Goal: Task Accomplishment & Management: Manage account settings

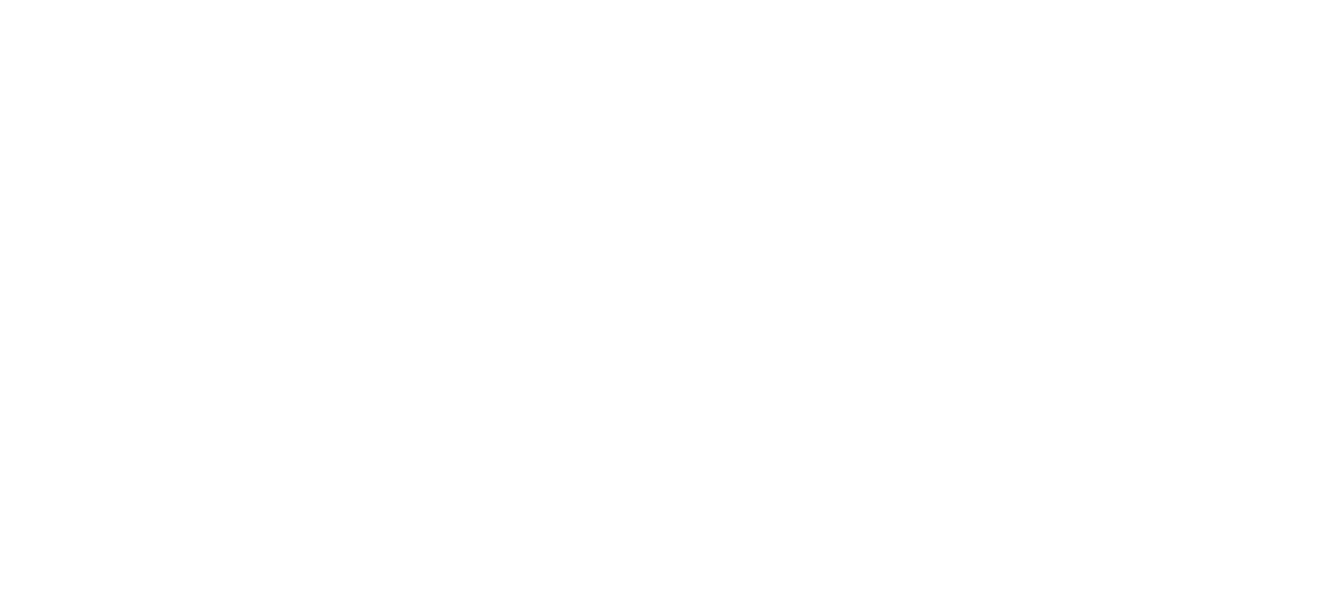
select select "*"
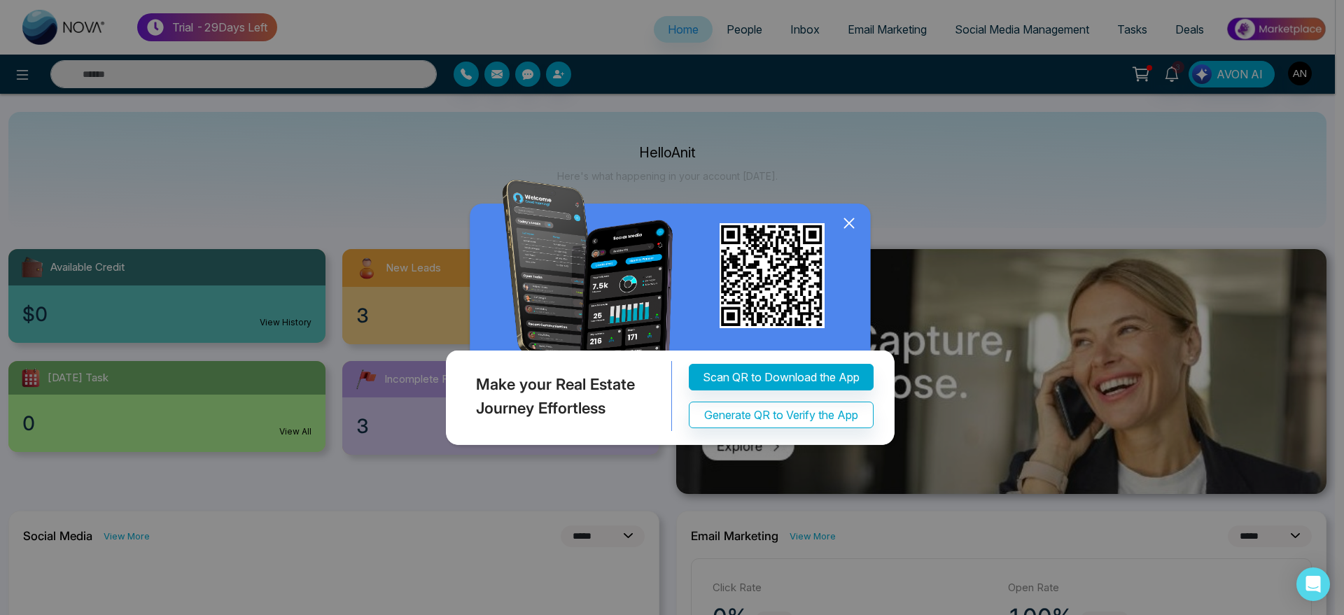
click at [850, 219] on icon at bounding box center [848, 223] width 21 height 21
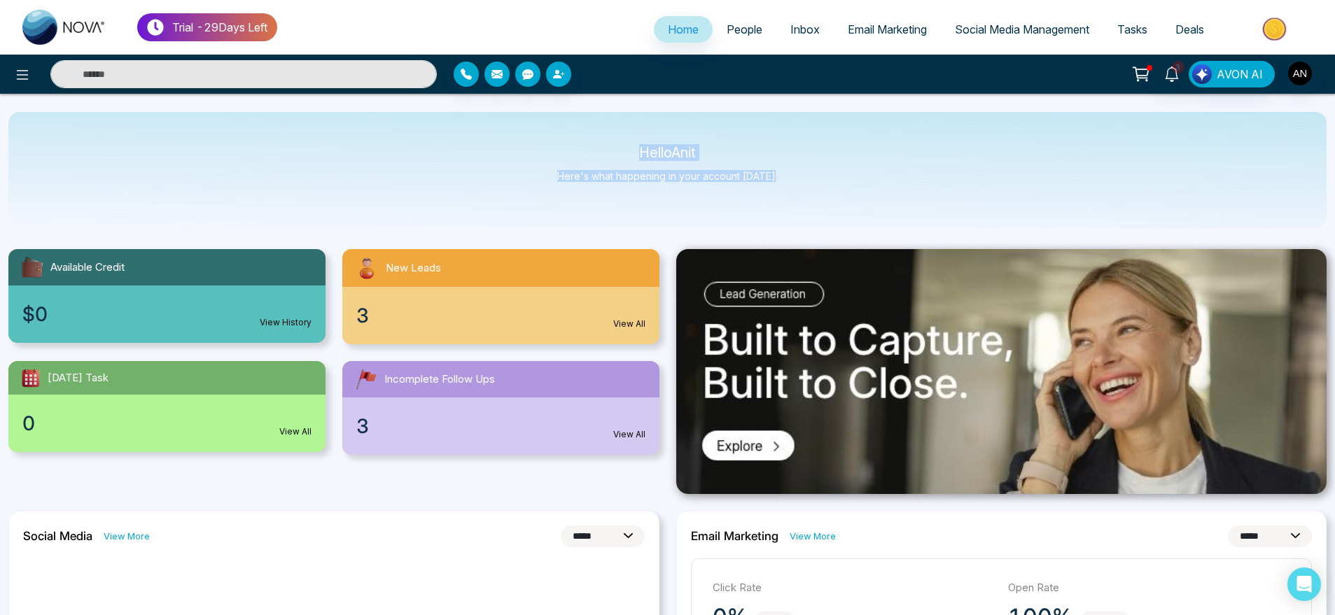
drag, startPoint x: 579, startPoint y: 153, endPoint x: 816, endPoint y: 190, distance: 239.4
click at [816, 190] on div "Hello Anit Here's what happening in your account today." at bounding box center [667, 170] width 1318 height 116
click at [17, 75] on icon at bounding box center [22, 74] width 17 height 17
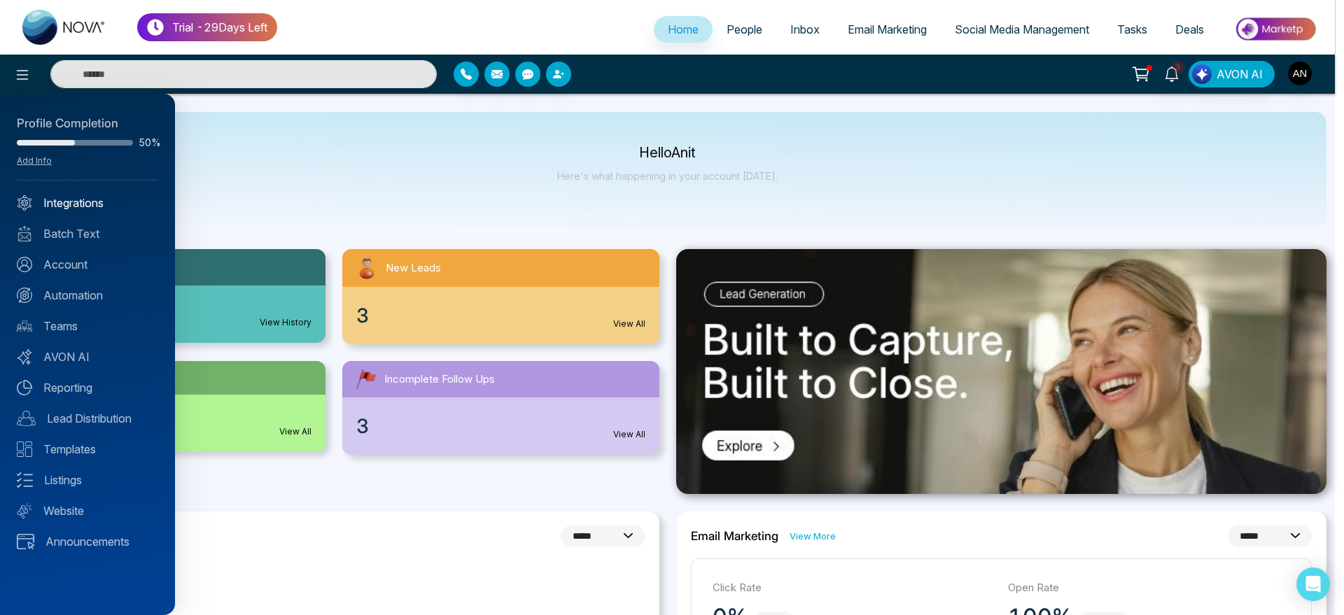
click at [71, 195] on link "Integrations" at bounding box center [87, 203] width 141 height 17
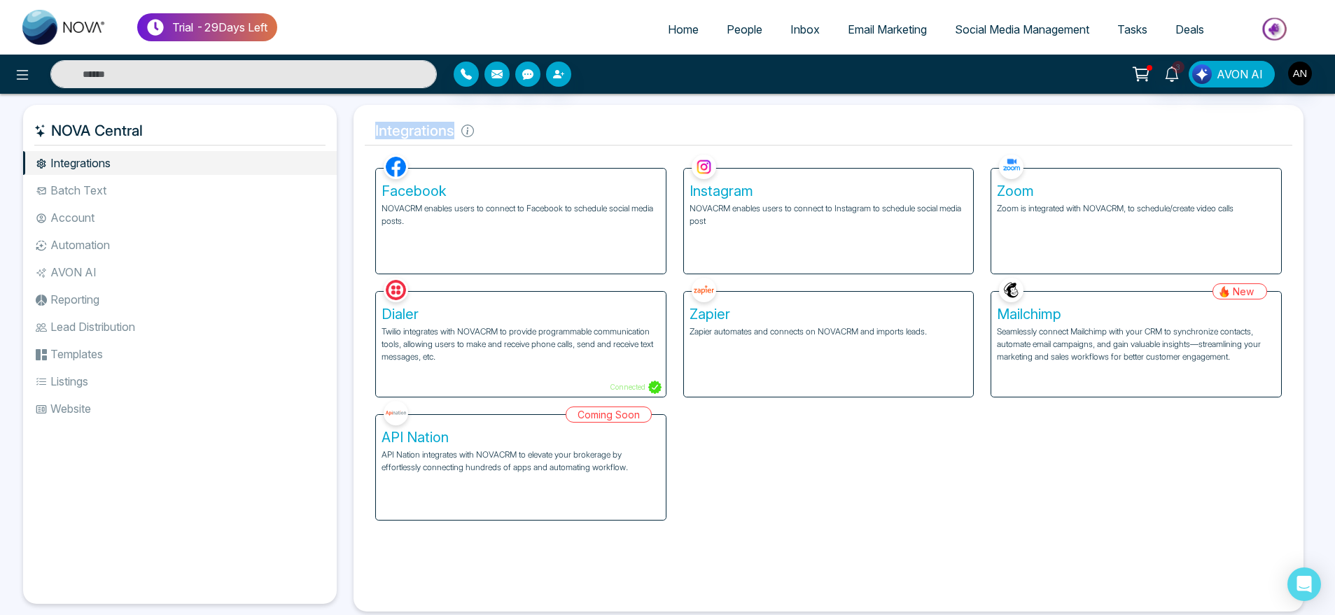
drag, startPoint x: 365, startPoint y: 127, endPoint x: 504, endPoint y: 123, distance: 138.6
click at [504, 123] on h5 "Integrations" at bounding box center [828, 130] width 927 height 29
drag, startPoint x: 504, startPoint y: 123, endPoint x: 467, endPoint y: 133, distance: 37.7
click at [467, 133] on h5 "Integrations" at bounding box center [828, 130] width 927 height 29
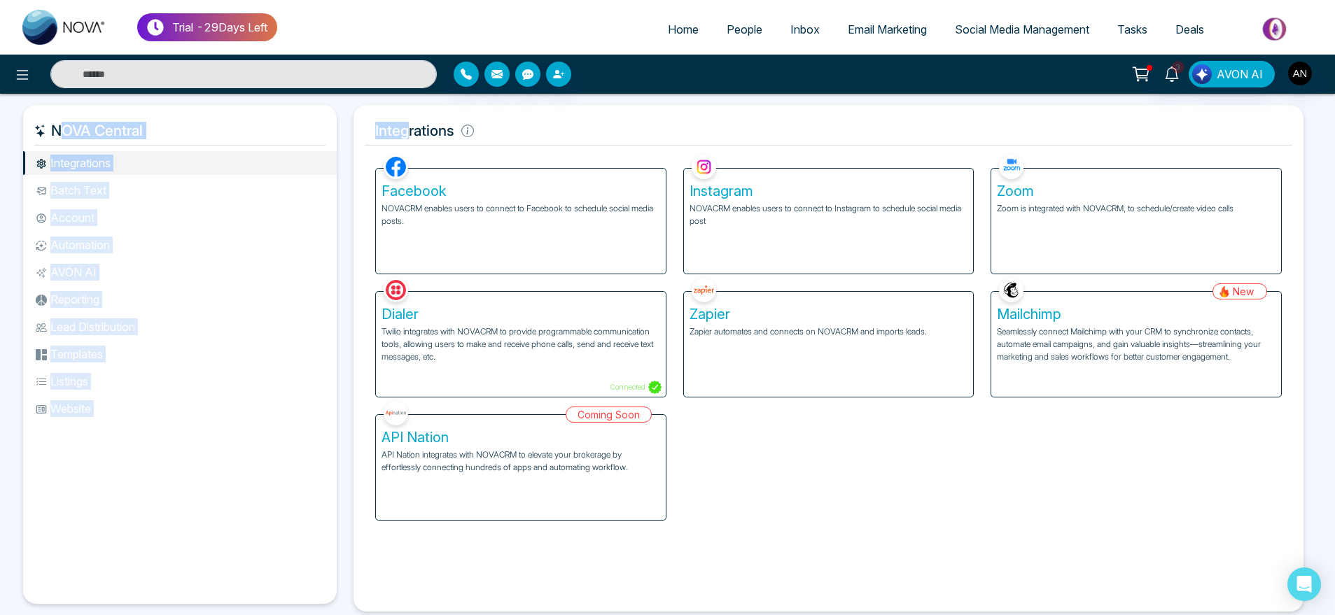
drag, startPoint x: 343, startPoint y: 136, endPoint x: 513, endPoint y: 125, distance: 170.4
click at [513, 125] on div "NOVA Central Integrations Batch Text Account Automation AVON AI Reporting Lead …" at bounding box center [667, 358] width 1288 height 507
click at [513, 125] on h5 "Integrations" at bounding box center [828, 130] width 927 height 29
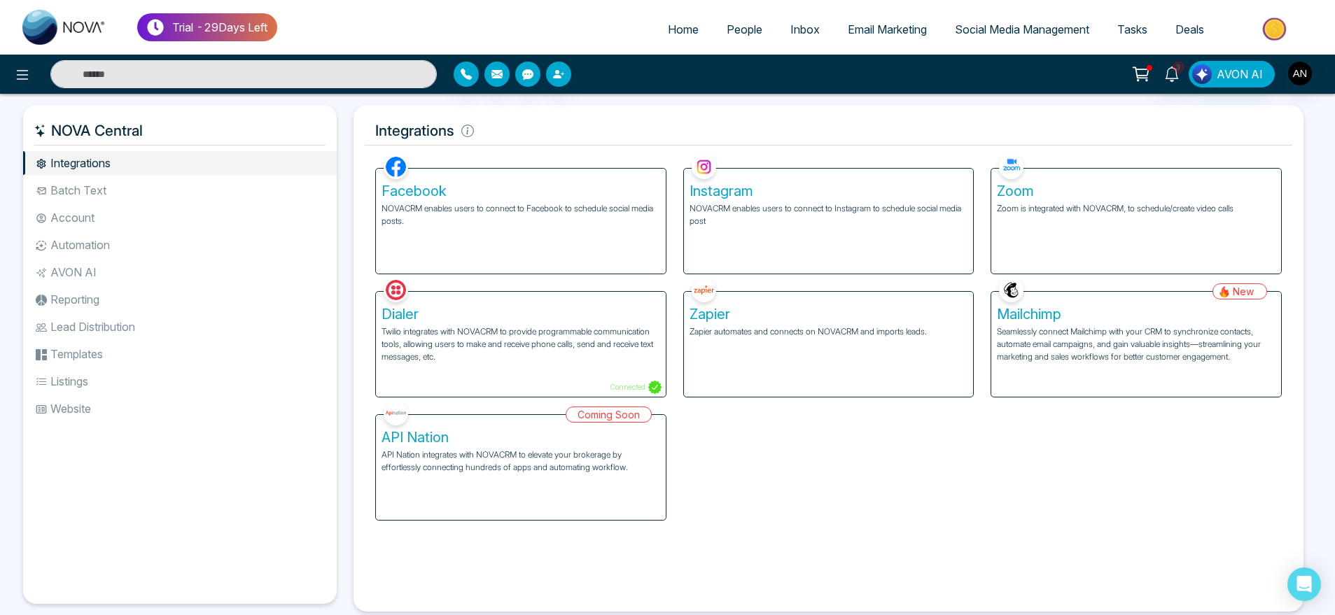
click at [1284, 66] on div "3 AVON AI" at bounding box center [1057, 74] width 540 height 27
click at [1296, 72] on img "button" at bounding box center [1300, 74] width 24 height 24
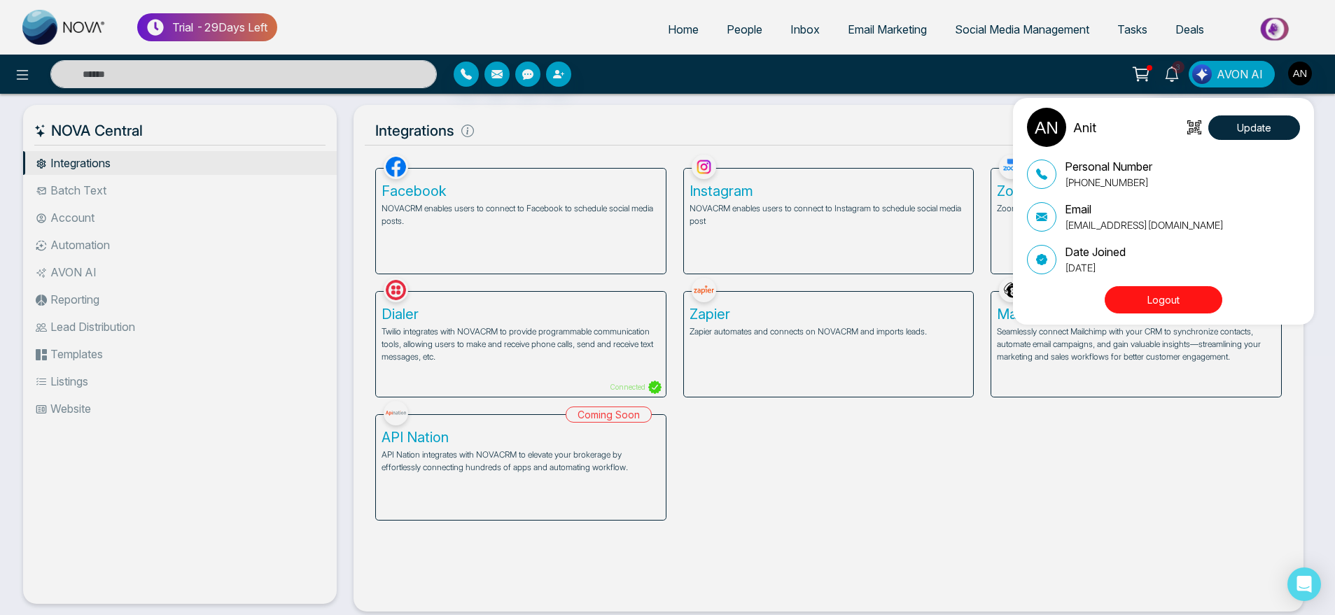
click at [741, 20] on div "Anit Update Personal Number +919930053035 Email anit+theme2@mmnovatech.com Date…" at bounding box center [667, 307] width 1335 height 615
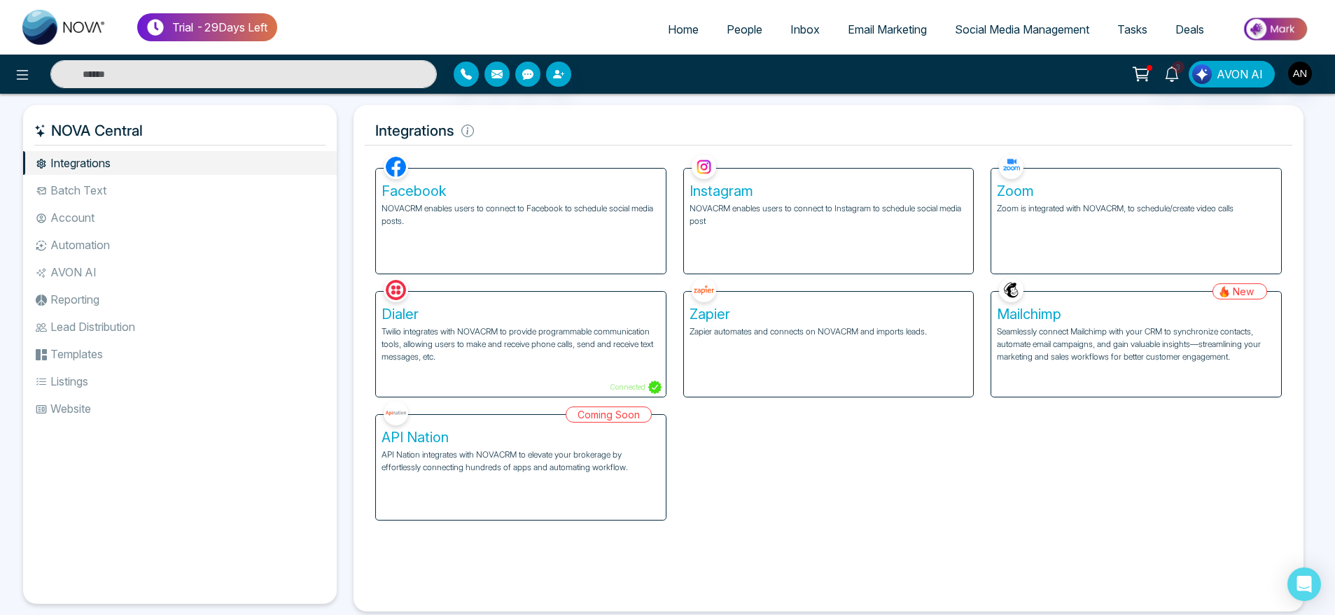
click at [741, 20] on link "People" at bounding box center [744, 29] width 64 height 27
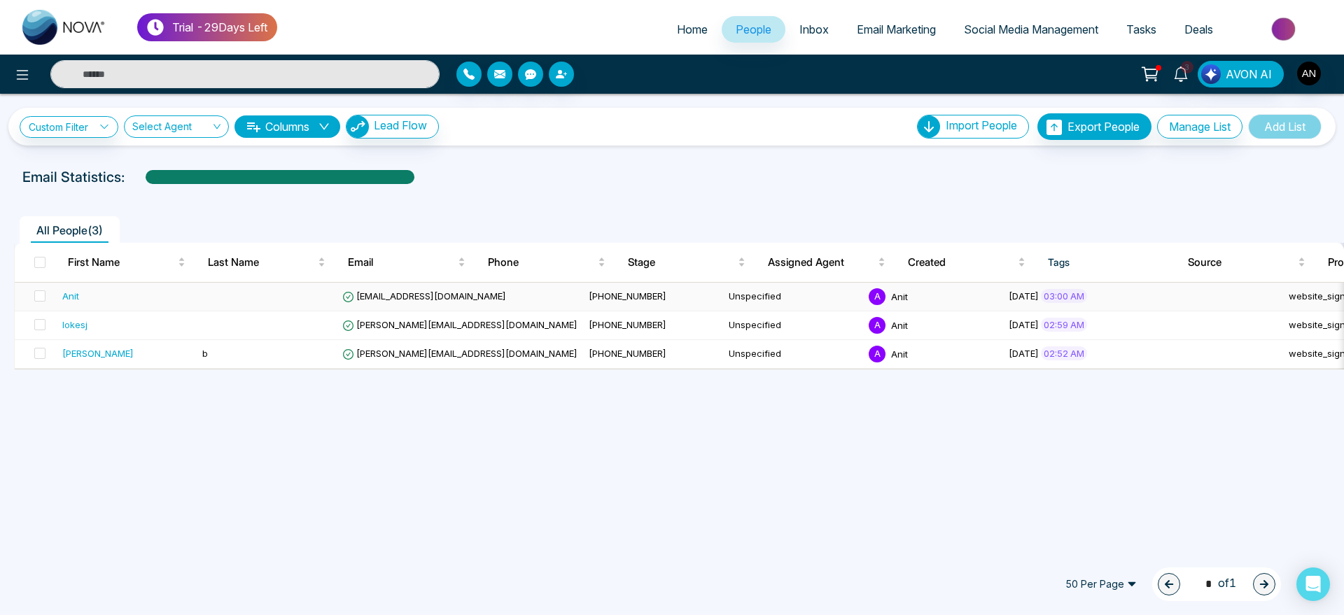
click at [583, 302] on td "[PHONE_NUMBER]" at bounding box center [653, 297] width 140 height 29
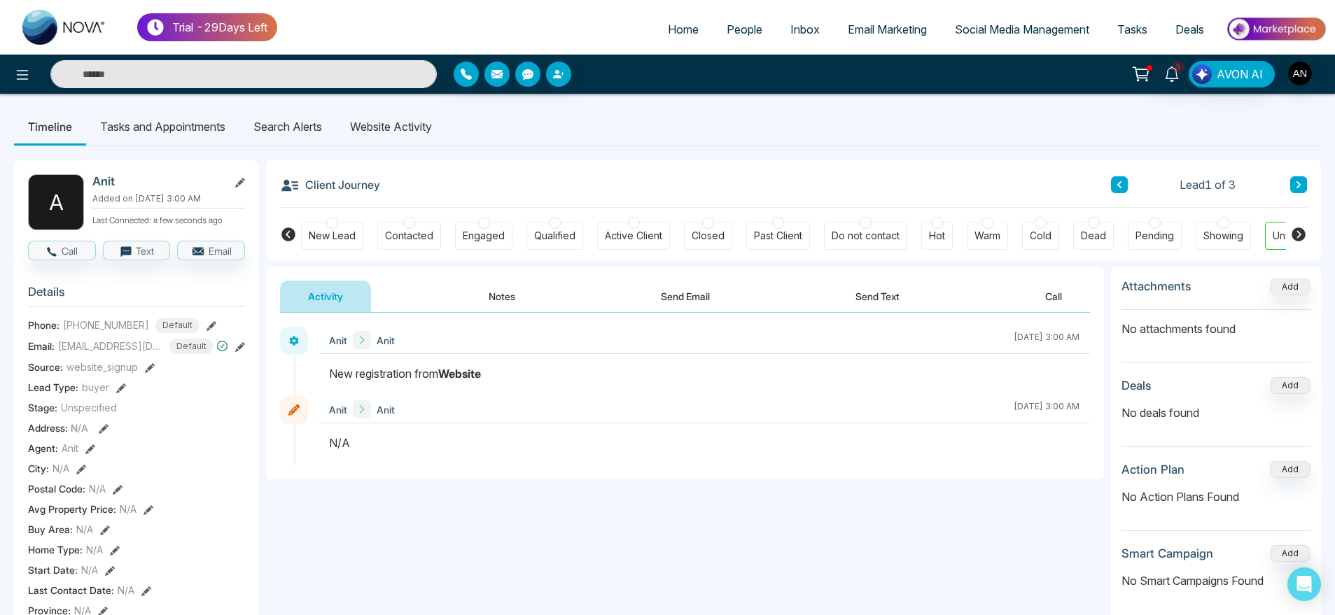
scroll to position [0, 49]
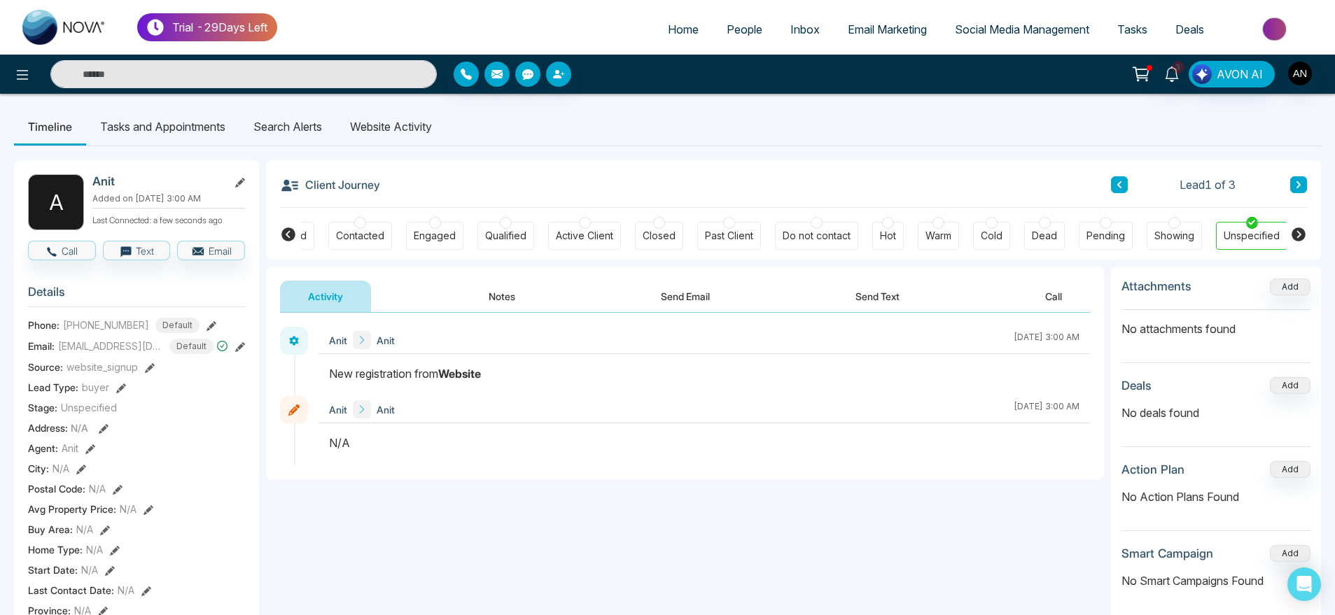
click at [316, 122] on li "Search Alerts" at bounding box center [287, 127] width 97 height 38
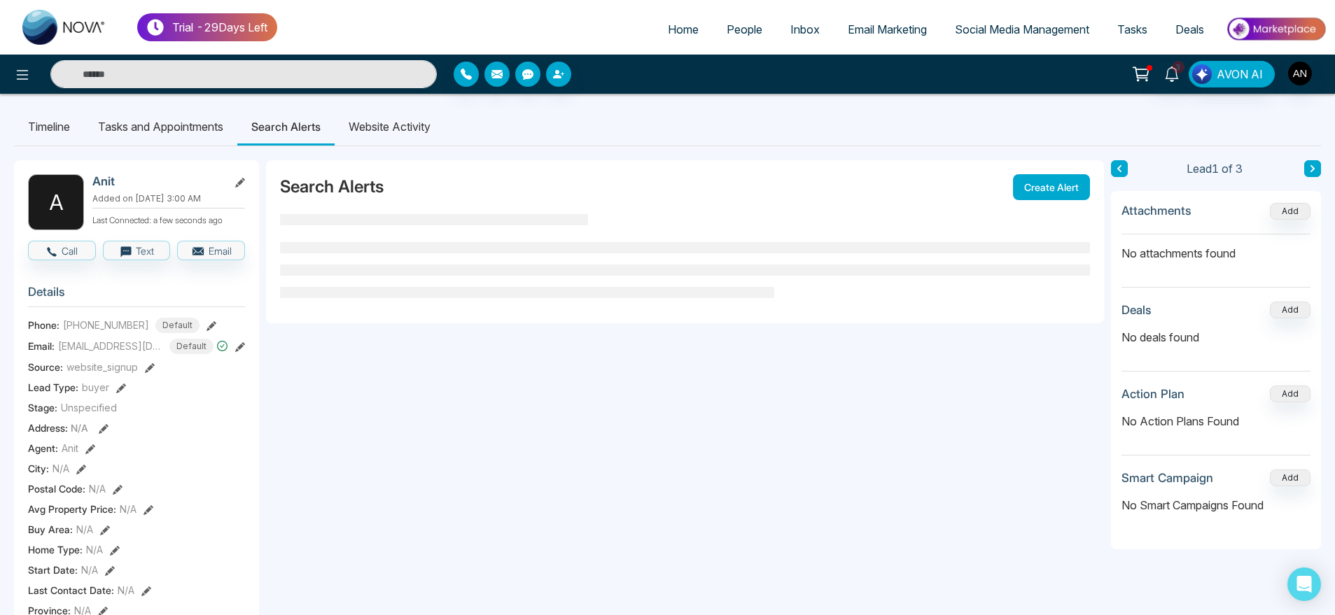
click at [390, 124] on li "Website Activity" at bounding box center [390, 127] width 110 height 38
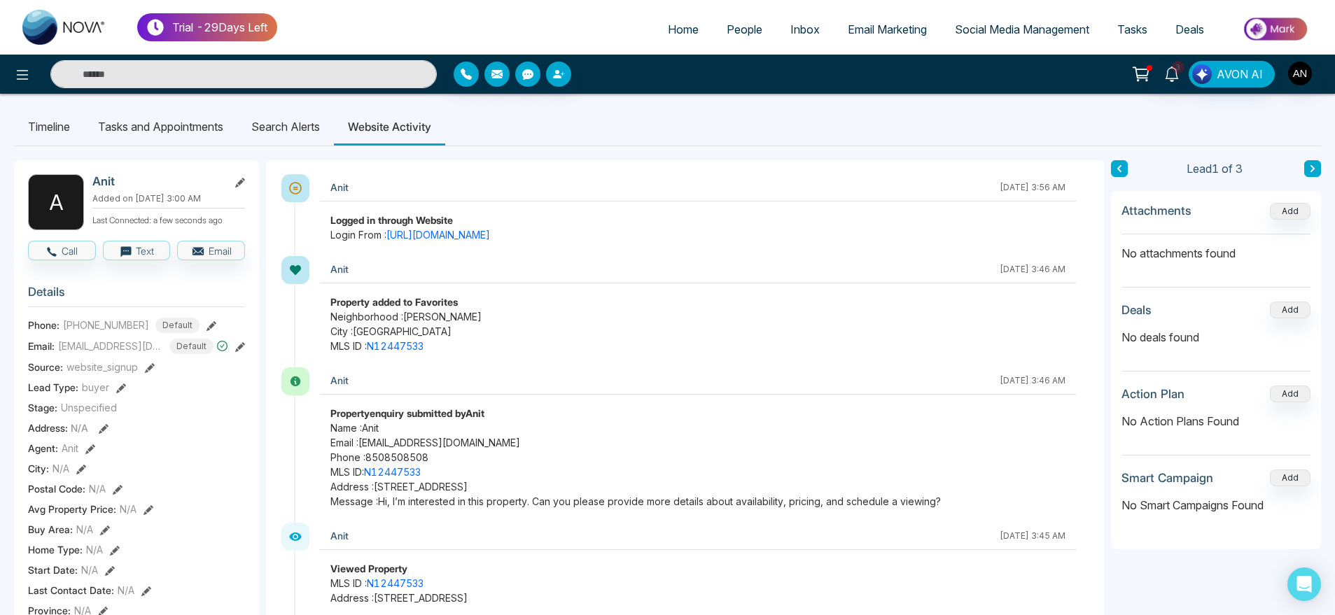
drag, startPoint x: 318, startPoint y: 220, endPoint x: 668, endPoint y: 239, distance: 350.4
click at [668, 239] on div "Anit October 7 2025 | 3:56 AM Logged in through Website Login From : https://pr…" at bounding box center [692, 215] width 796 height 82
click at [673, 124] on ul "Timeline Tasks and Appointments Search Alerts Website Activity" at bounding box center [667, 127] width 1307 height 38
click at [17, 73] on icon at bounding box center [22, 74] width 17 height 17
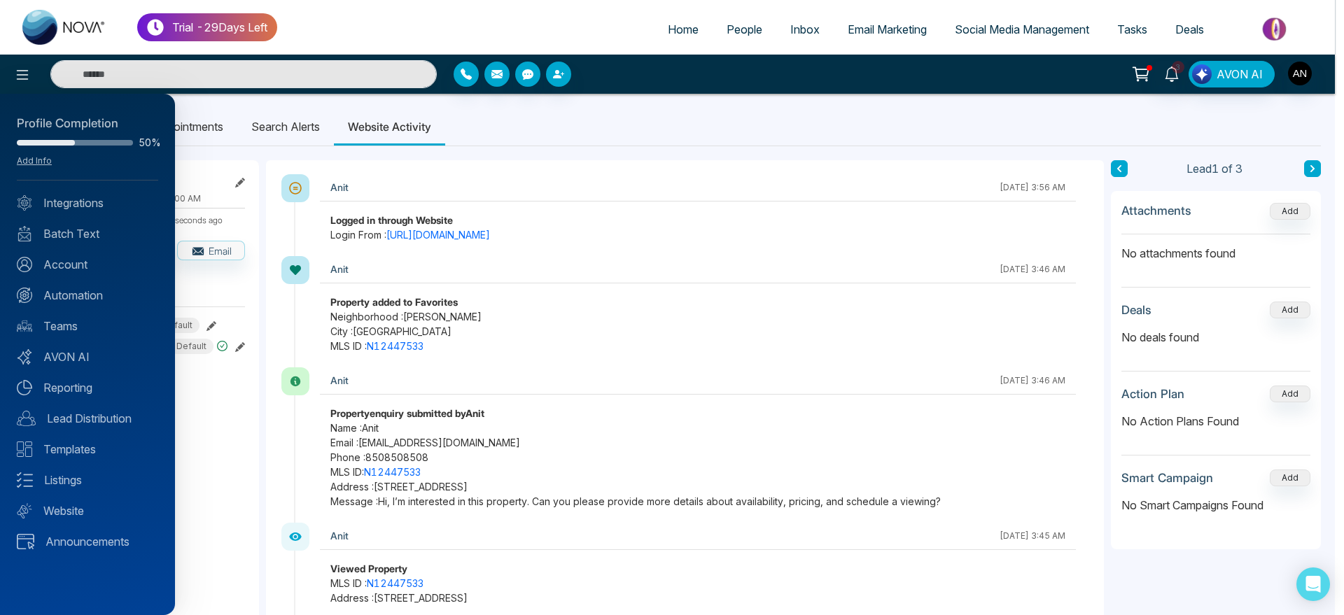
click at [596, 169] on div at bounding box center [672, 307] width 1344 height 615
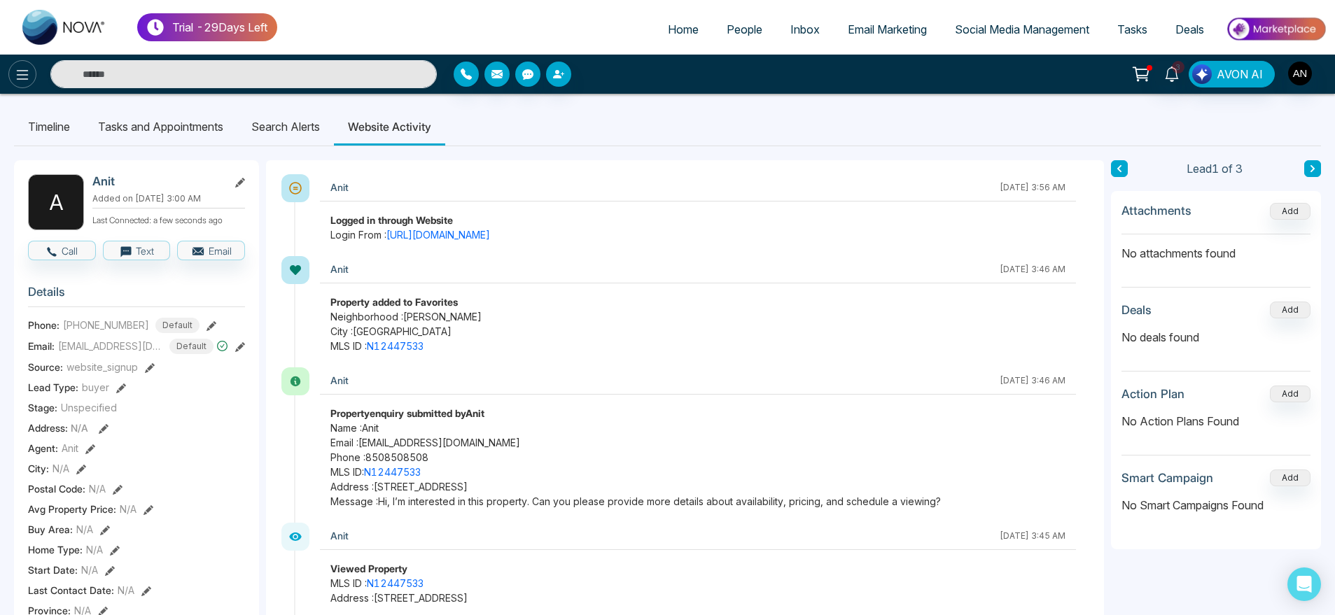
click at [18, 68] on icon at bounding box center [22, 74] width 17 height 17
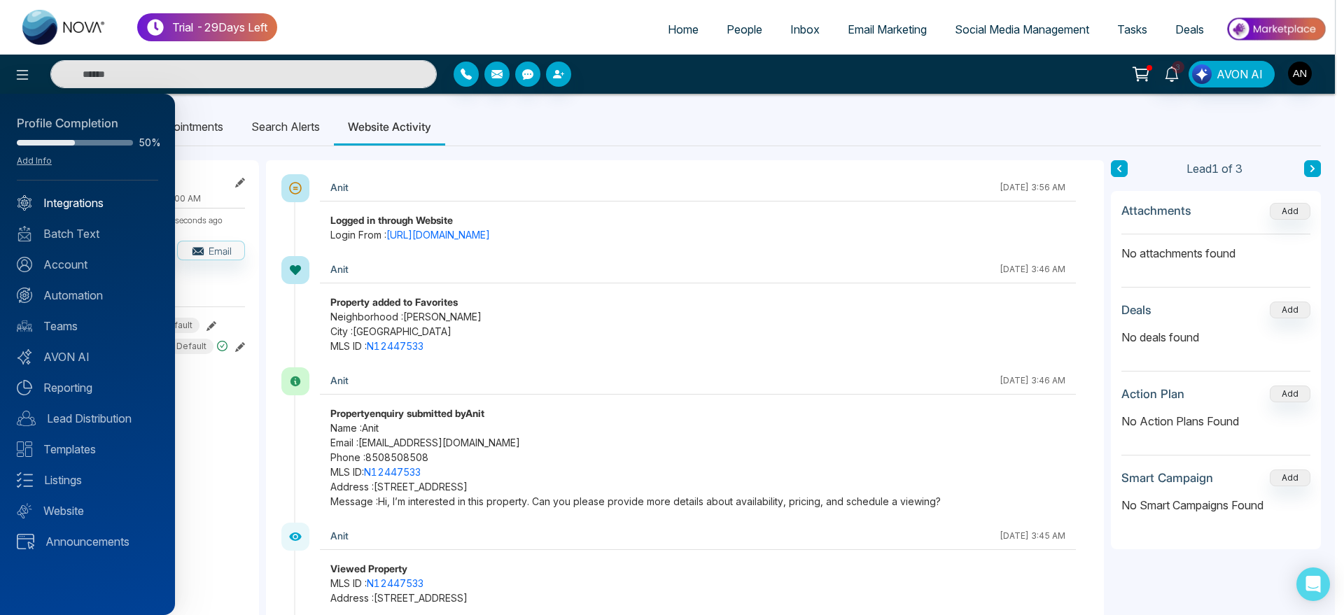
click at [55, 206] on link "Integrations" at bounding box center [87, 203] width 141 height 17
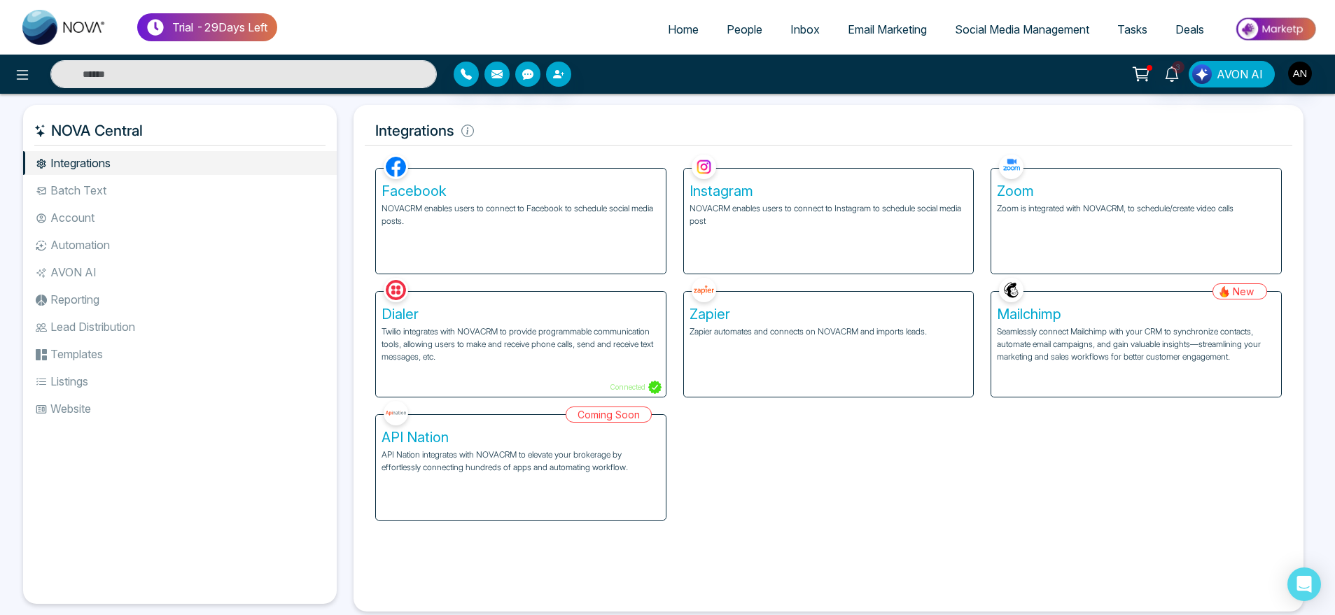
click at [729, 31] on span "People" at bounding box center [744, 29] width 36 height 14
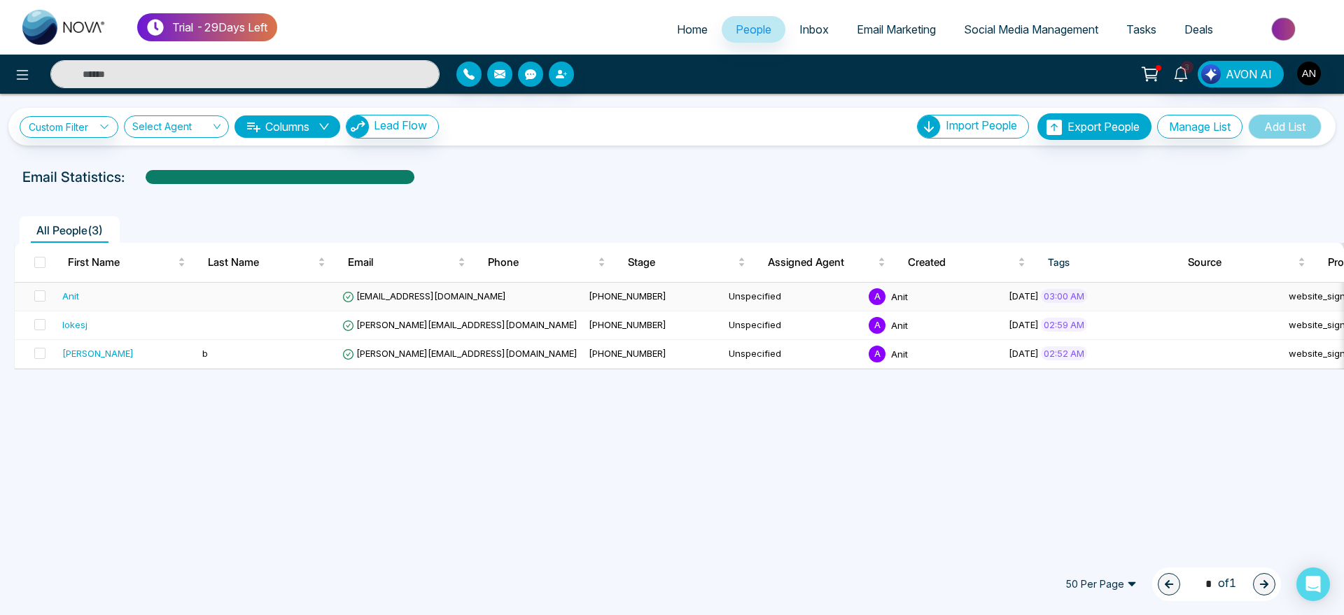
click at [583, 288] on td "[PHONE_NUMBER]" at bounding box center [653, 297] width 140 height 29
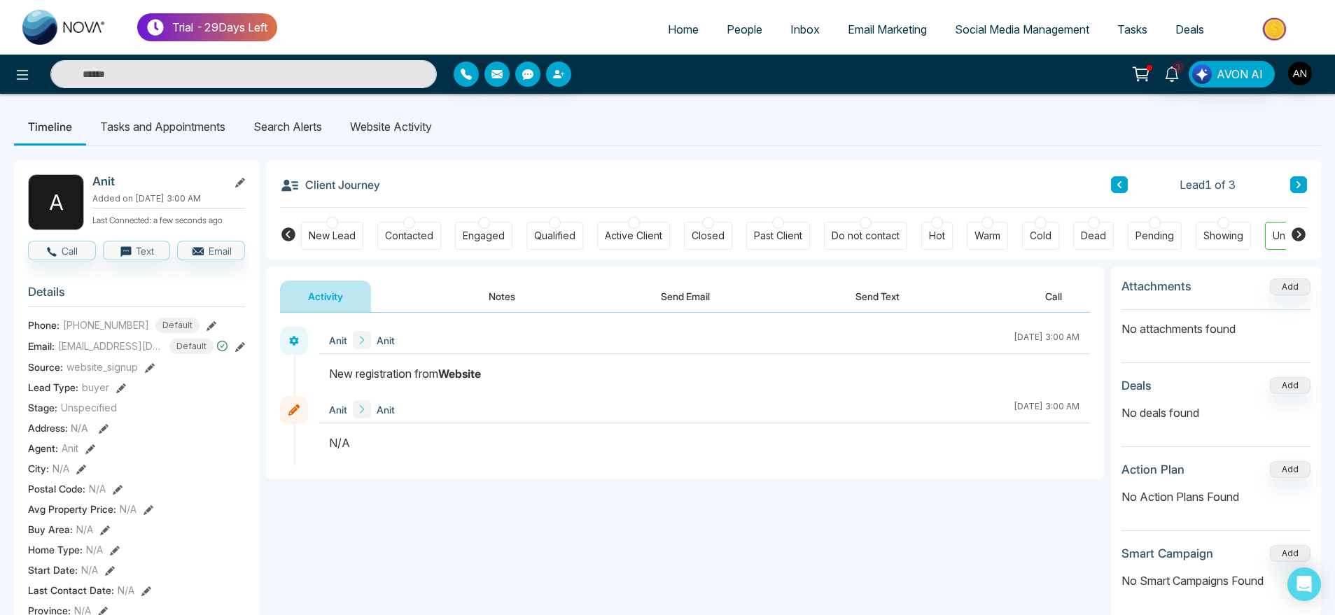
click at [289, 122] on li "Search Alerts" at bounding box center [287, 127] width 97 height 38
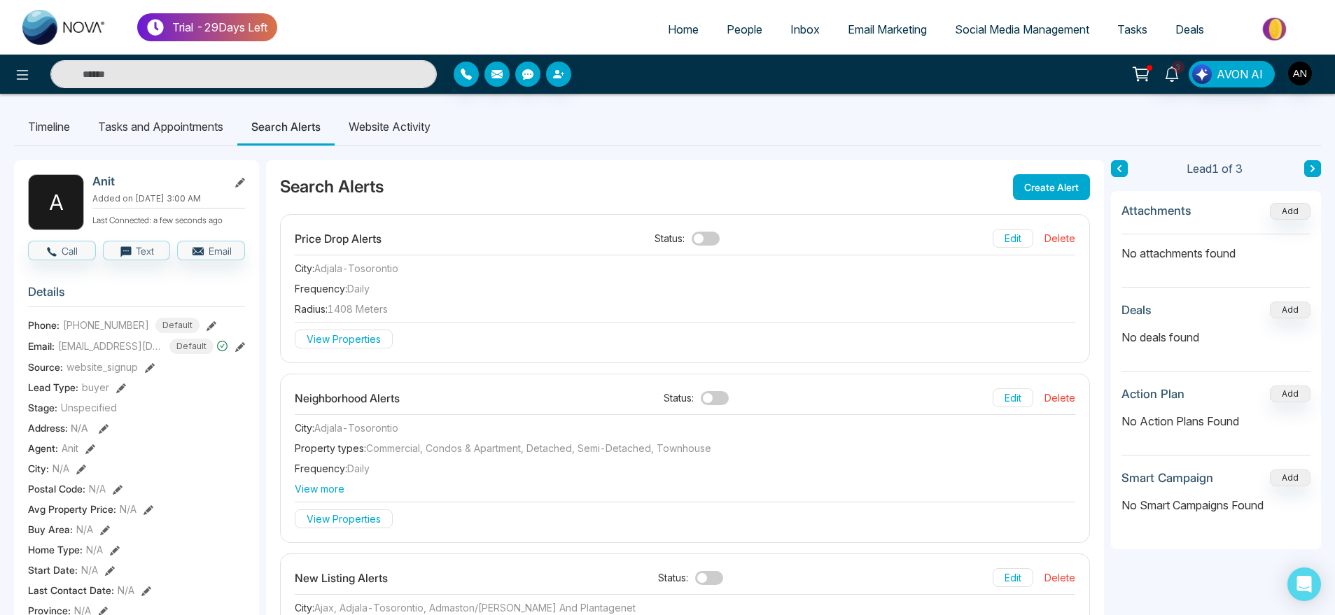
scroll to position [11, 0]
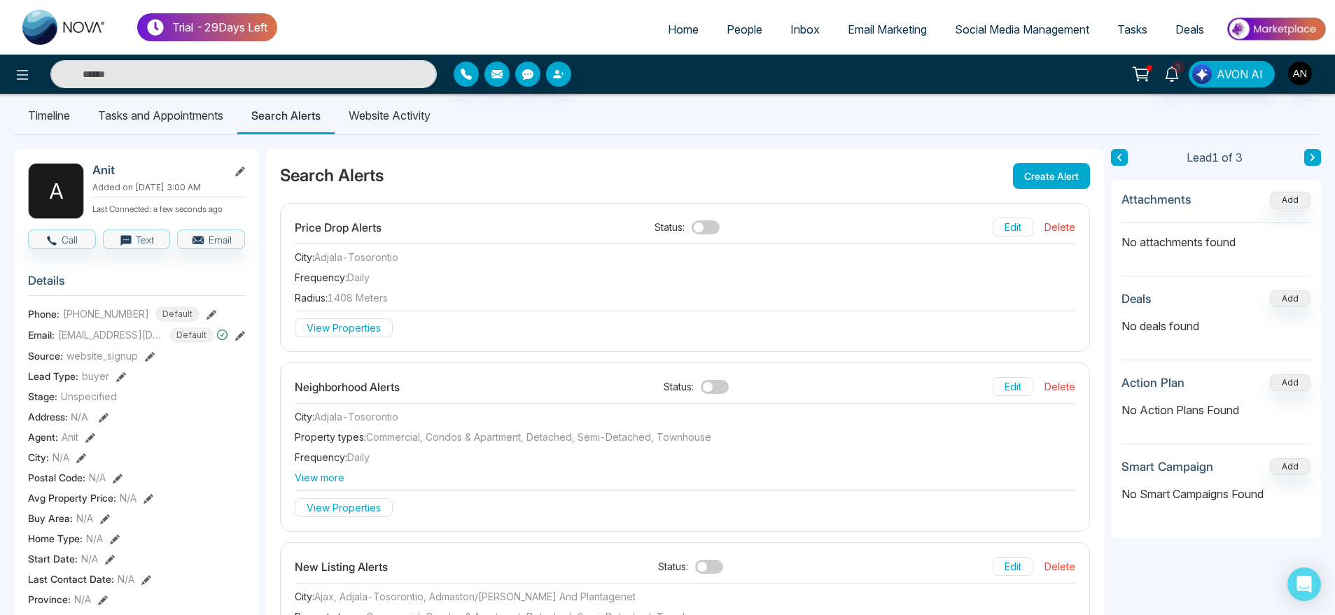
click at [388, 108] on li "Website Activity" at bounding box center [390, 116] width 110 height 38
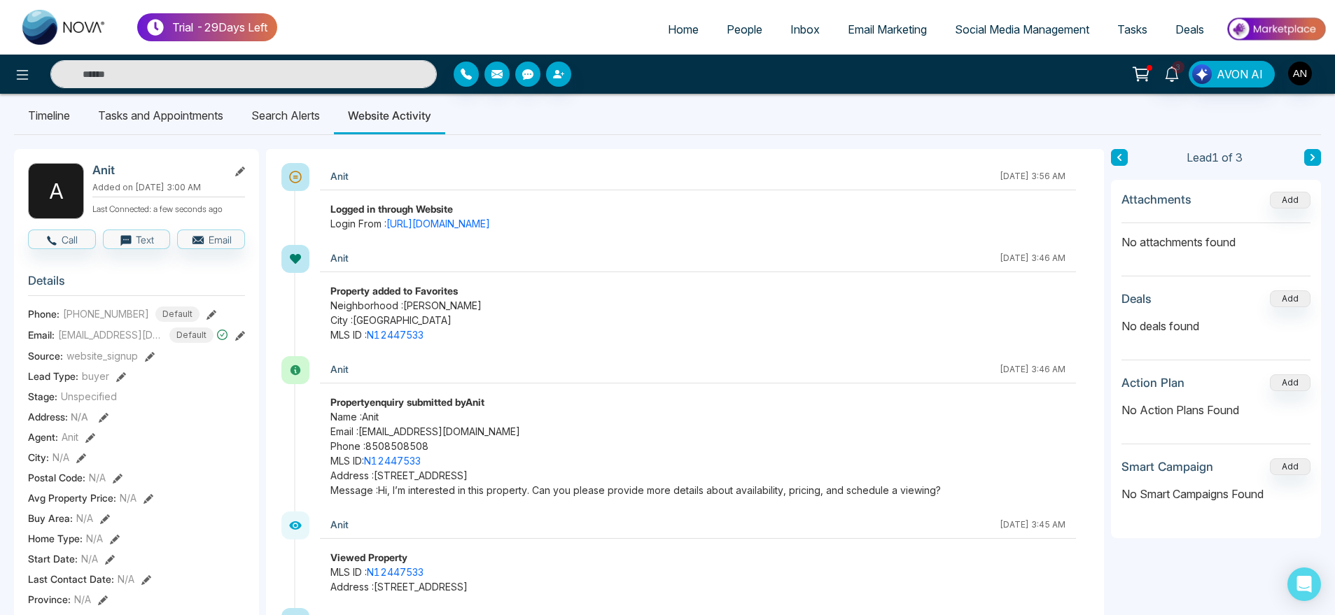
click at [276, 115] on li "Search Alerts" at bounding box center [285, 116] width 97 height 38
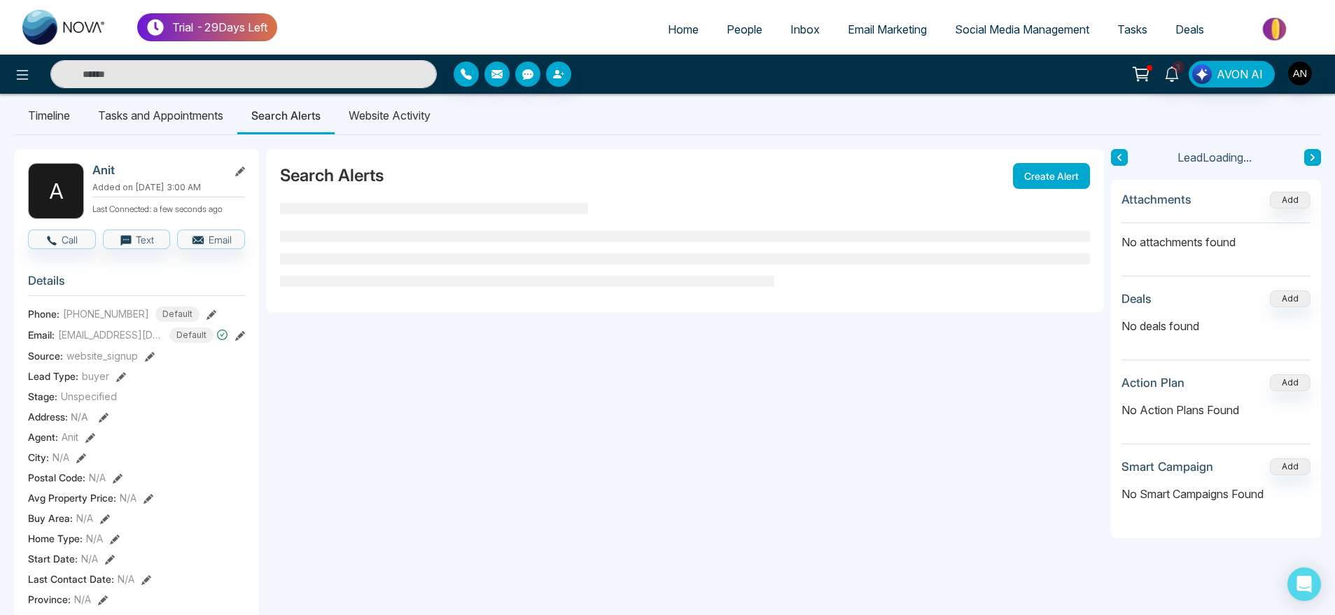
click at [364, 119] on li "Website Activity" at bounding box center [390, 116] width 110 height 38
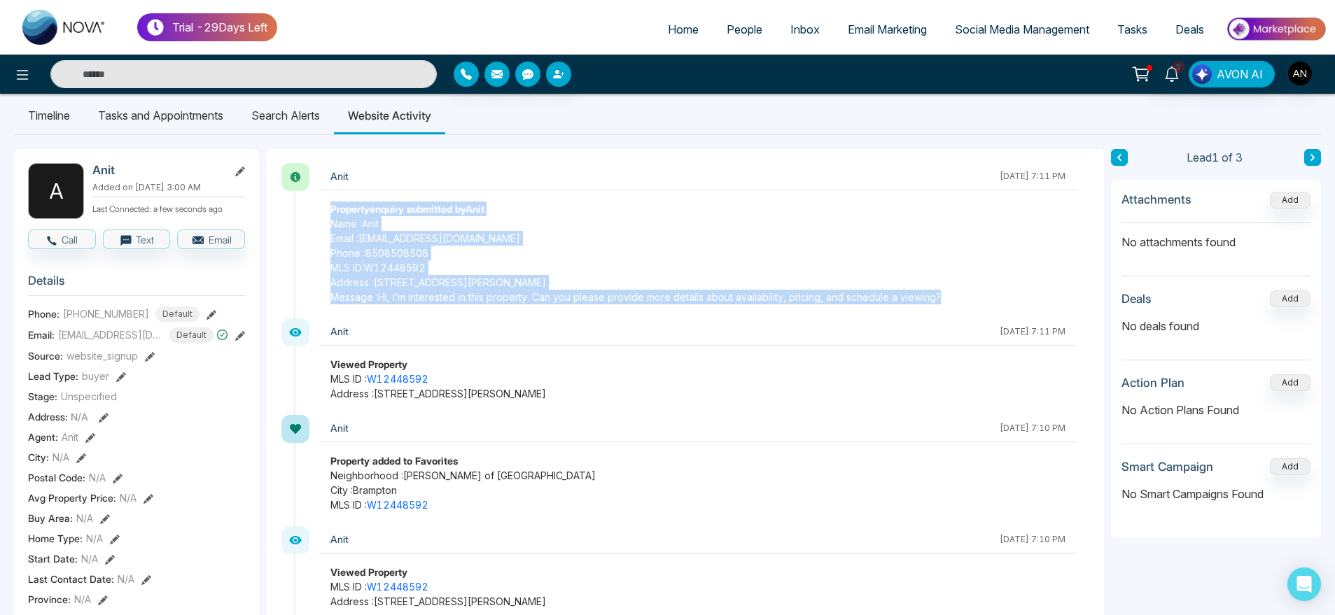
drag, startPoint x: 318, startPoint y: 209, endPoint x: 979, endPoint y: 298, distance: 666.7
click at [979, 298] on div "Anit October 7 2025 | 7:11 PM Property enquiry submitted by Anit Name : Anit Em…" at bounding box center [692, 240] width 796 height 155
click at [979, 298] on span "Message : Hi, I’m interested in this property. Can you please provide more deta…" at bounding box center [697, 297] width 735 height 15
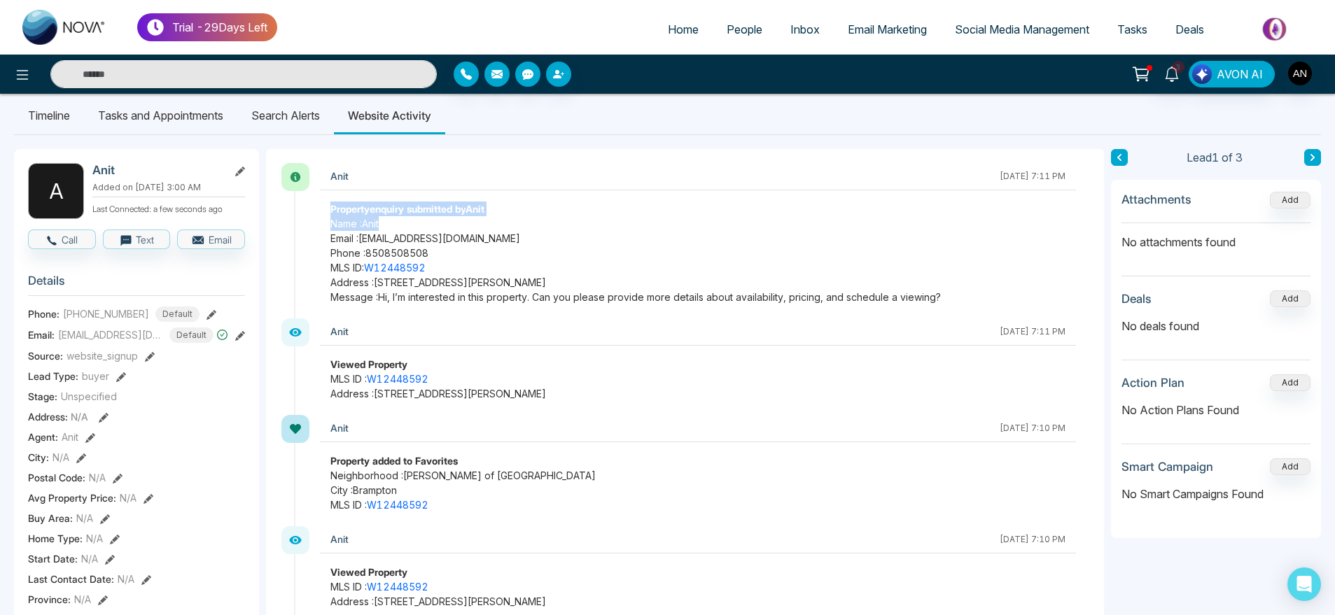
drag, startPoint x: 320, startPoint y: 210, endPoint x: 510, endPoint y: 218, distance: 190.5
click at [510, 218] on div "Property enquiry submitted by Anit Name : Anit Email : anit@mmnovatech.com Phon…" at bounding box center [698, 253] width 756 height 103
click at [614, 163] on div "Anit October 7 2025 | 7:11 PM" at bounding box center [698, 176] width 756 height 27
click at [309, 108] on li "Search Alerts" at bounding box center [285, 116] width 97 height 38
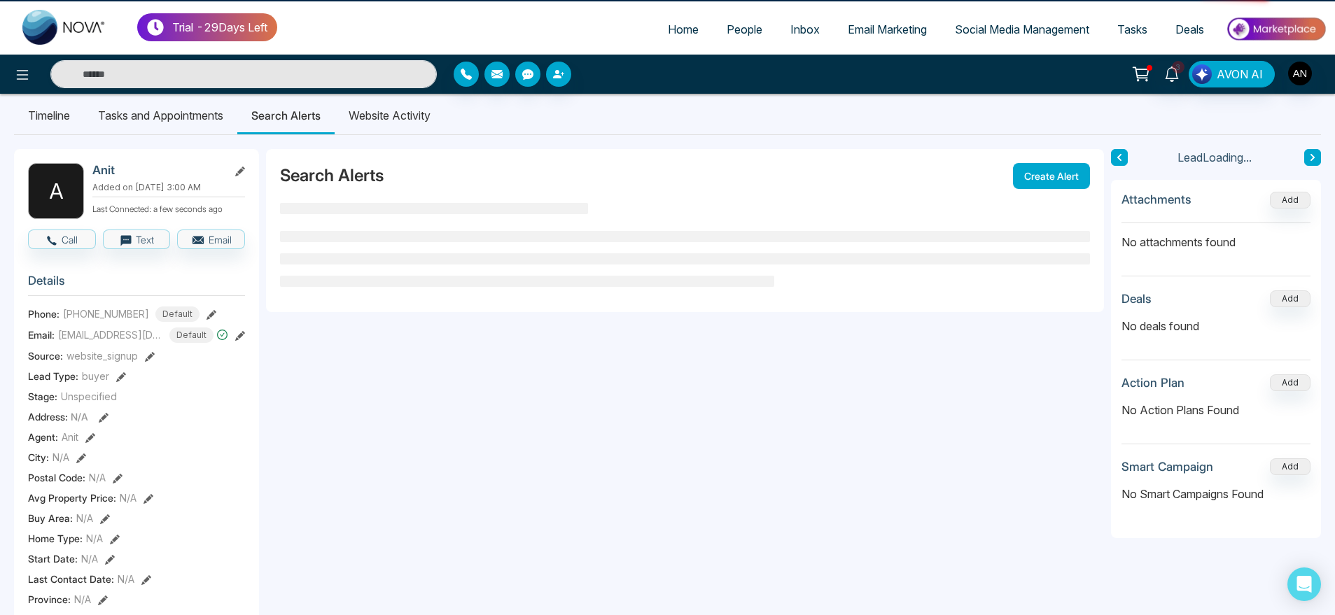
click at [414, 117] on li "Website Activity" at bounding box center [390, 116] width 110 height 38
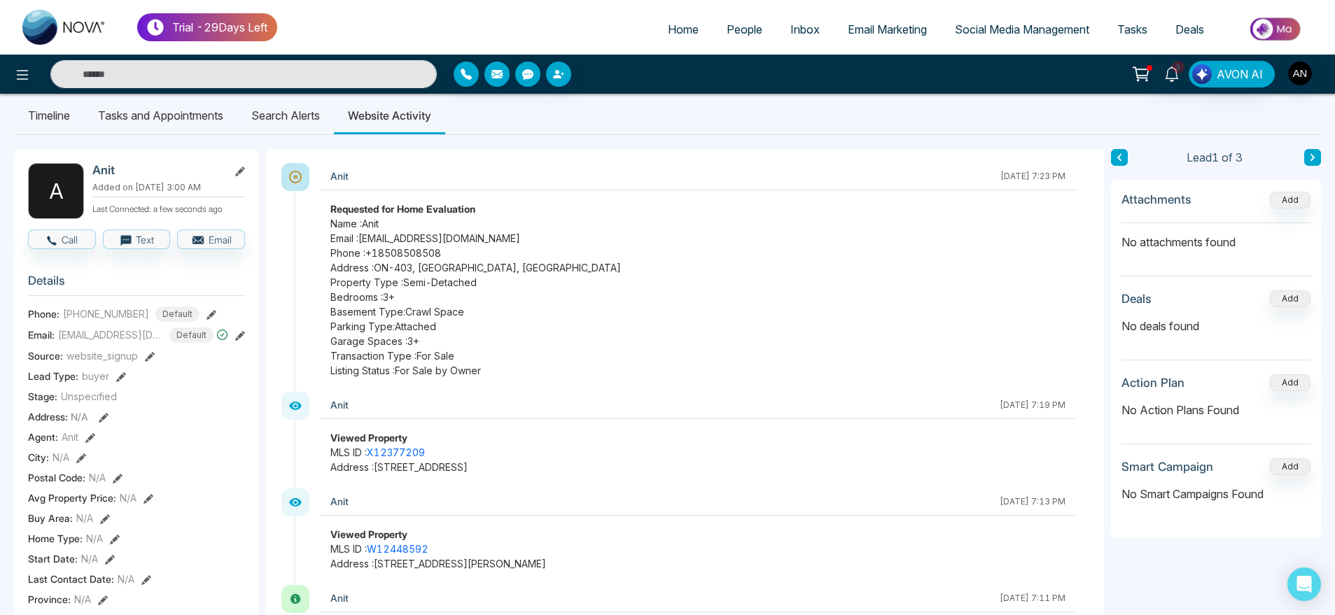
click at [281, 122] on li "Search Alerts" at bounding box center [285, 116] width 97 height 38
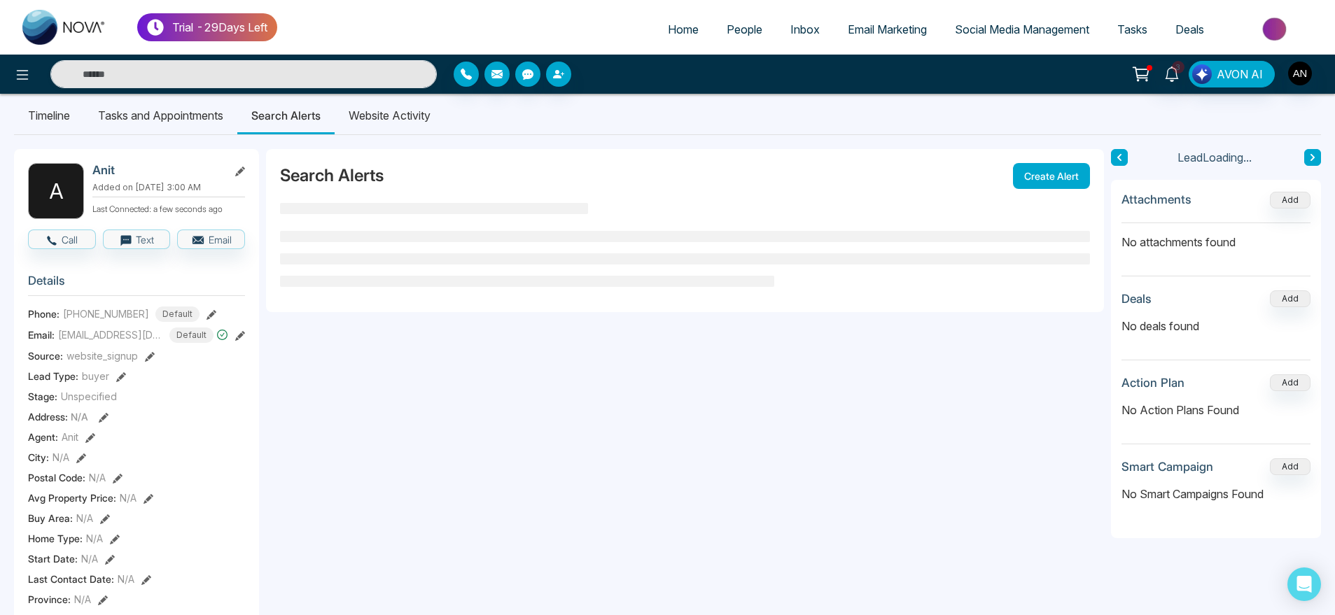
click at [365, 125] on li "Website Activity" at bounding box center [390, 116] width 110 height 38
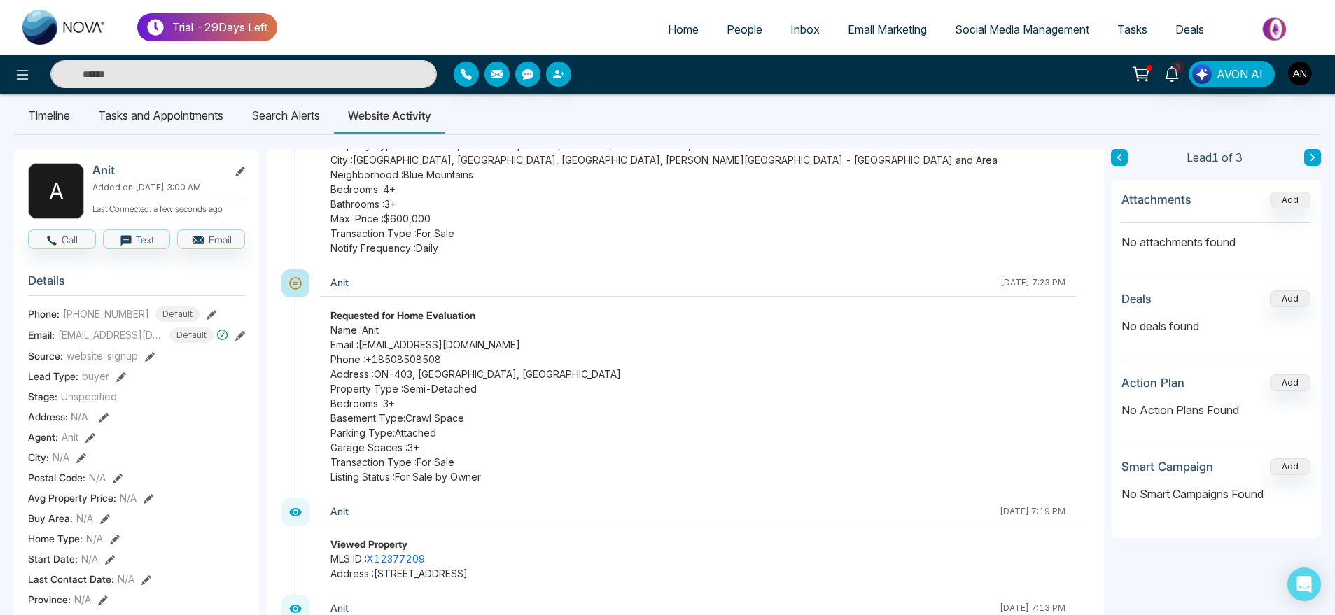
scroll to position [294, 0]
drag, startPoint x: 331, startPoint y: 312, endPoint x: 483, endPoint y: 321, distance: 152.1
click at [483, 321] on div "Requested for Home Evaluation Name : Anit Email : anit@mmnovatech.com Phone : +…" at bounding box center [698, 395] width 756 height 176
click at [484, 444] on span "Garage Spaces : 3+" at bounding box center [697, 446] width 735 height 15
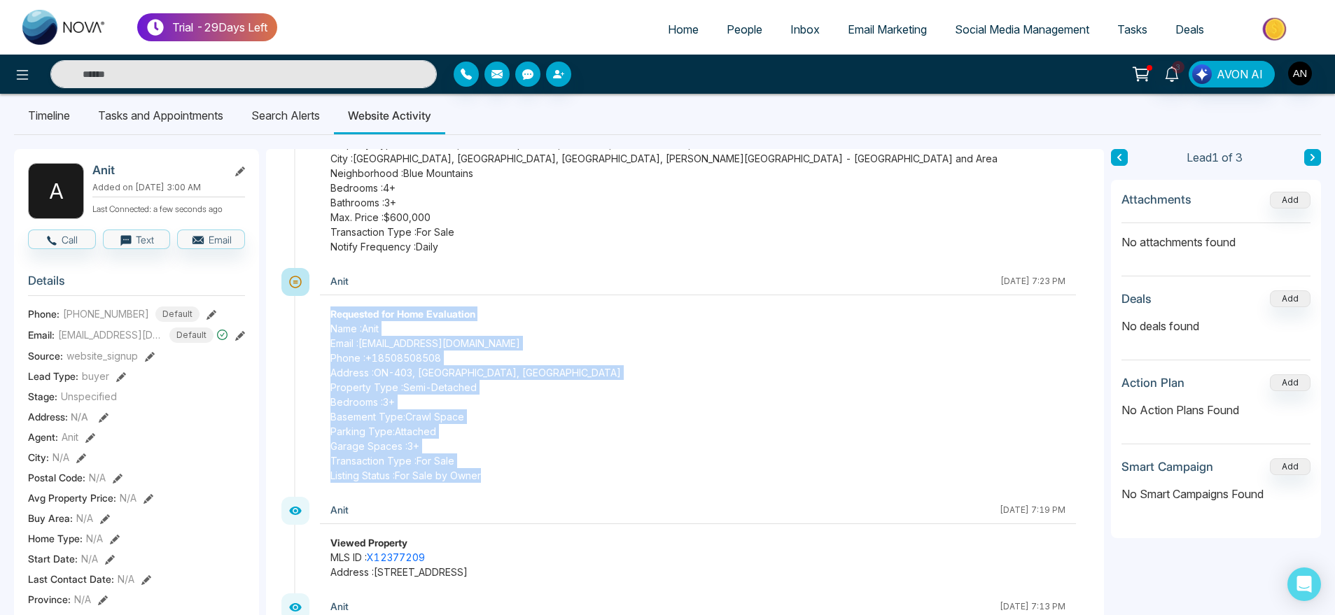
drag, startPoint x: 491, startPoint y: 477, endPoint x: 298, endPoint y: 311, distance: 254.1
click at [298, 311] on div "Anit October 7 2025 | 7:23 PM Requested for Home Evaluation Name : Anit Email :…" at bounding box center [692, 382] width 796 height 229
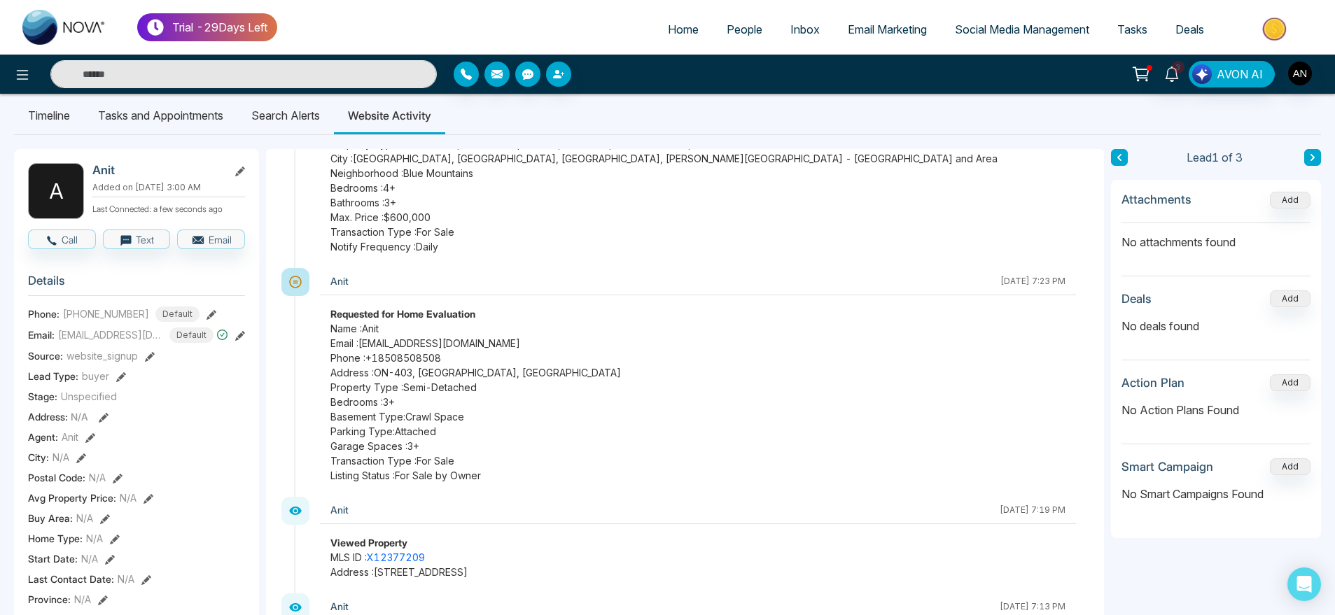
drag, startPoint x: 298, startPoint y: 311, endPoint x: 323, endPoint y: 309, distance: 25.3
click at [323, 309] on div "Anit October 7 2025 | 7:23 PM Requested for Home Evaluation Name : Anit Email :…" at bounding box center [692, 382] width 796 height 229
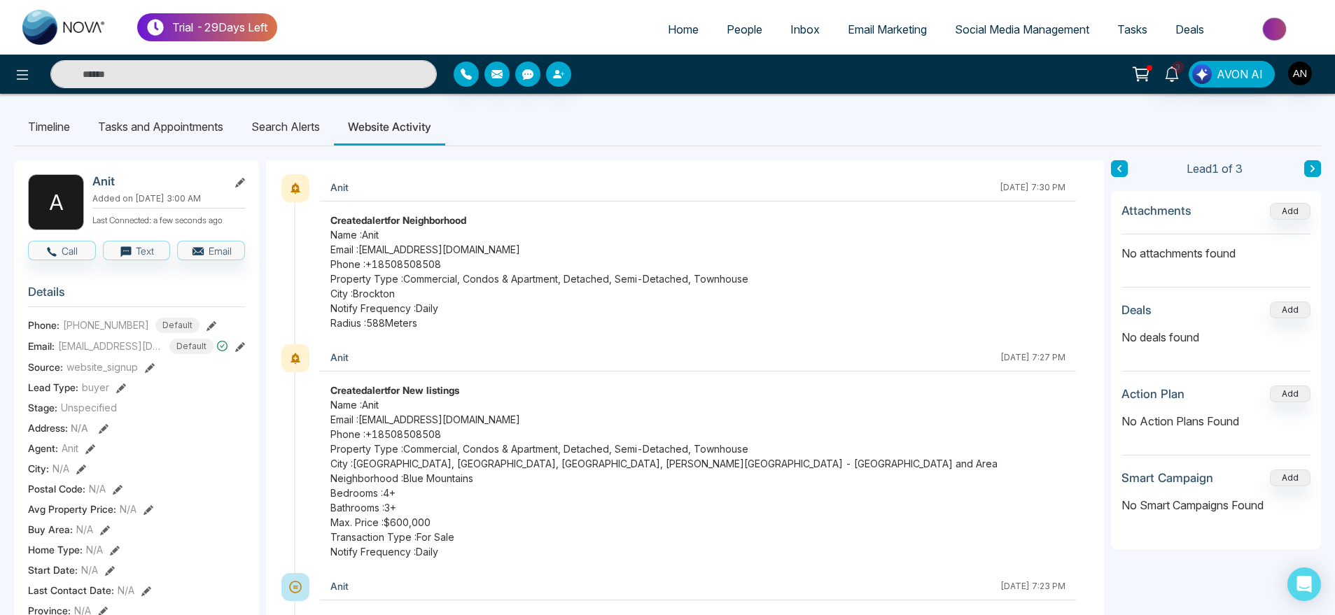
scroll to position [0, 0]
drag, startPoint x: 323, startPoint y: 220, endPoint x: 427, endPoint y: 323, distance: 146.5
click at [427, 323] on div "Created alert for Neighborhood Name : Anit Email : anit@mmnovatech.com Phone : …" at bounding box center [698, 272] width 756 height 118
click at [558, 282] on span "Property Type : Commercial, Condos & Apartment, Detached, Semi-Detached, Townho…" at bounding box center [697, 279] width 735 height 15
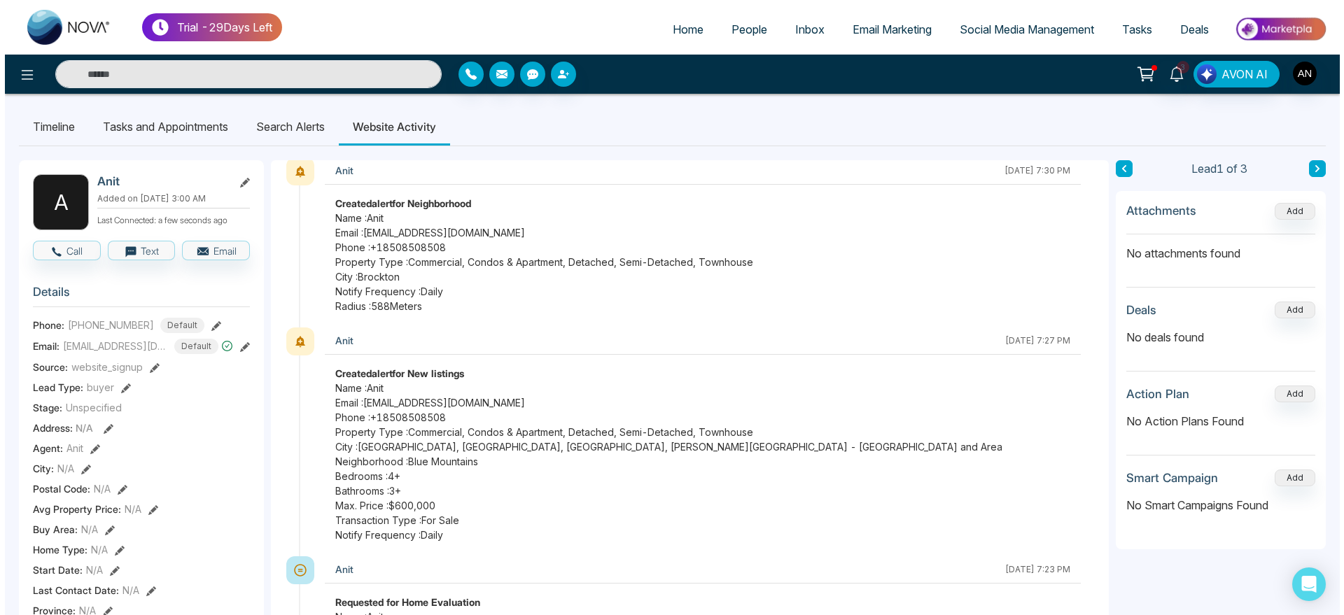
scroll to position [9, 0]
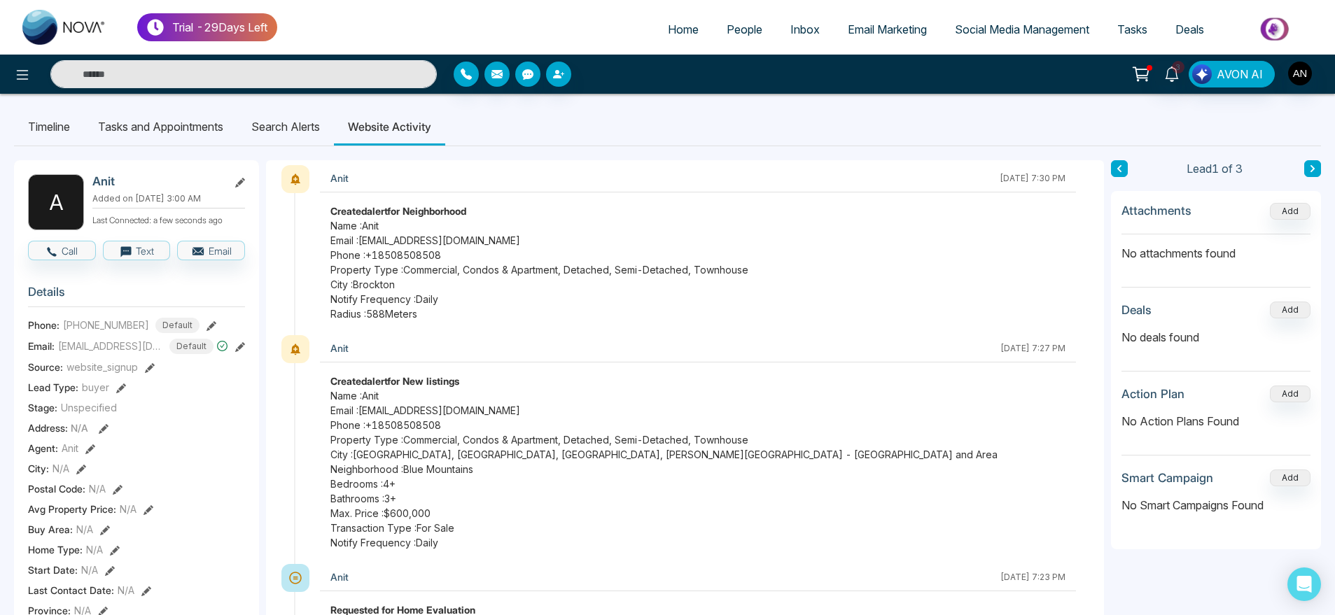
drag, startPoint x: 450, startPoint y: 325, endPoint x: 302, endPoint y: 218, distance: 182.8
click at [302, 218] on div "Anit October 7 2025 | 7:30 PM Created alert for Neighborhood Name : Anit Email …" at bounding box center [692, 250] width 796 height 170
drag, startPoint x: 302, startPoint y: 218, endPoint x: 373, endPoint y: 203, distance: 72.2
click at [373, 203] on div "Anit October 7 2025 | 7:30 PM Created alert for Neighborhood Name : Anit Email …" at bounding box center [692, 250] width 796 height 170
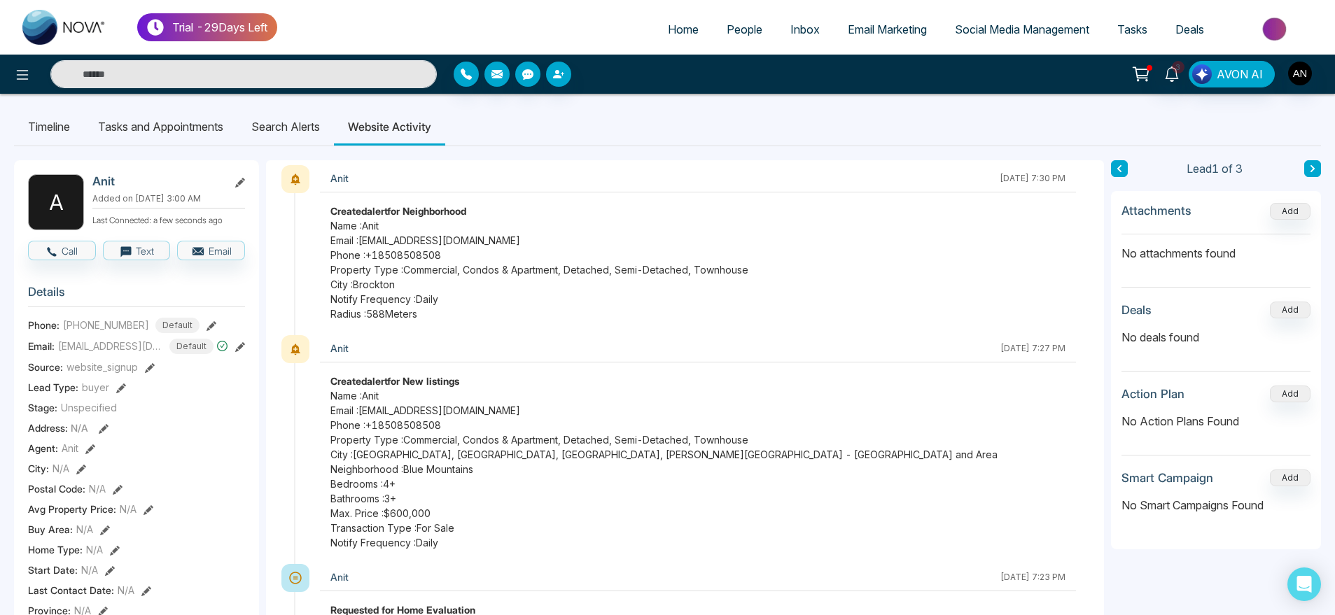
click at [550, 183] on div "Anit" at bounding box center [661, 178] width 662 height 18
click at [30, 85] on div at bounding box center [222, 74] width 445 height 28
click at [23, 83] on button at bounding box center [22, 74] width 28 height 28
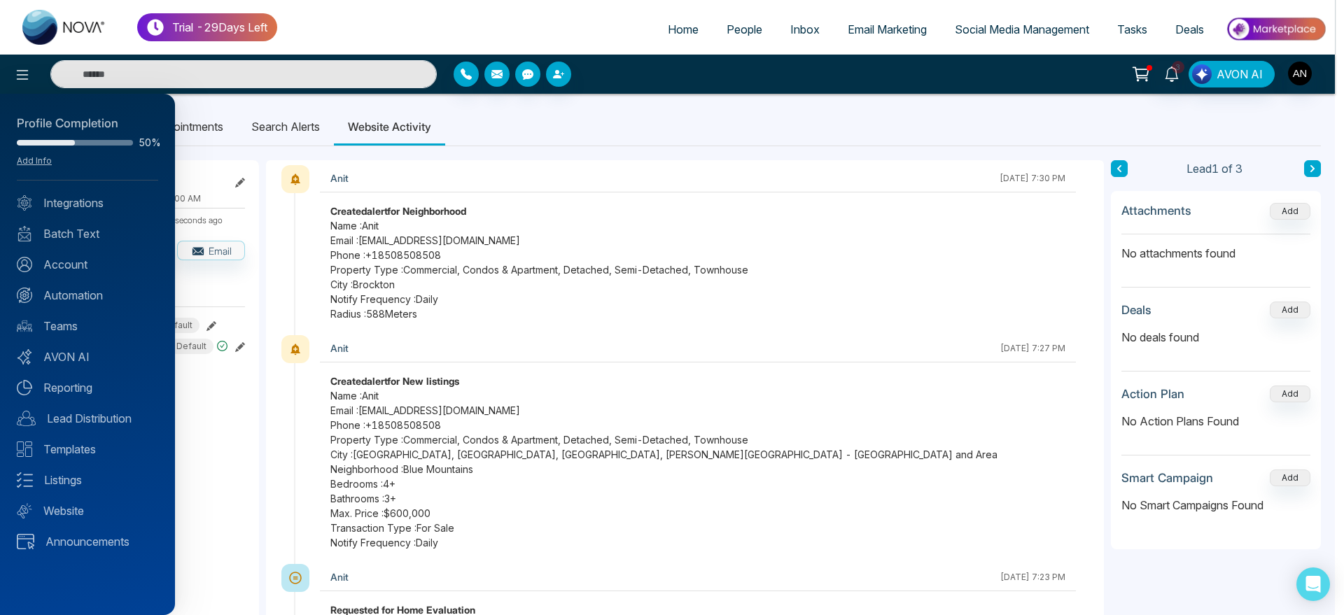
drag, startPoint x: 669, startPoint y: 21, endPoint x: 668, endPoint y: 34, distance: 13.3
click at [668, 34] on div at bounding box center [672, 307] width 1344 height 615
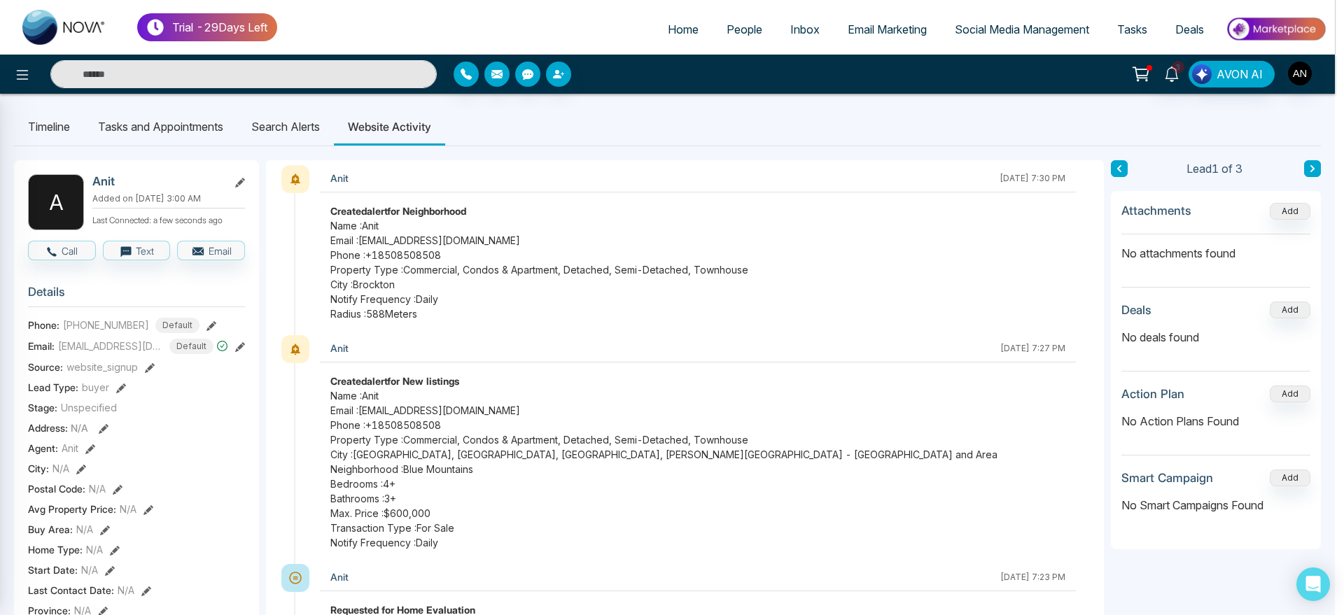
click at [668, 34] on div at bounding box center [672, 307] width 1344 height 615
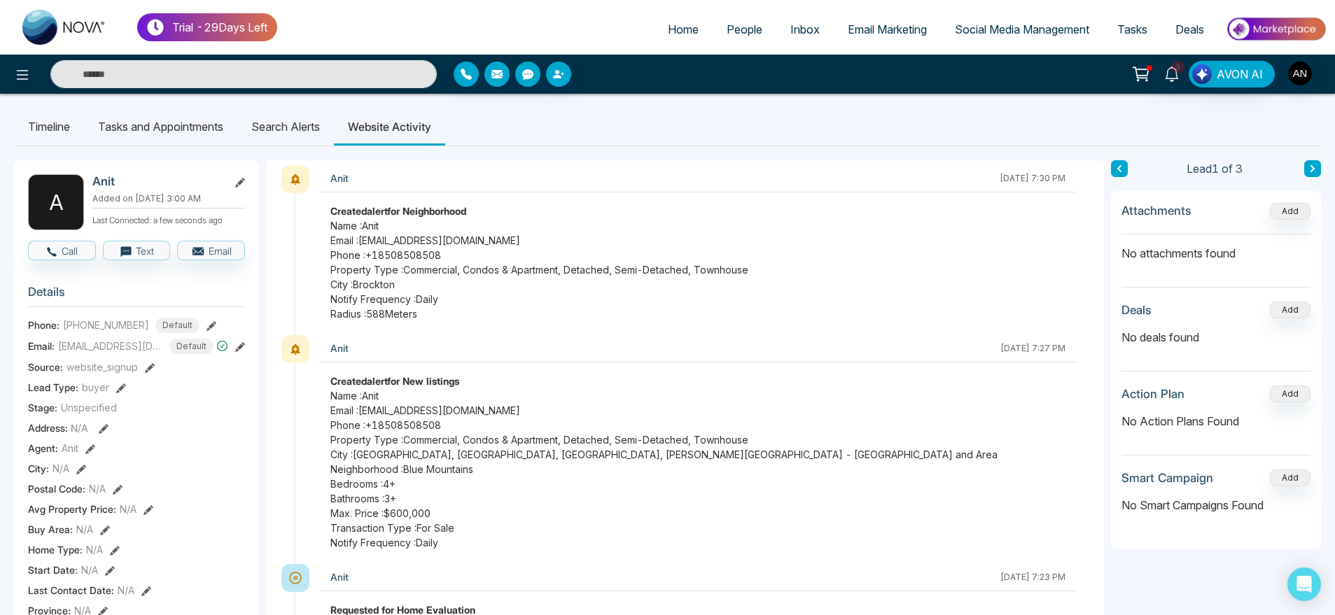
click at [668, 34] on span "Home" at bounding box center [683, 29] width 31 height 14
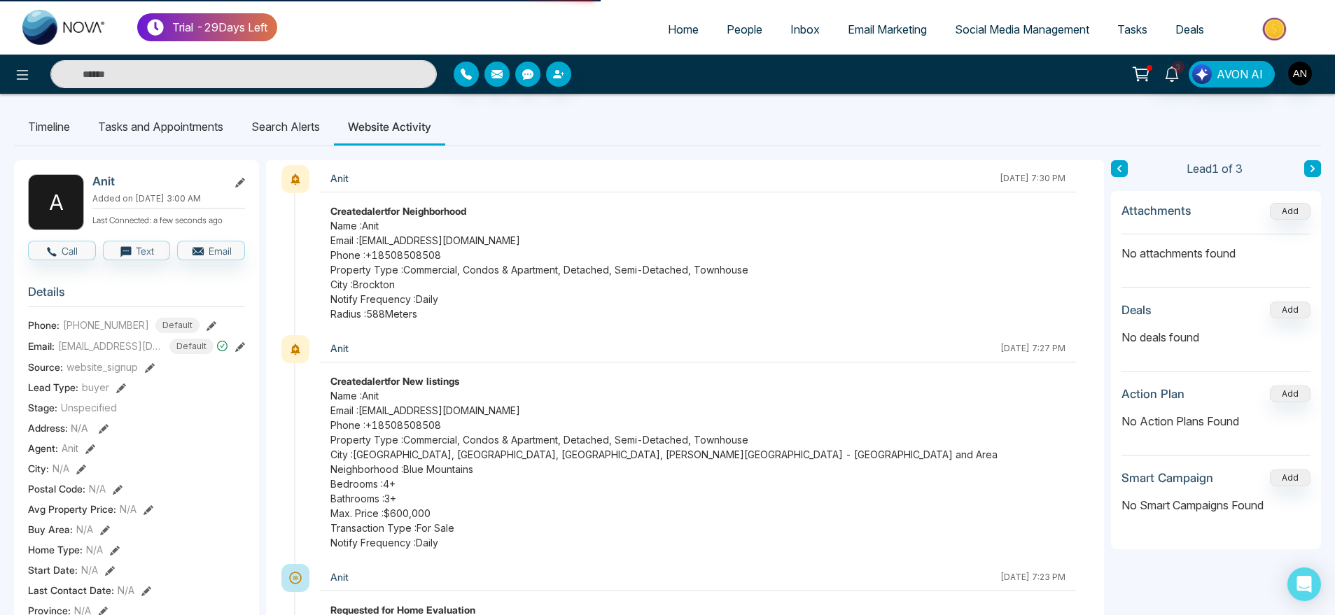
select select "*"
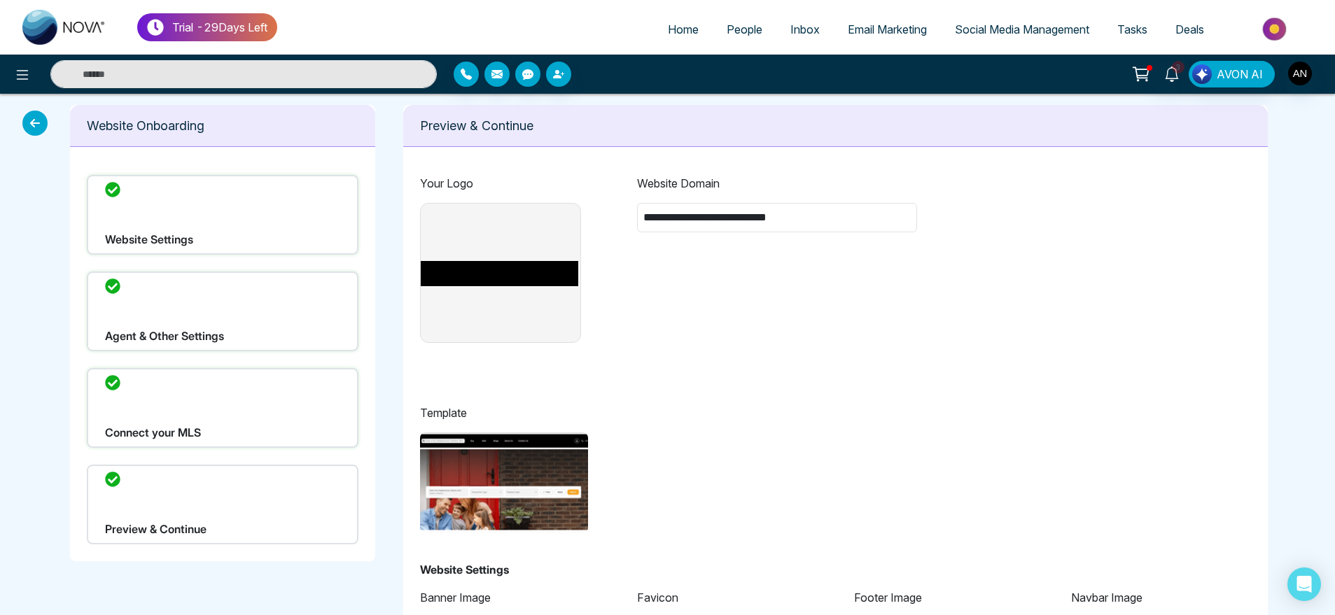
type input "**********"
click at [199, 206] on div "Website Settings" at bounding box center [223, 215] width 272 height 80
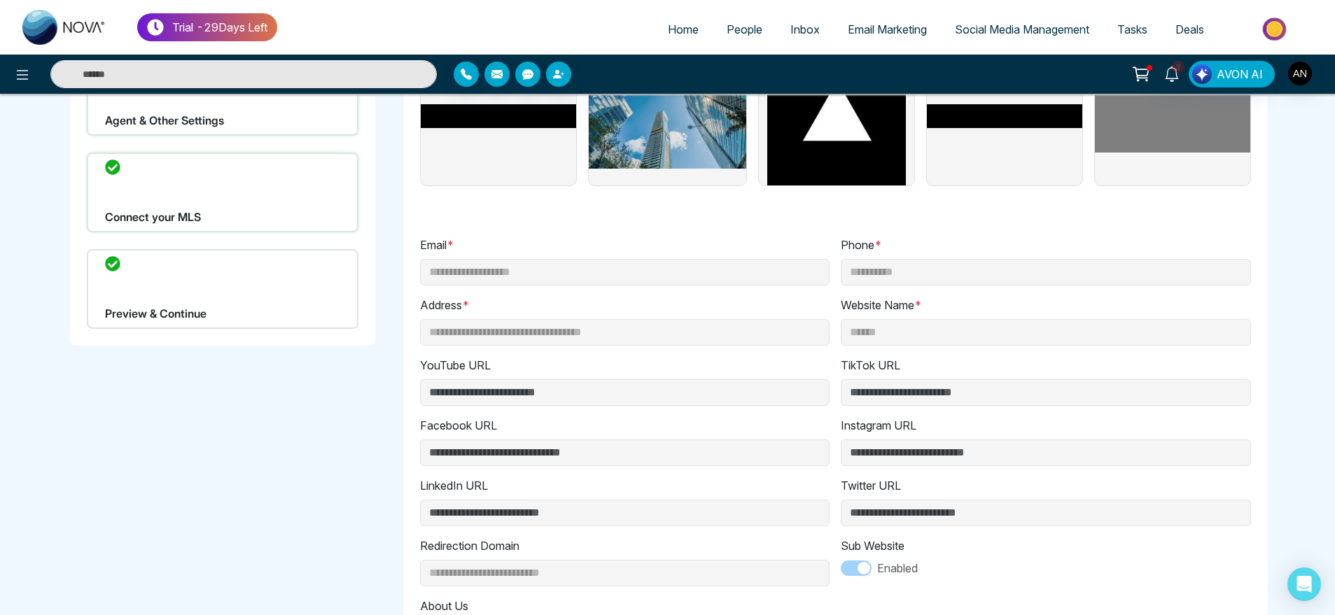
scroll to position [206, 0]
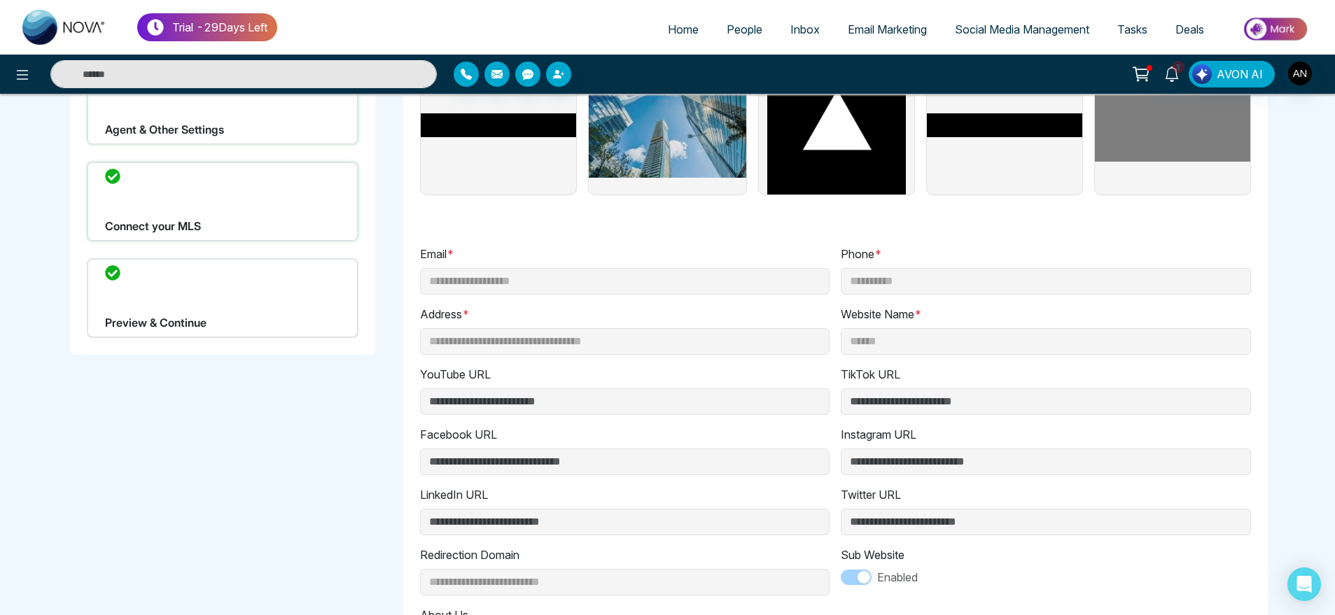
click at [207, 206] on div "Connect your MLS" at bounding box center [223, 202] width 272 height 80
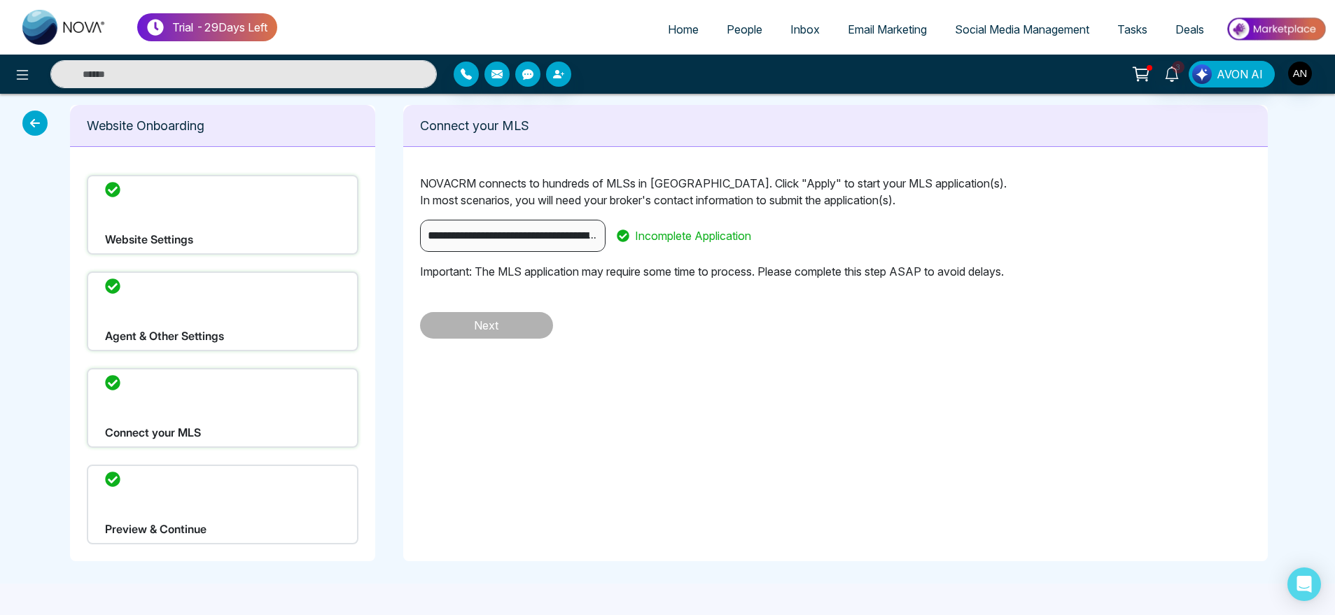
scroll to position [0, 0]
click at [128, 288] on div "Agent & Other Settings" at bounding box center [224, 312] width 274 height 80
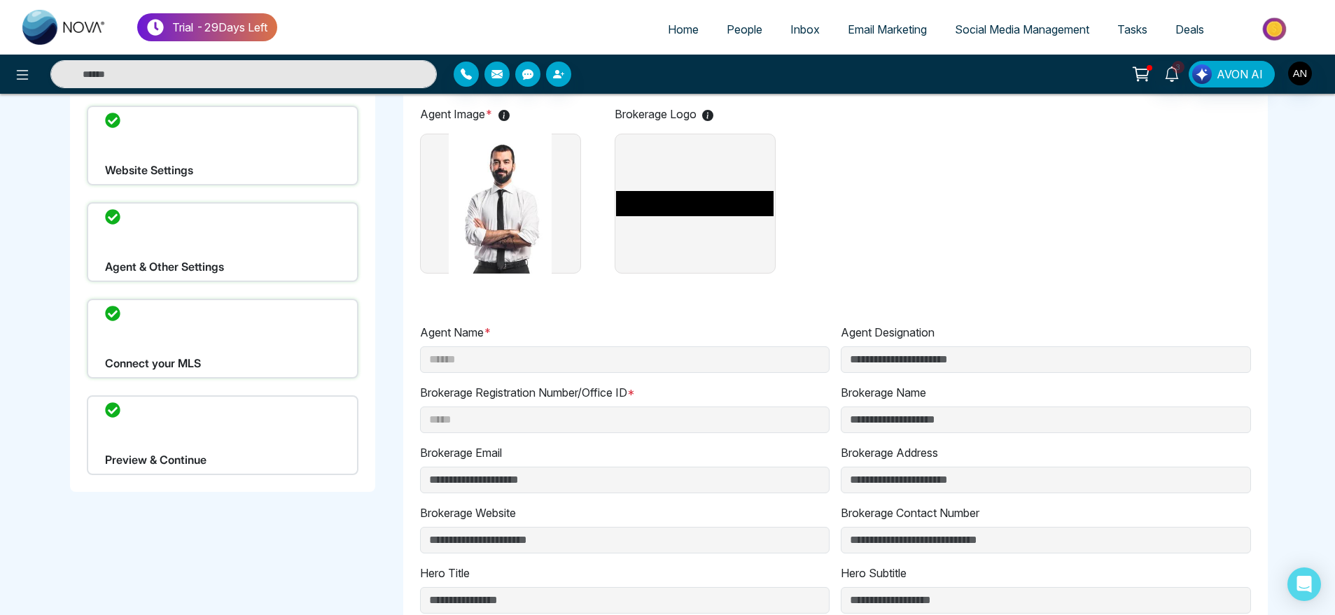
scroll to position [36, 0]
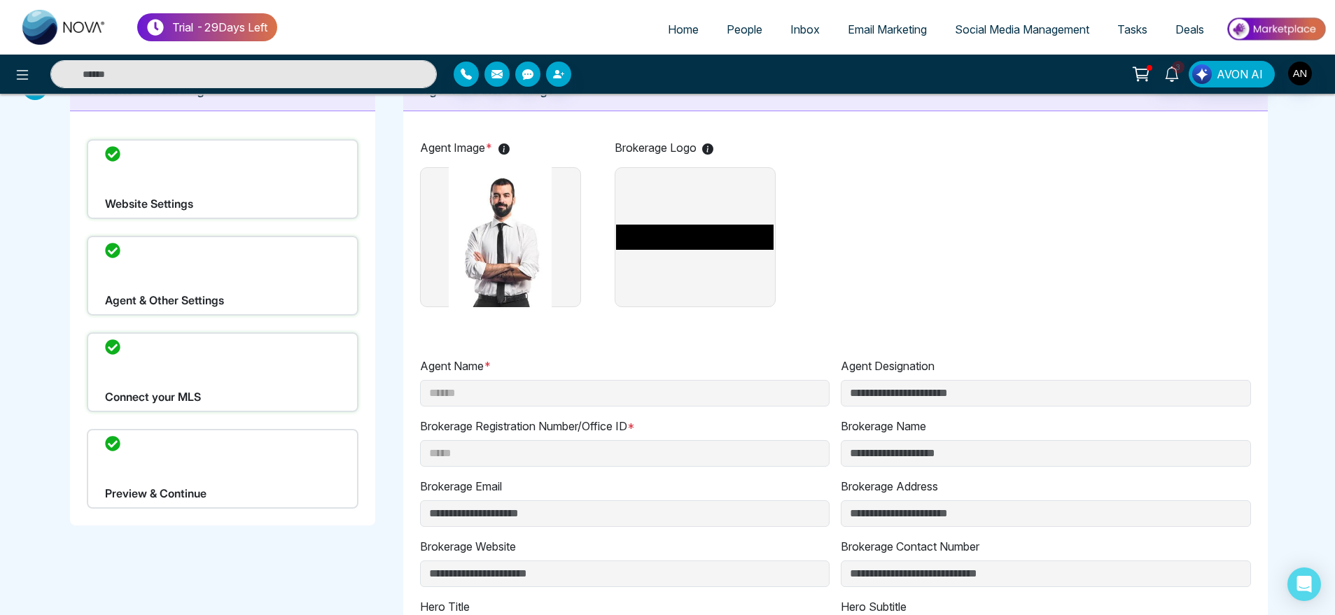
click at [199, 200] on div "Website Settings" at bounding box center [223, 179] width 272 height 80
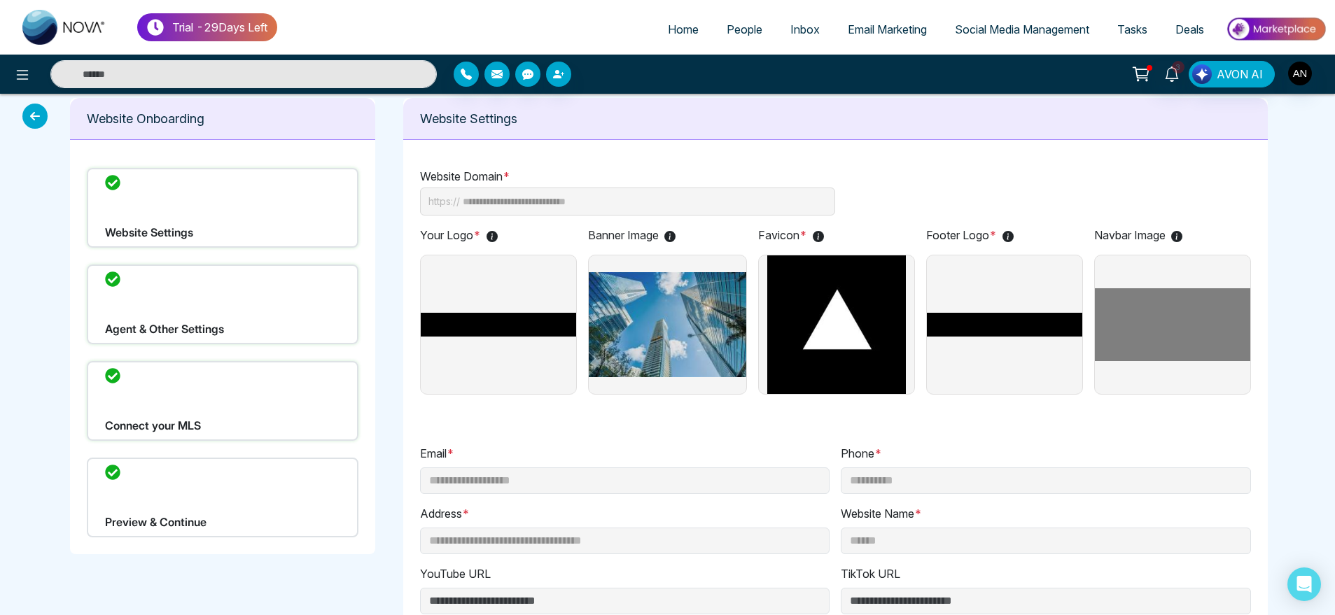
scroll to position [0, 0]
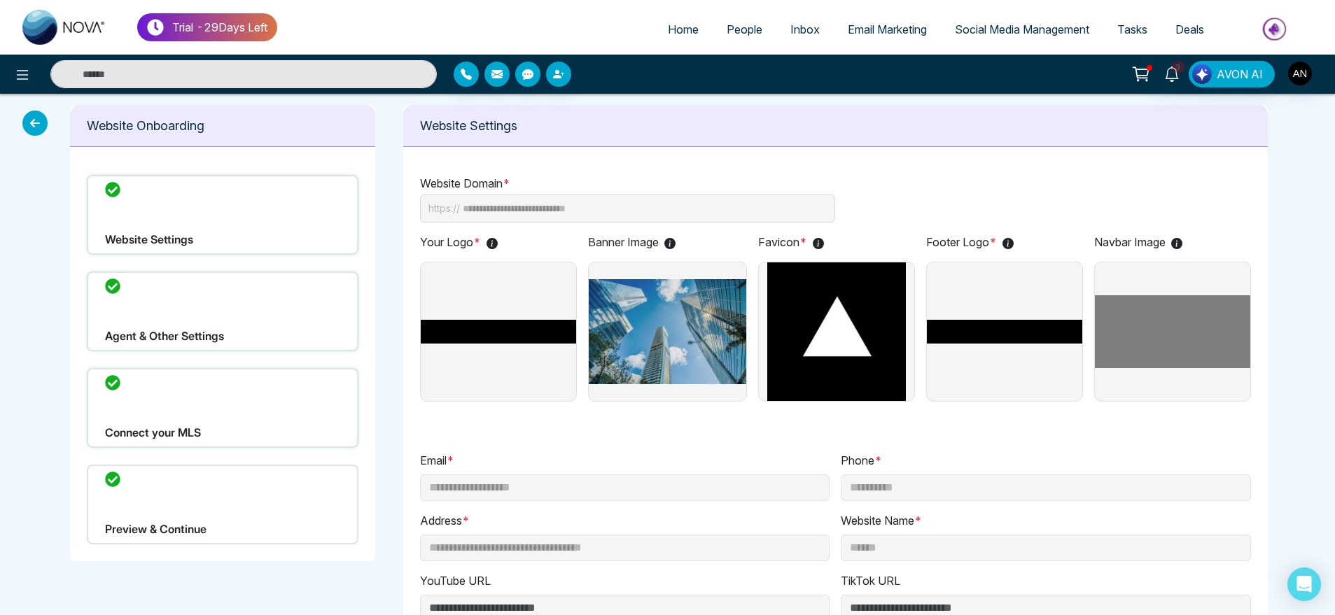
click at [167, 532] on div "Preview & Continue" at bounding box center [223, 505] width 272 height 80
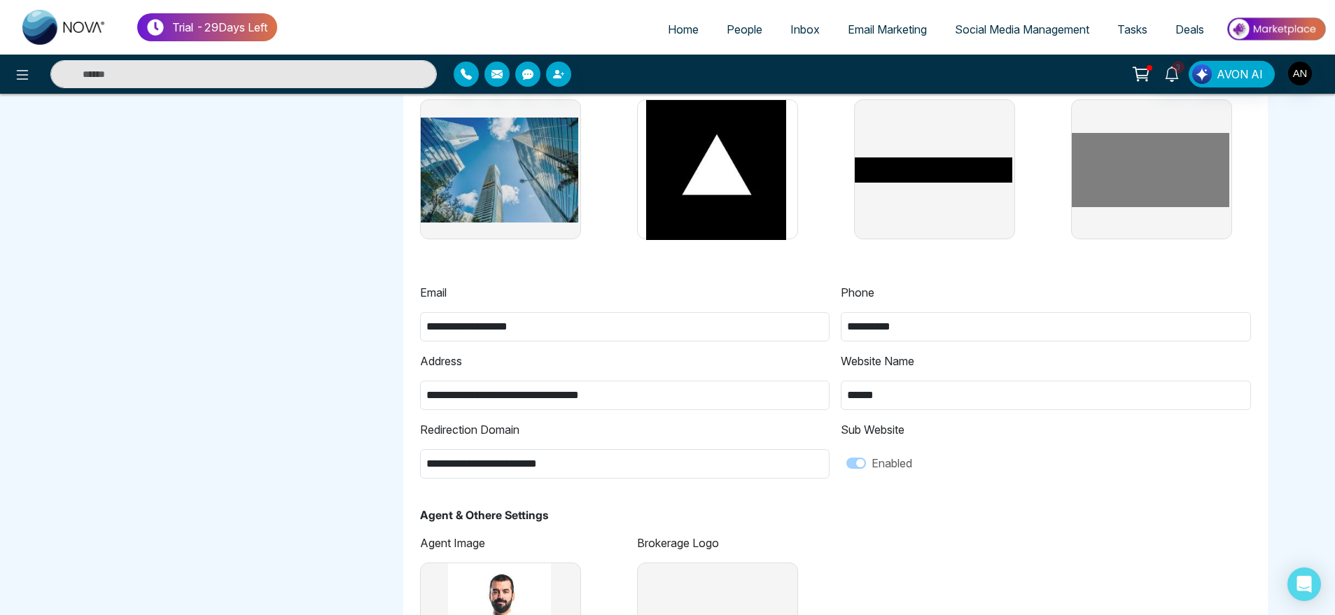
scroll to position [863, 0]
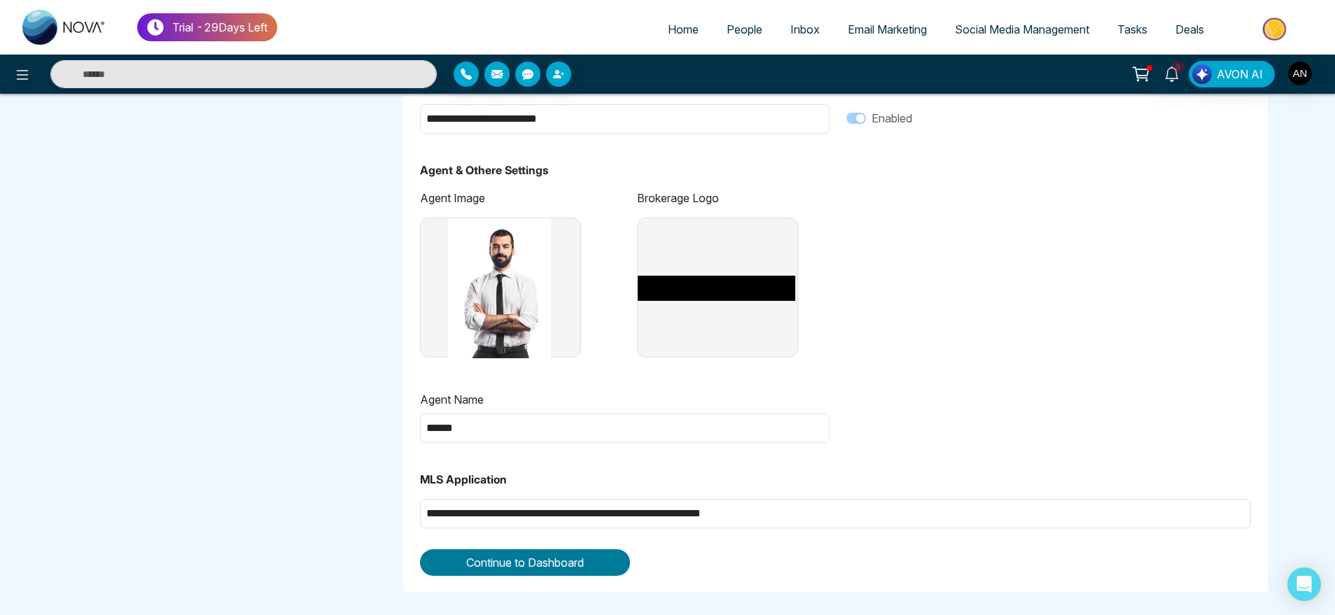
click at [478, 554] on span "Continue to Dashboard" at bounding box center [525, 562] width 118 height 17
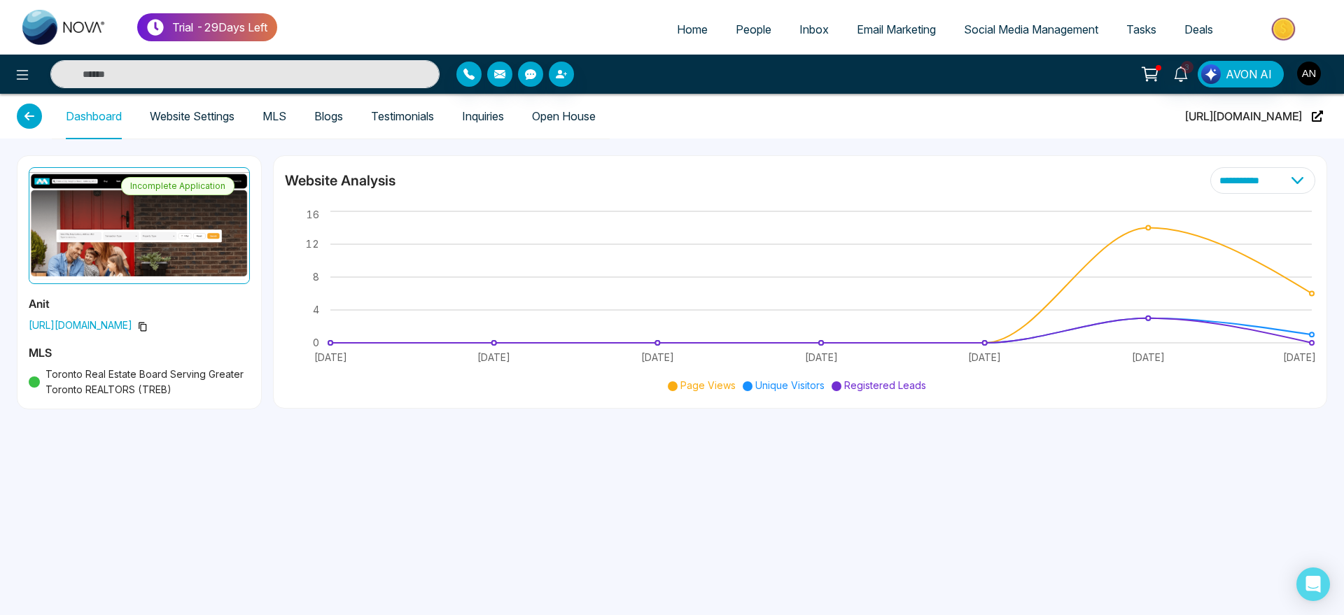
click at [190, 122] on link "Website Settings" at bounding box center [192, 117] width 85 height 12
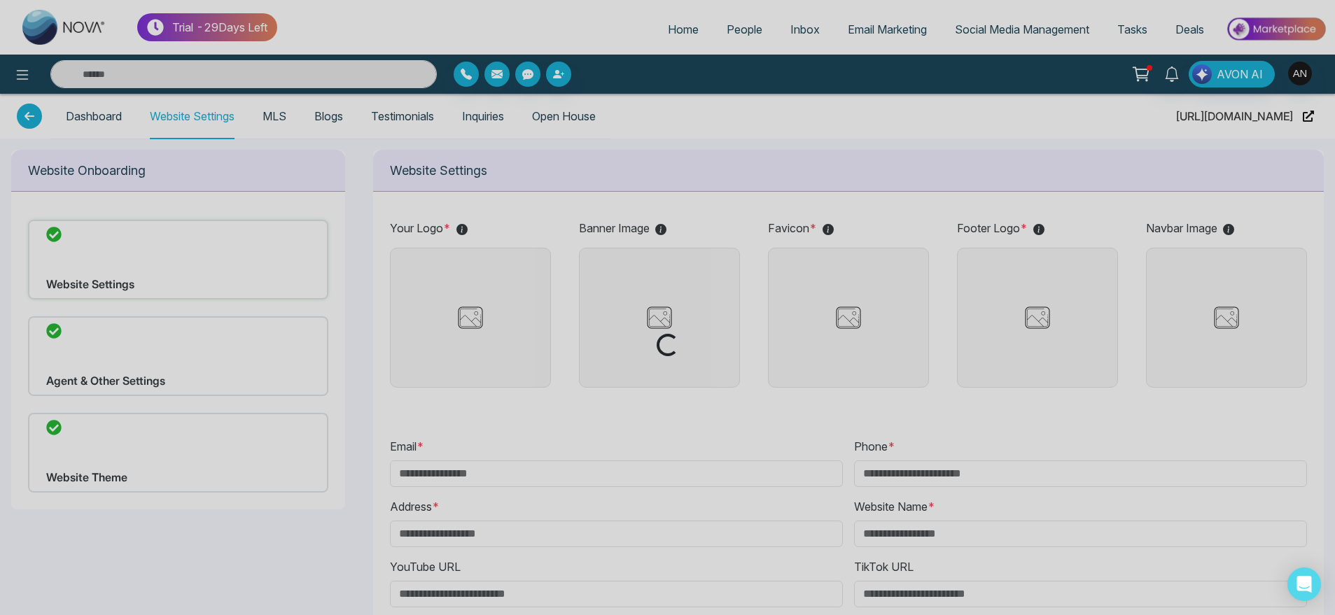
type input "**********"
type input "******"
type input "**********"
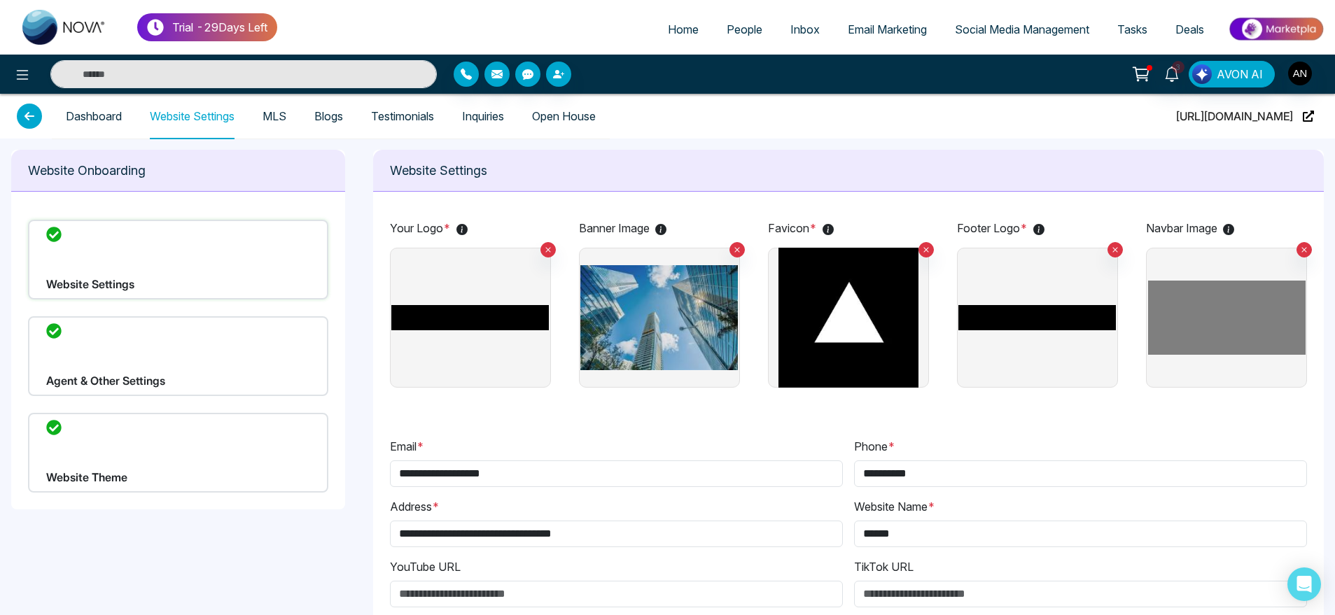
click at [167, 458] on div "Website Theme" at bounding box center [178, 453] width 300 height 80
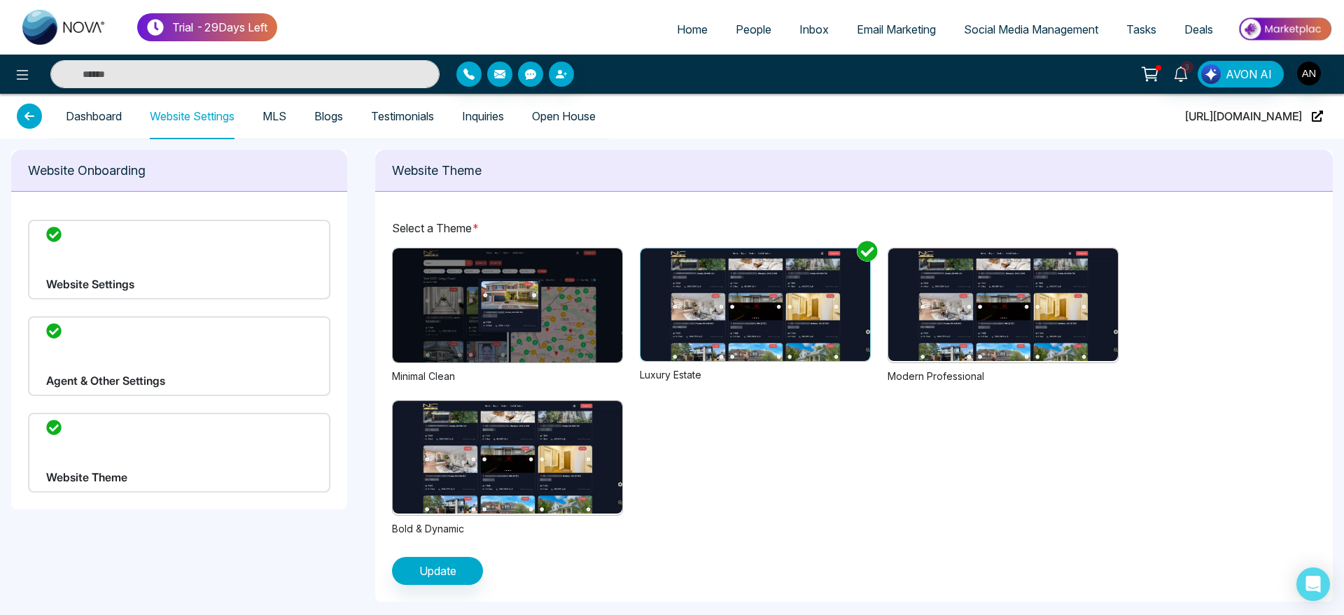
click at [395, 164] on p "Website Theme" at bounding box center [854, 170] width 924 height 19
click at [535, 190] on div "Website Theme" at bounding box center [853, 171] width 957 height 42
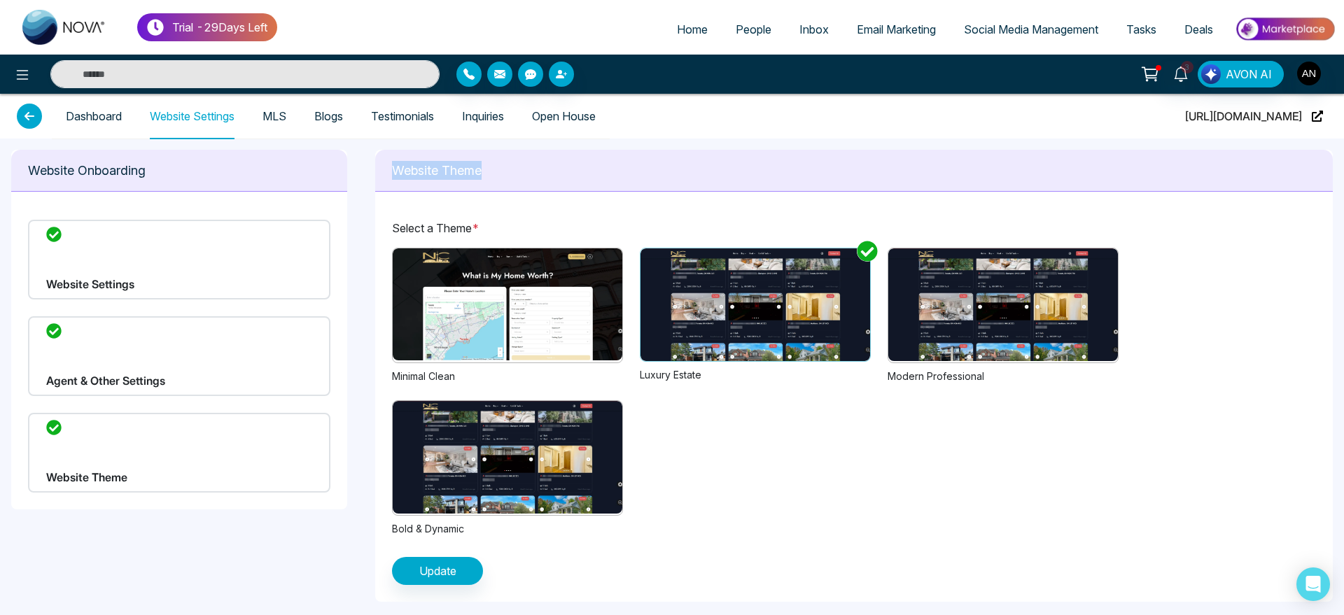
drag, startPoint x: 516, startPoint y: 181, endPoint x: 373, endPoint y: 162, distance: 144.1
click at [373, 162] on div "Website Onboarding Website Settings Agent & Other Settings Website Theme Websit…" at bounding box center [672, 376] width 1344 height 474
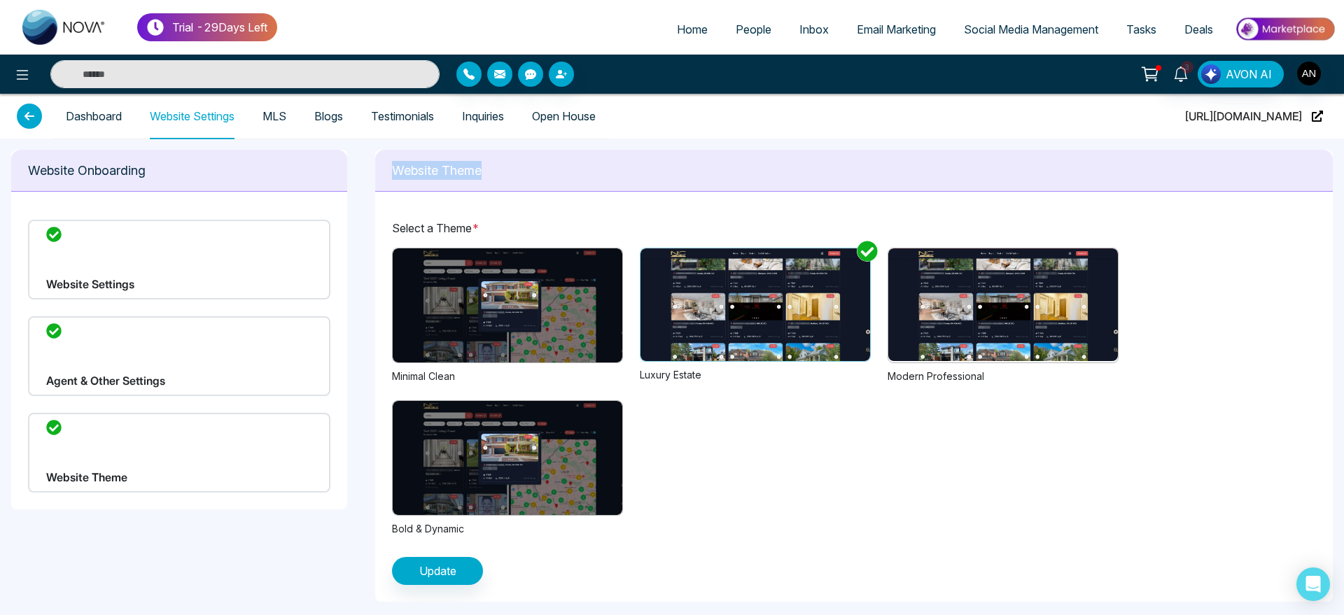
click at [517, 312] on img at bounding box center [508, 305] width 230 height 114
click at [433, 571] on span "Update" at bounding box center [437, 571] width 37 height 17
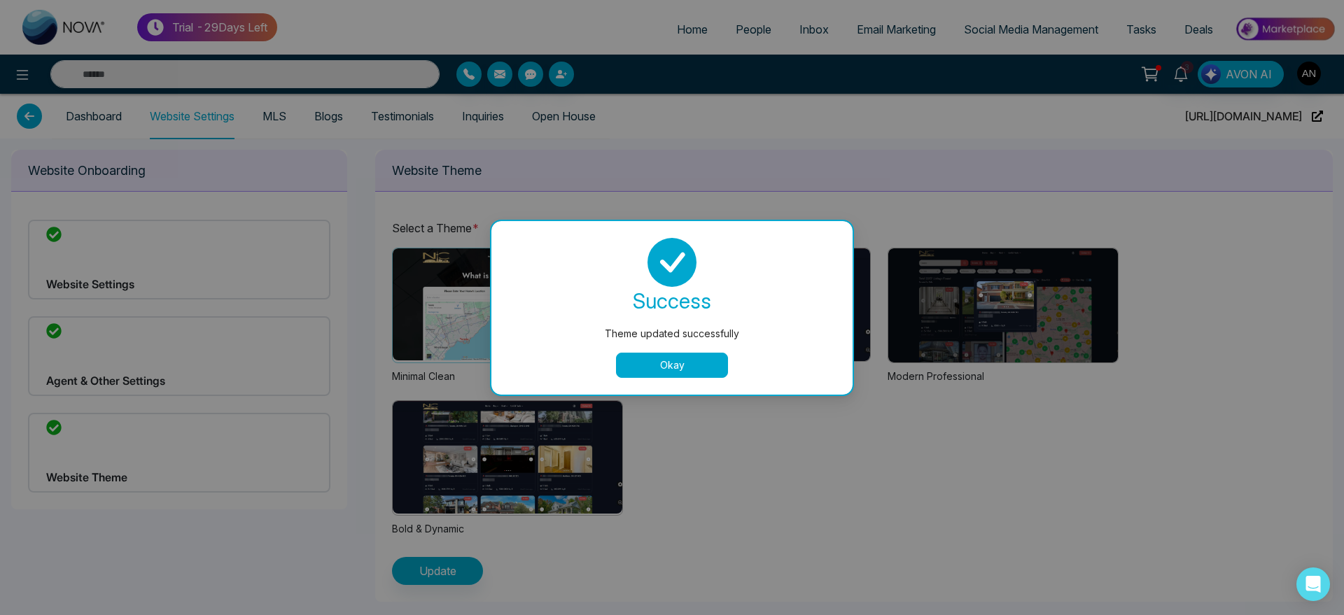
click at [653, 379] on div "success Theme updated successfully Okay" at bounding box center [671, 308] width 361 height 174
click at [677, 365] on button "Okay" at bounding box center [672, 365] width 112 height 25
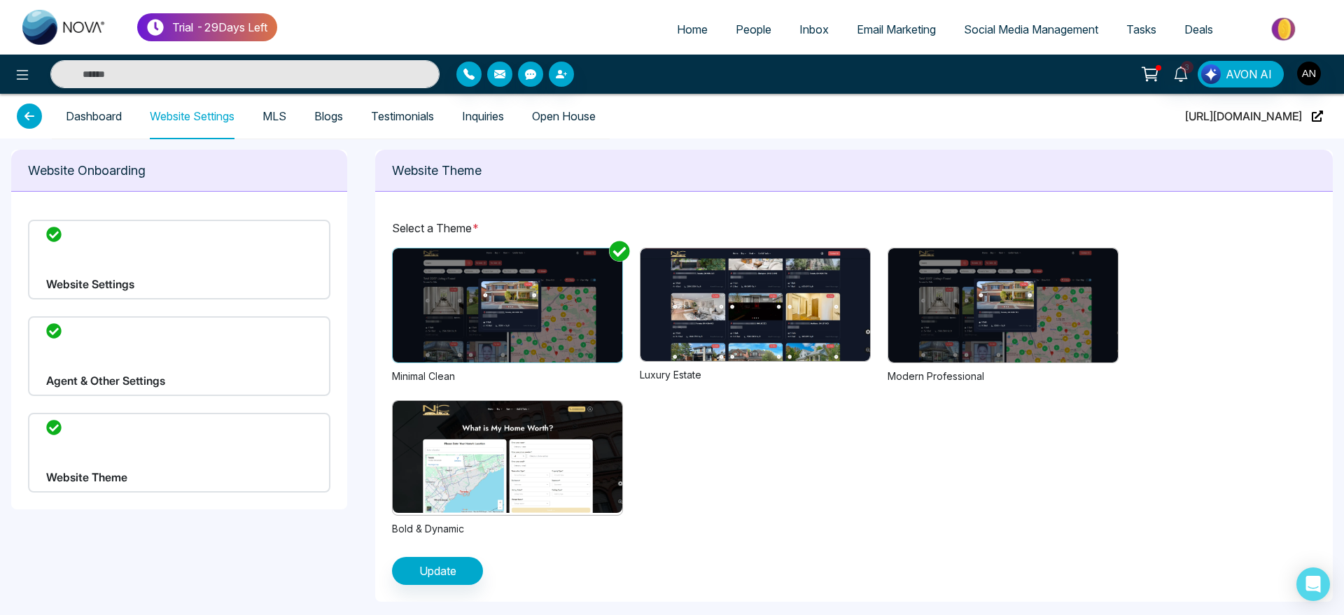
click at [969, 354] on img at bounding box center [1003, 305] width 230 height 114
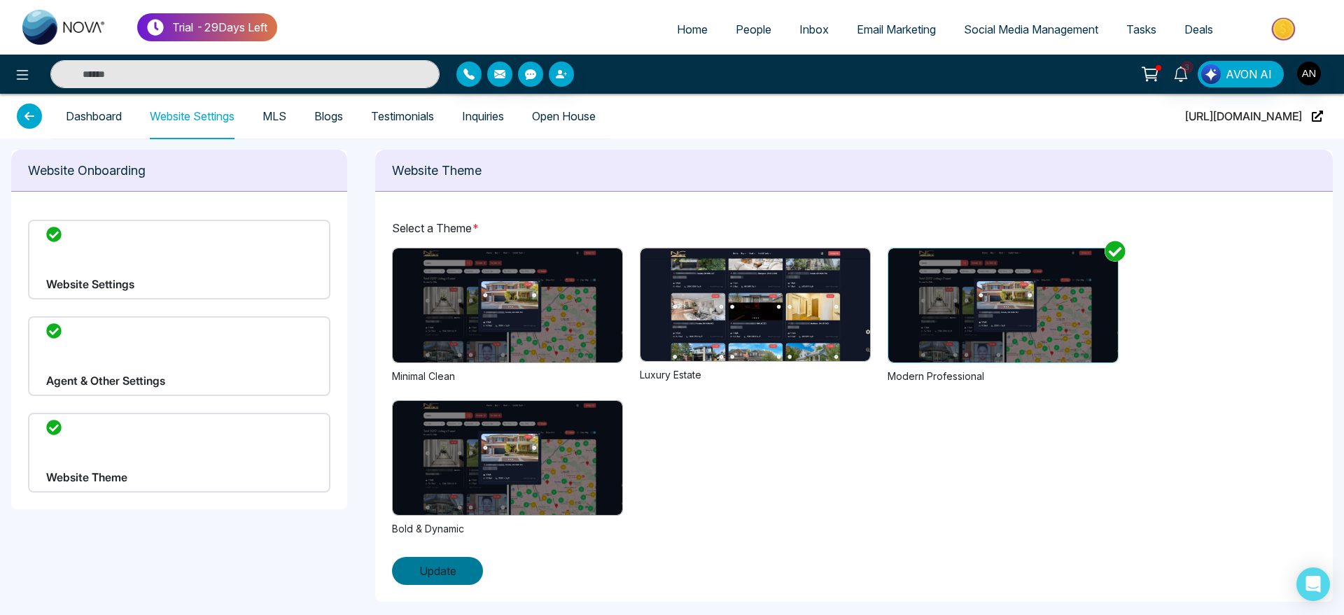
click at [465, 572] on button "Update" at bounding box center [437, 571] width 91 height 28
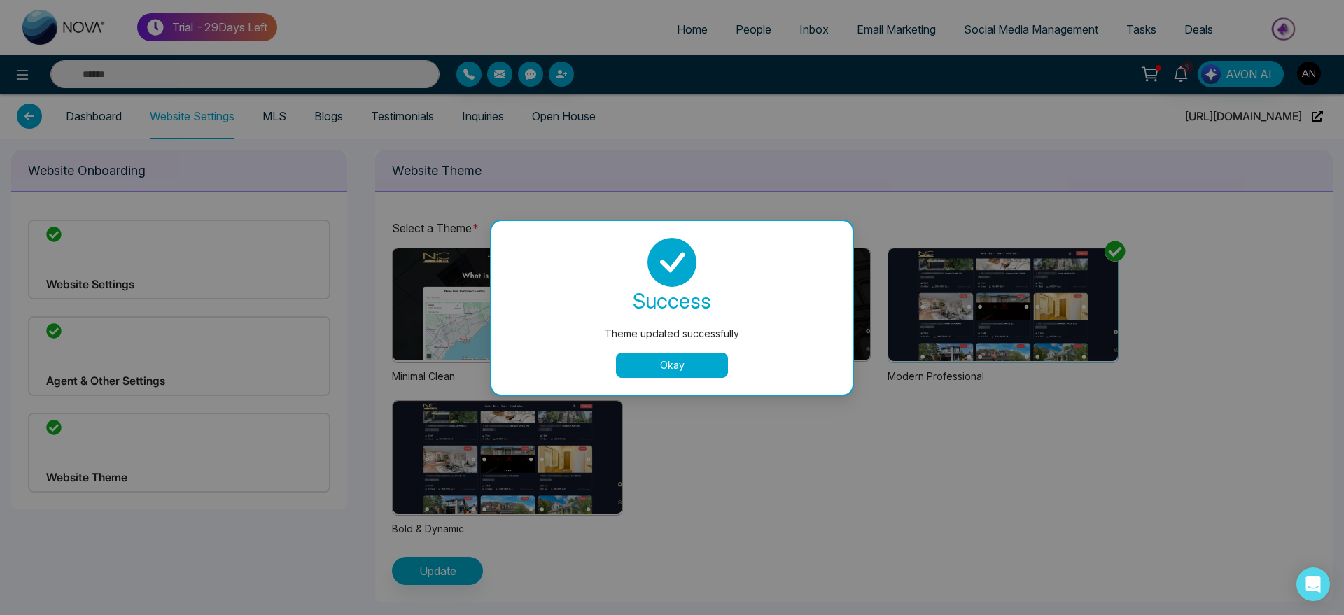
click at [680, 361] on button "Okay" at bounding box center [672, 365] width 112 height 25
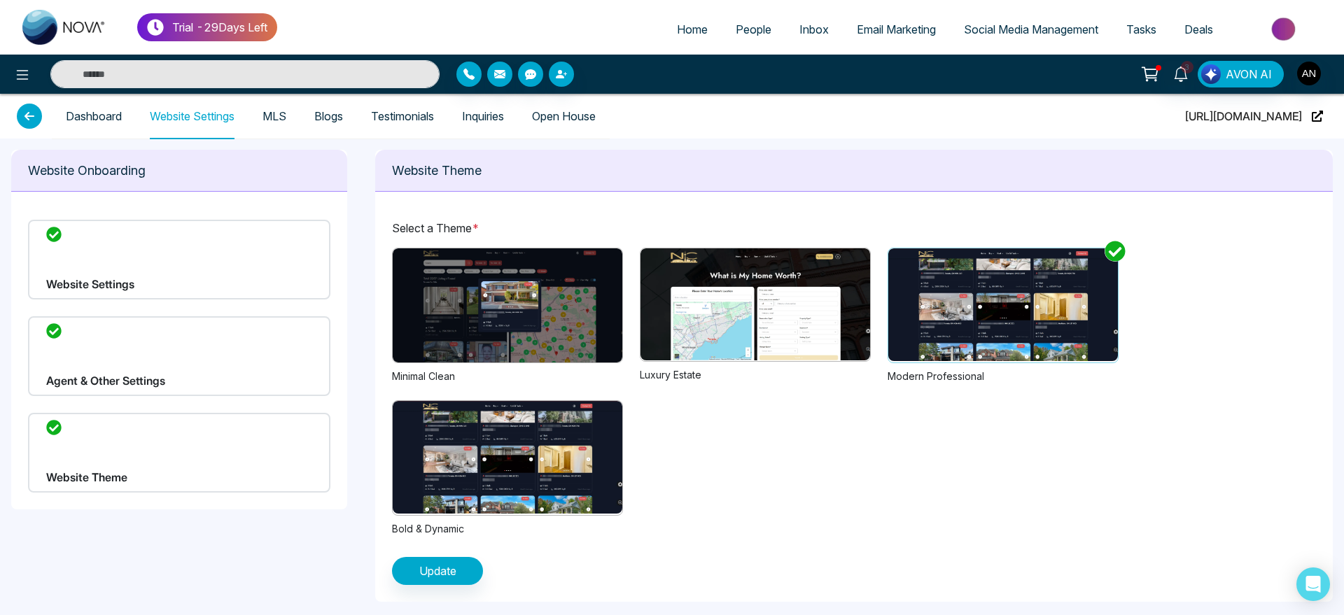
click at [535, 426] on img at bounding box center [508, 457] width 230 height 113
click at [981, 300] on img at bounding box center [1003, 304] width 230 height 113
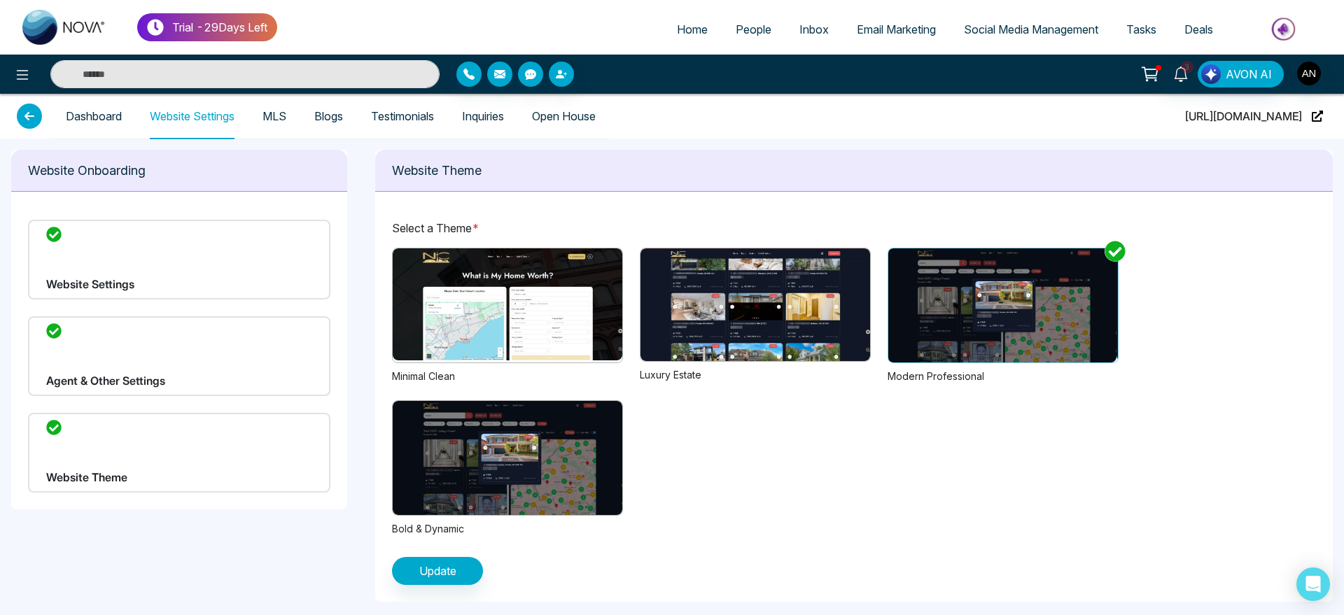
drag, startPoint x: 899, startPoint y: 250, endPoint x: 893, endPoint y: 316, distance: 66.1
click at [893, 316] on img at bounding box center [1002, 305] width 230 height 114
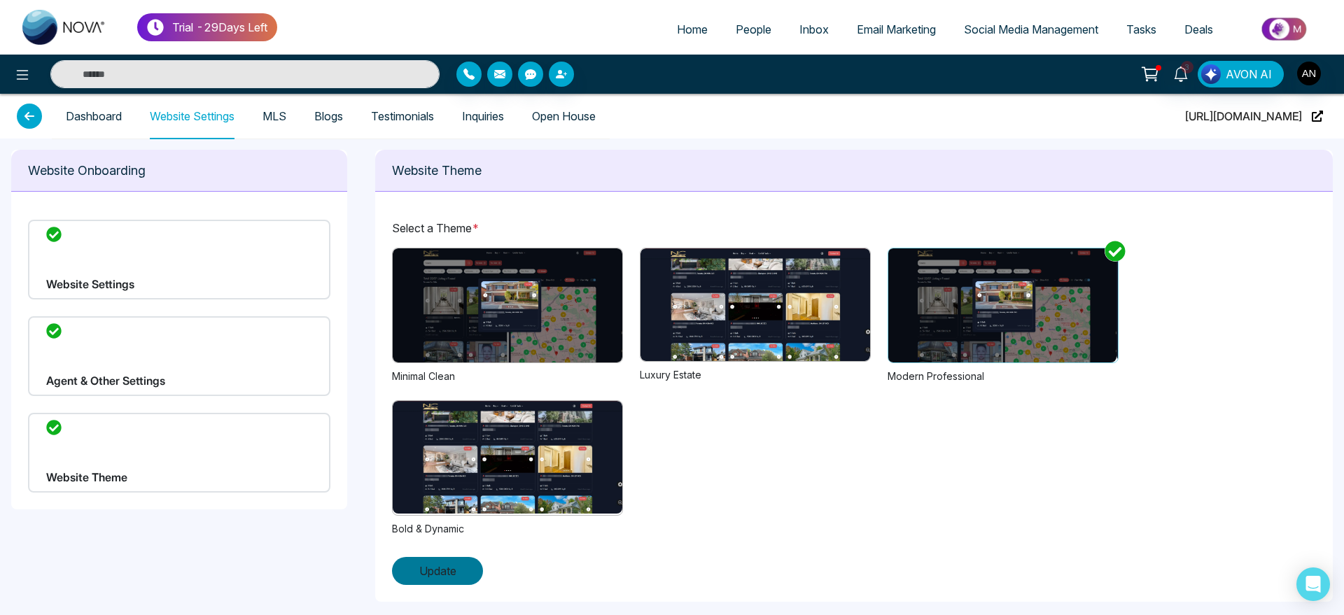
click at [446, 558] on button "Update" at bounding box center [437, 571] width 91 height 28
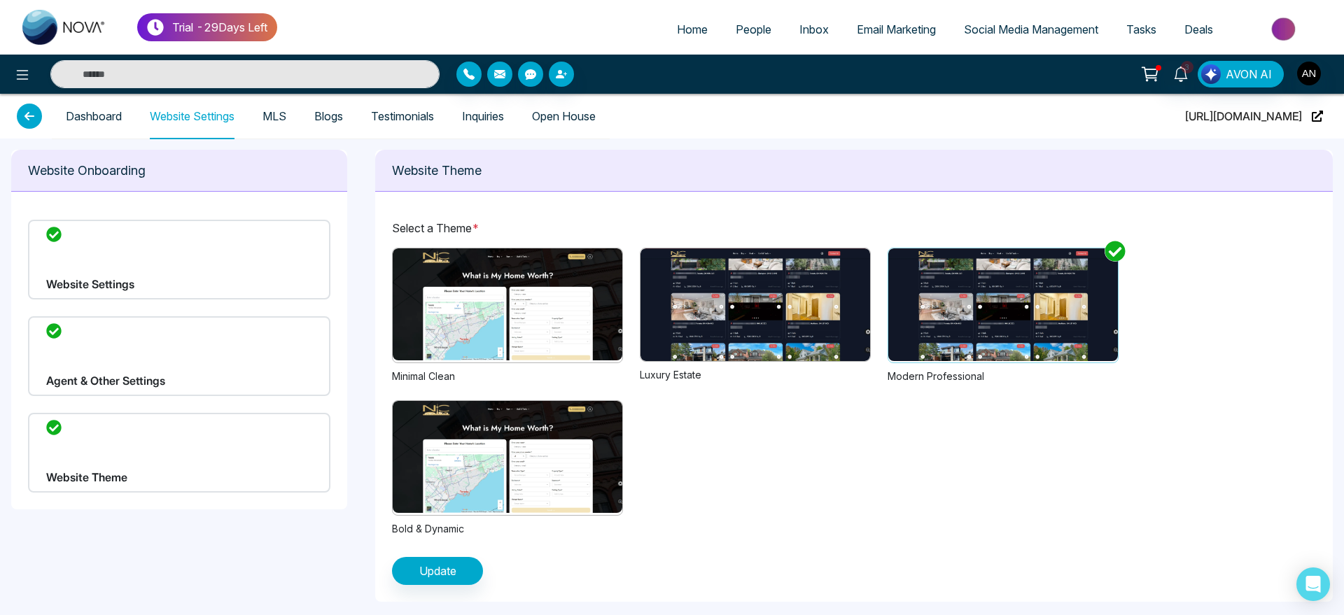
click at [682, 363] on div "Previous Next 1 2 3 Luxury Estate" at bounding box center [755, 316] width 231 height 136
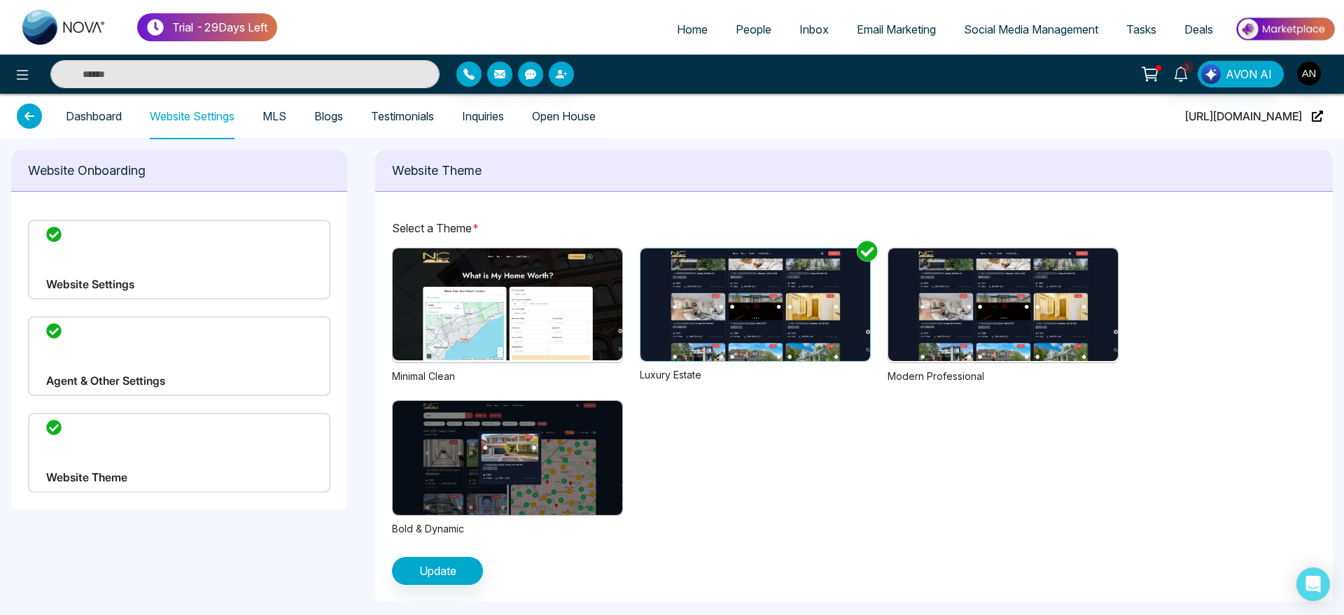
drag, startPoint x: 954, startPoint y: 301, endPoint x: 1095, endPoint y: 381, distance: 161.7
click at [1095, 381] on div "Previous Next 1 2 3 Modern Professional" at bounding box center [1002, 316] width 231 height 136
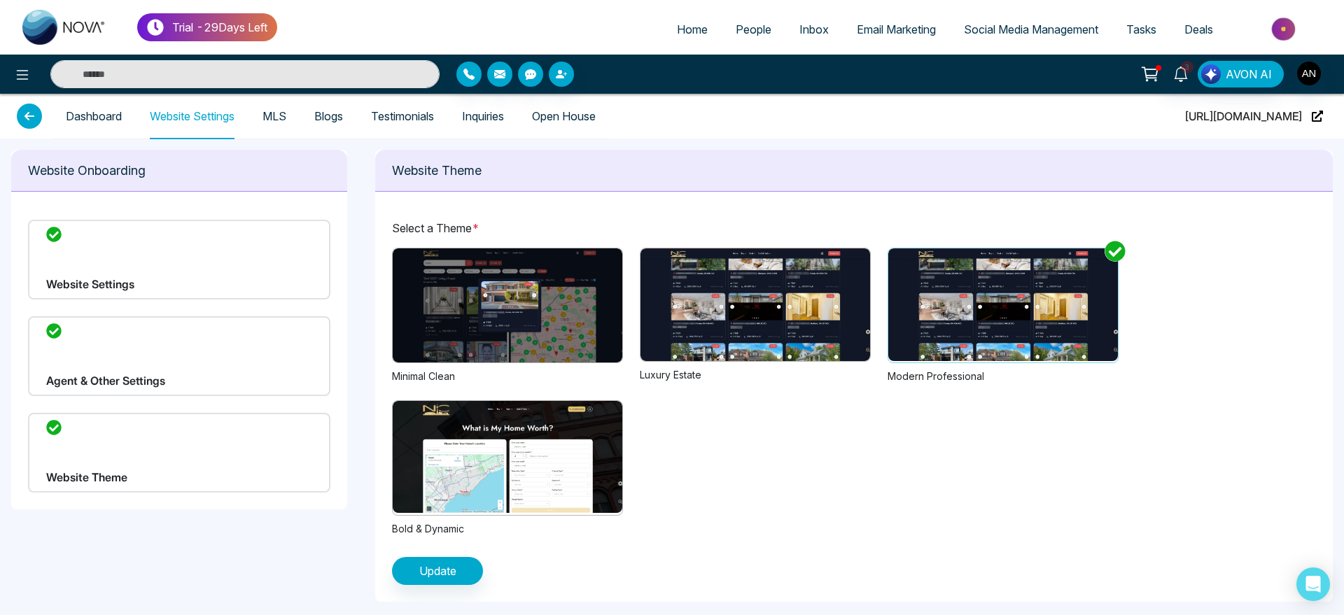
click at [966, 329] on img at bounding box center [1003, 304] width 230 height 113
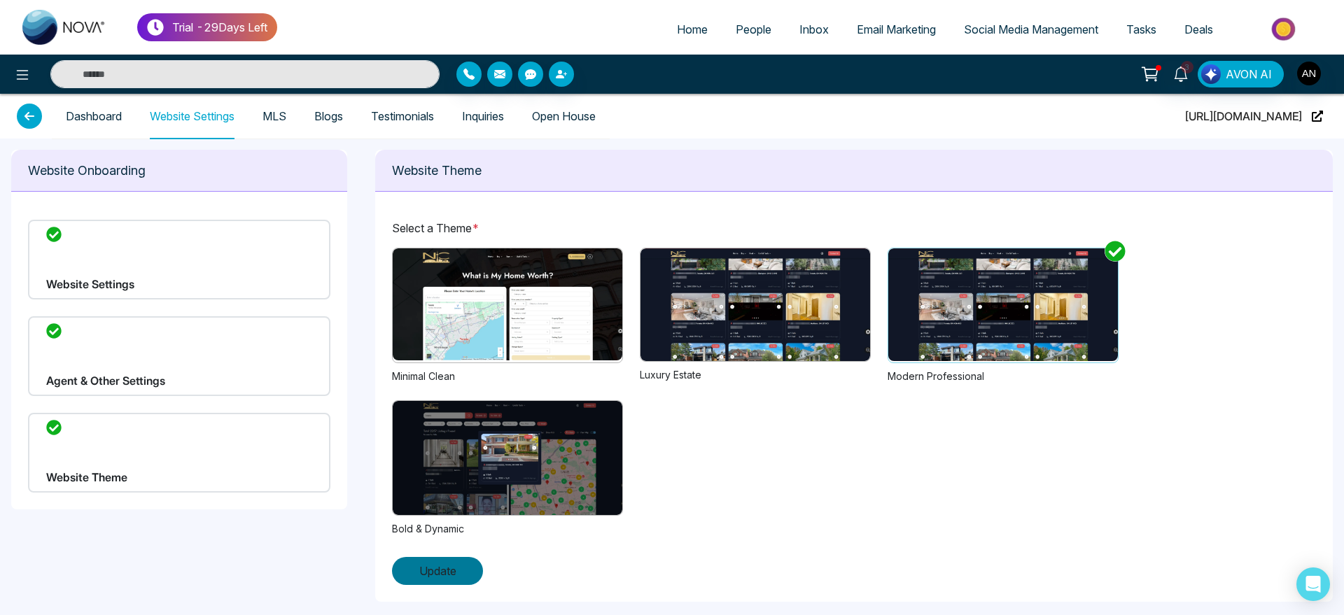
click at [464, 570] on button "Update" at bounding box center [437, 571] width 91 height 28
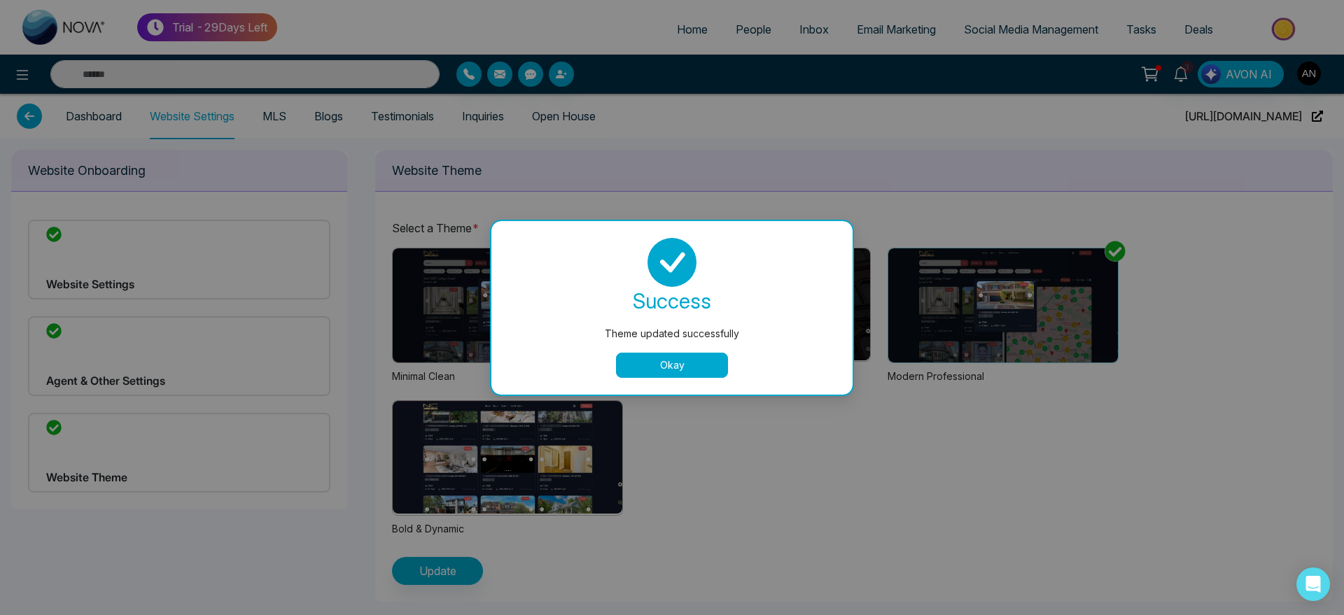
click at [718, 369] on button "Okay" at bounding box center [672, 365] width 112 height 25
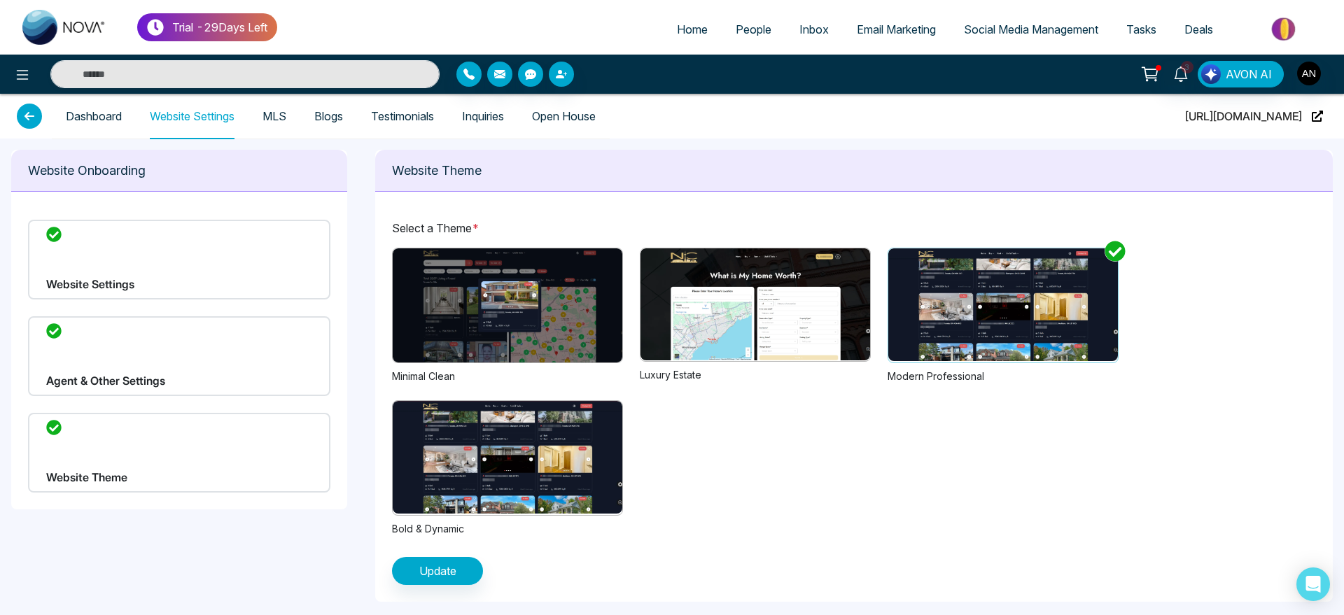
click at [405, 230] on p "Select a Theme *" at bounding box center [854, 228] width 924 height 17
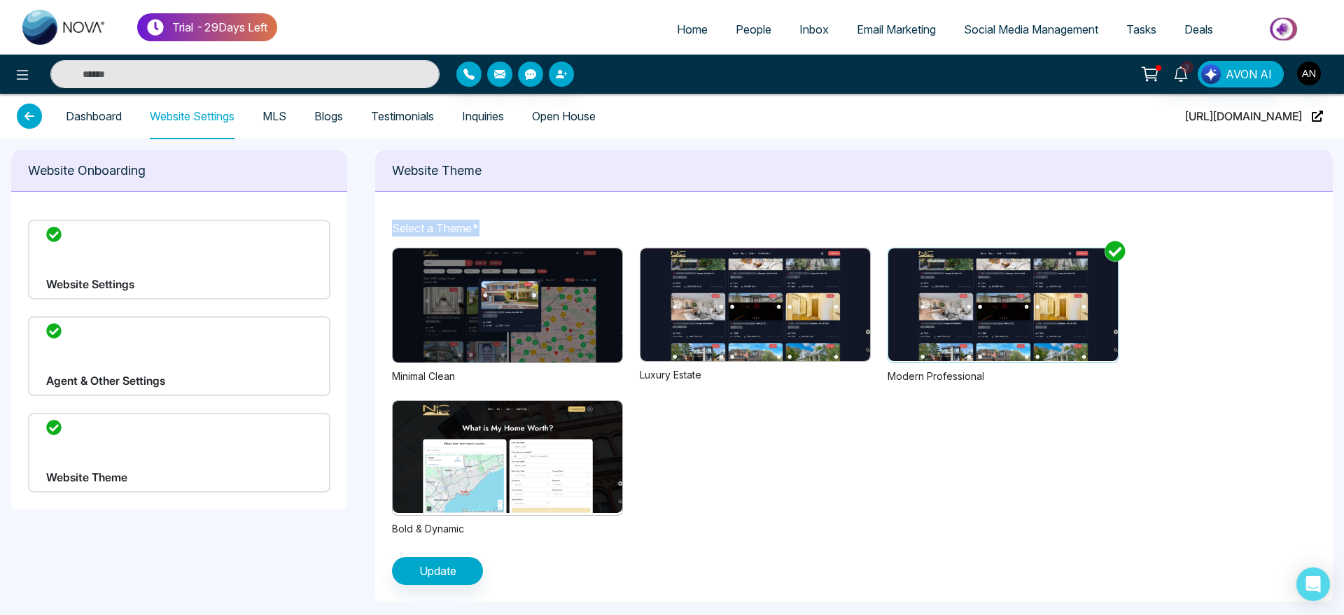
drag, startPoint x: 391, startPoint y: 225, endPoint x: 601, endPoint y: 230, distance: 210.0
click at [601, 230] on div "Select a Theme * Previous Next 1 2 Minimal Clean Previous Next 1 2 3 Luxury Est…" at bounding box center [853, 402] width 957 height 399
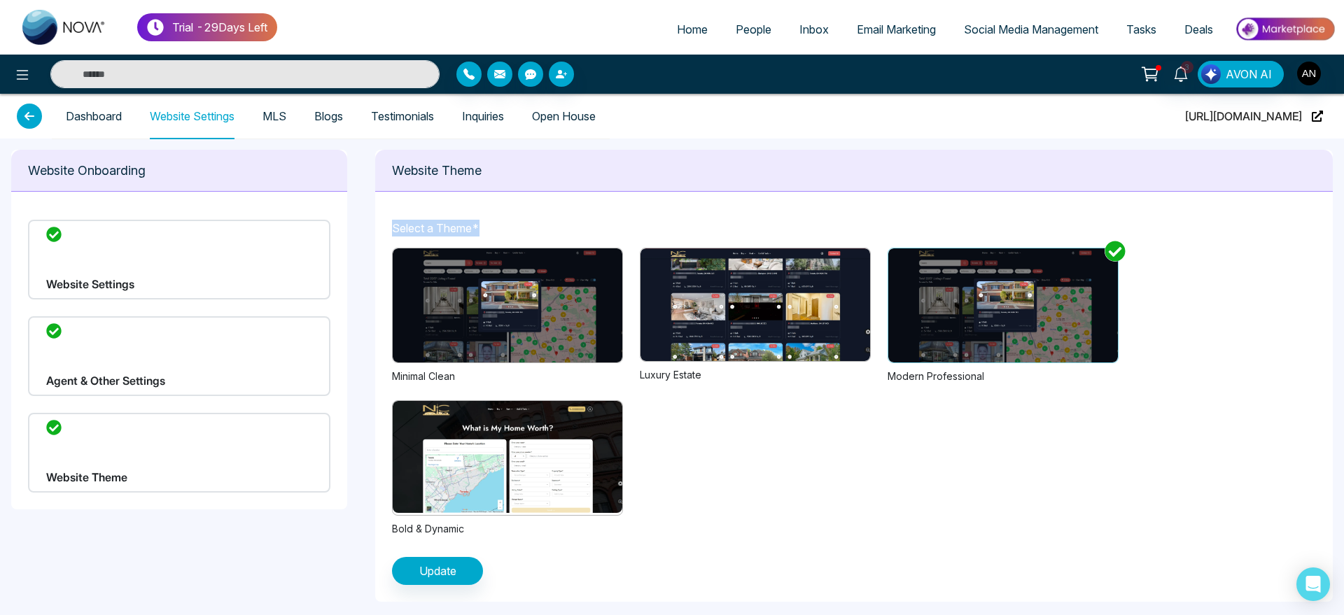
click at [601, 230] on p "Select a Theme *" at bounding box center [854, 228] width 924 height 17
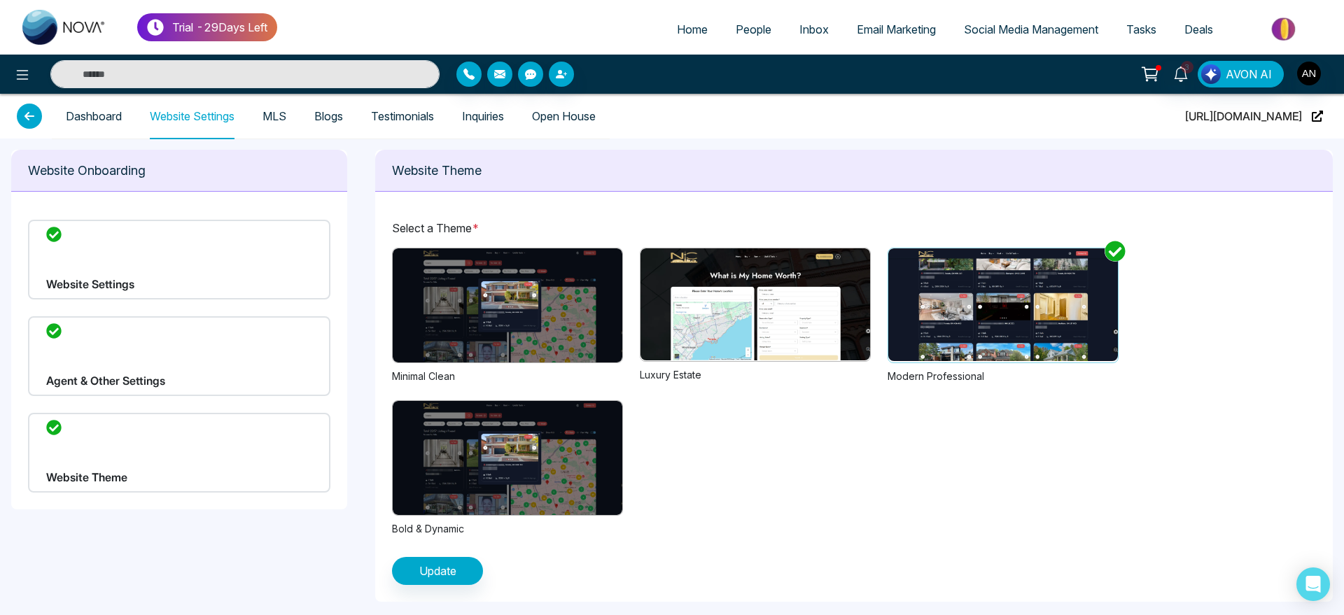
click at [753, 411] on div "Previous Next 1 2 Minimal Clean Previous Next 1 2 3 Luxury Estate Previous Next…" at bounding box center [854, 392] width 924 height 288
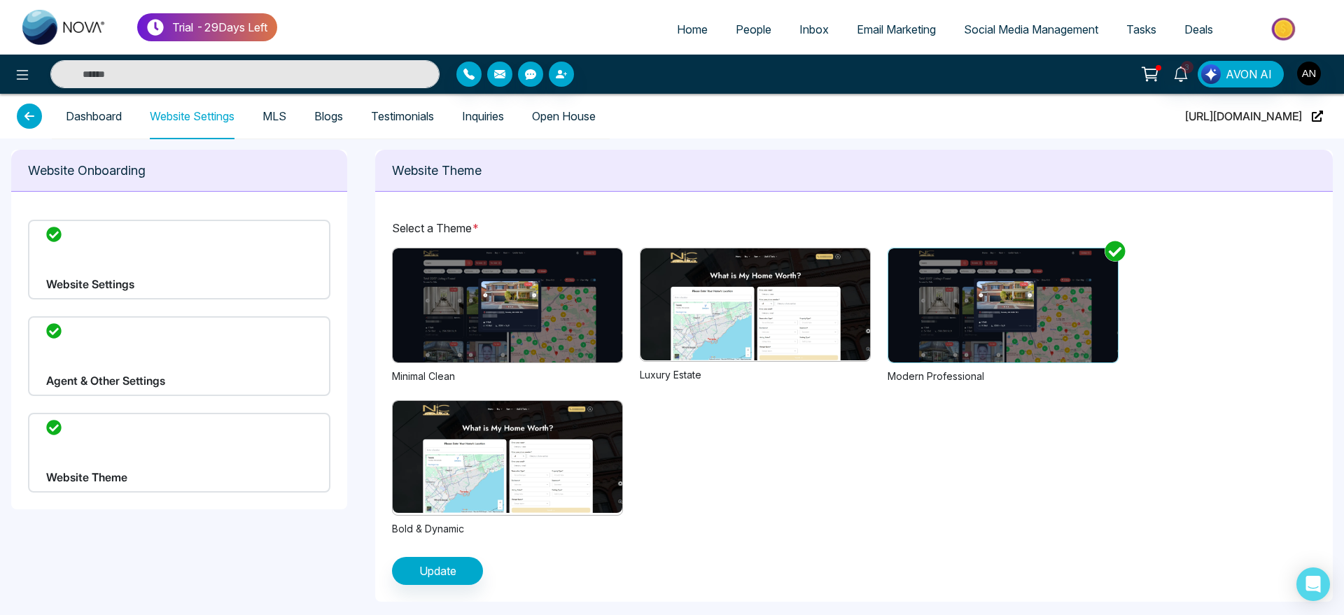
click at [683, 372] on div "Luxury Estate" at bounding box center [755, 374] width 231 height 15
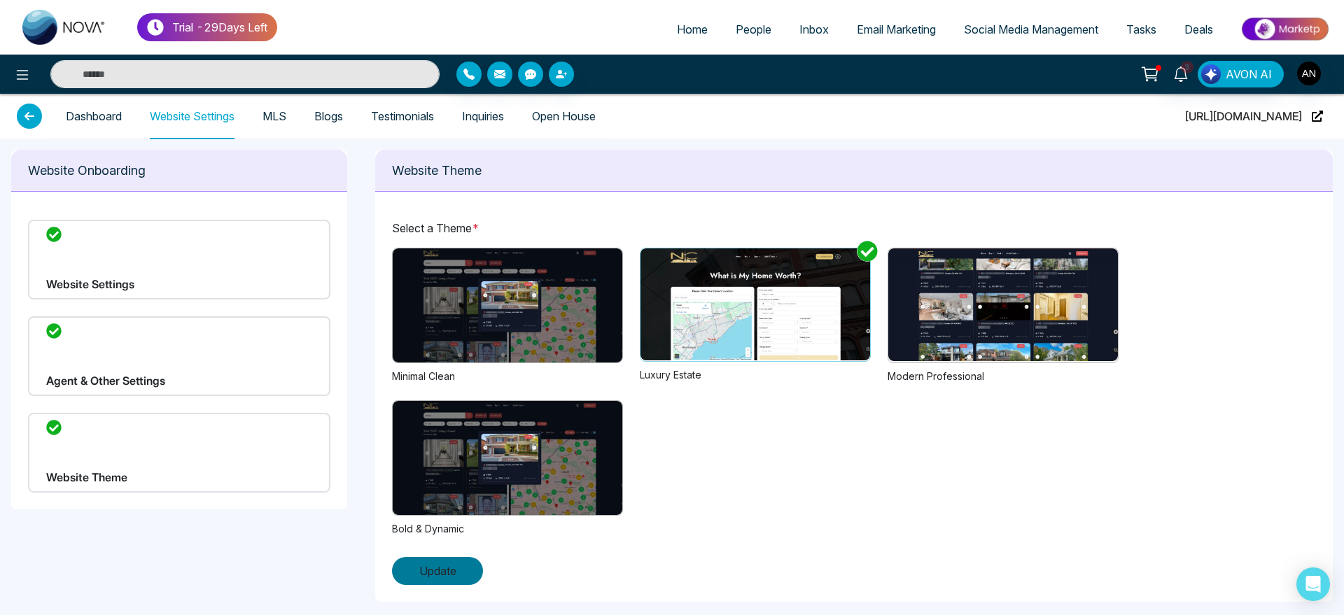
click at [429, 575] on span "Update" at bounding box center [437, 571] width 37 height 17
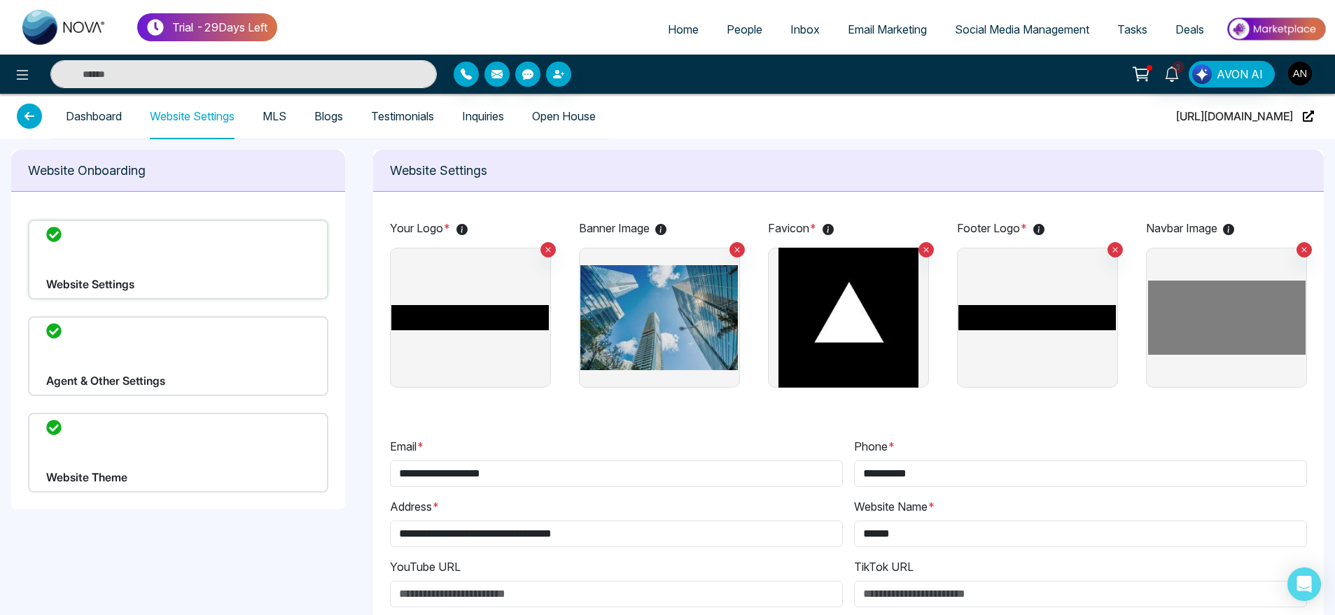
type input "**********"
type input "******"
type input "**********"
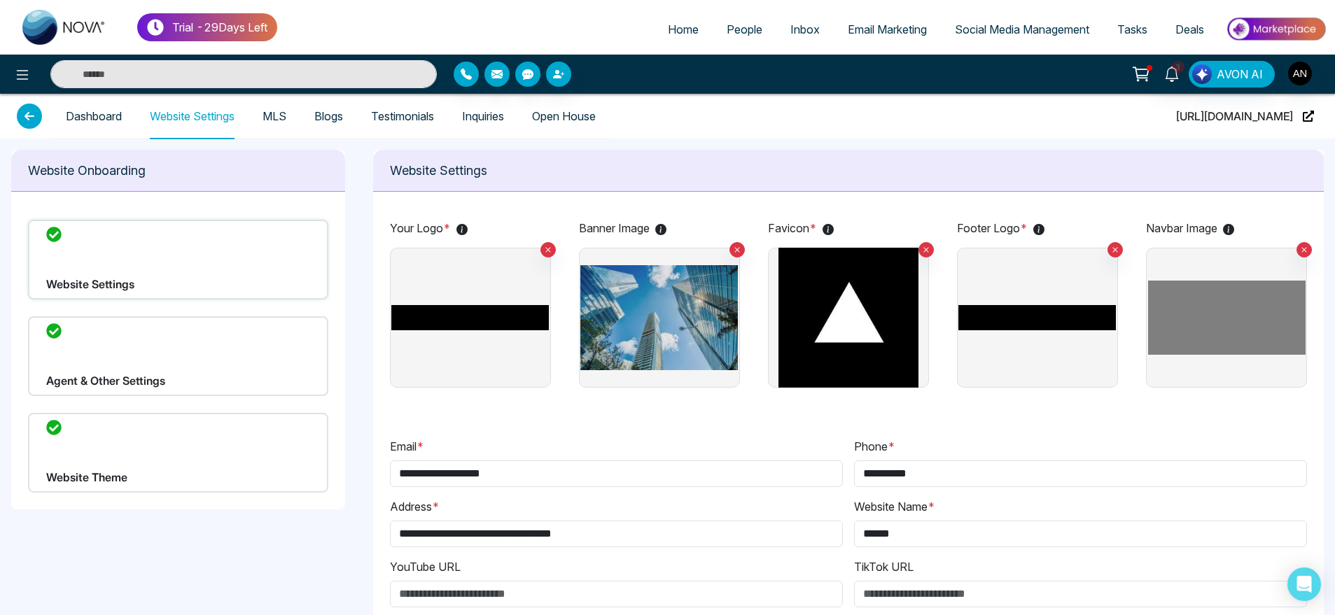
drag, startPoint x: 386, startPoint y: 215, endPoint x: 479, endPoint y: 224, distance: 93.5
click at [479, 224] on p "Your Logo *" at bounding box center [470, 228] width 161 height 17
click at [729, 19] on link "People" at bounding box center [744, 29] width 64 height 27
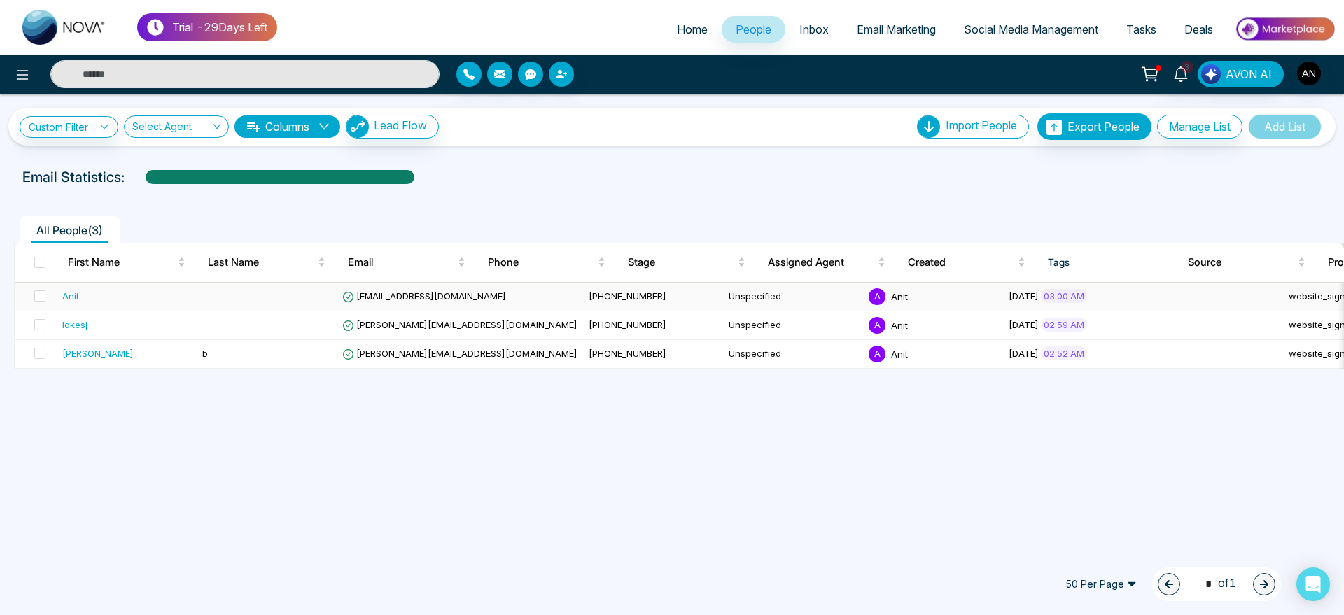
click at [367, 287] on td "[EMAIL_ADDRESS][DOMAIN_NAME]" at bounding box center [460, 297] width 246 height 29
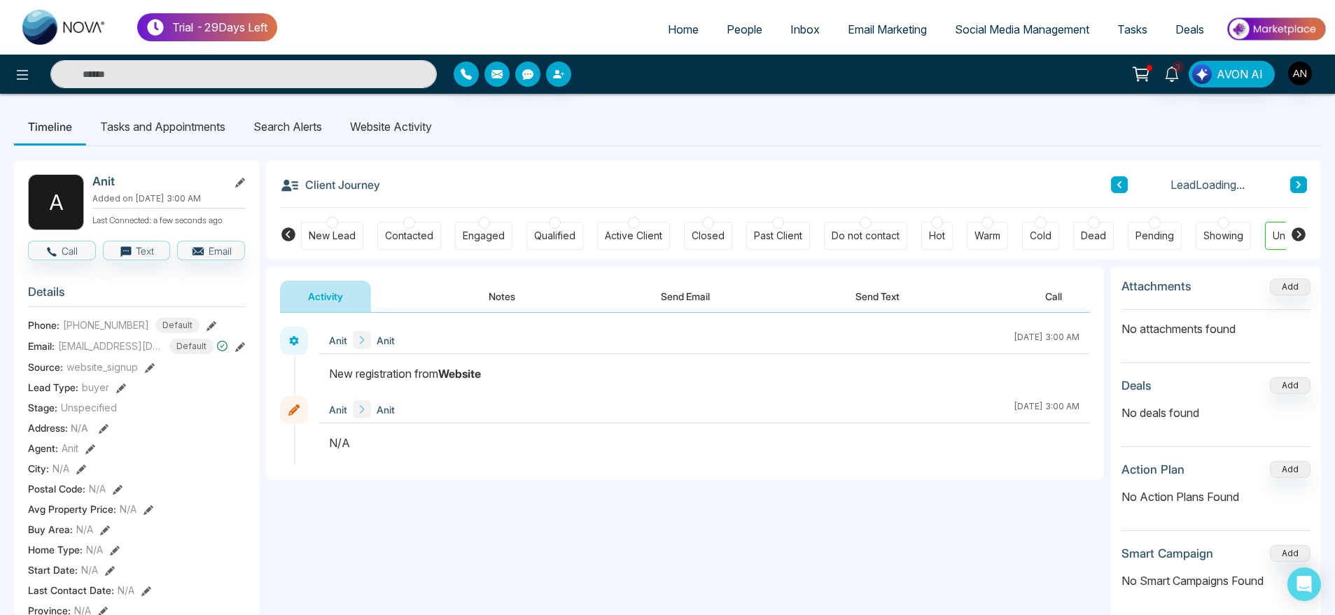
click at [304, 129] on li "Search Alerts" at bounding box center [287, 127] width 97 height 38
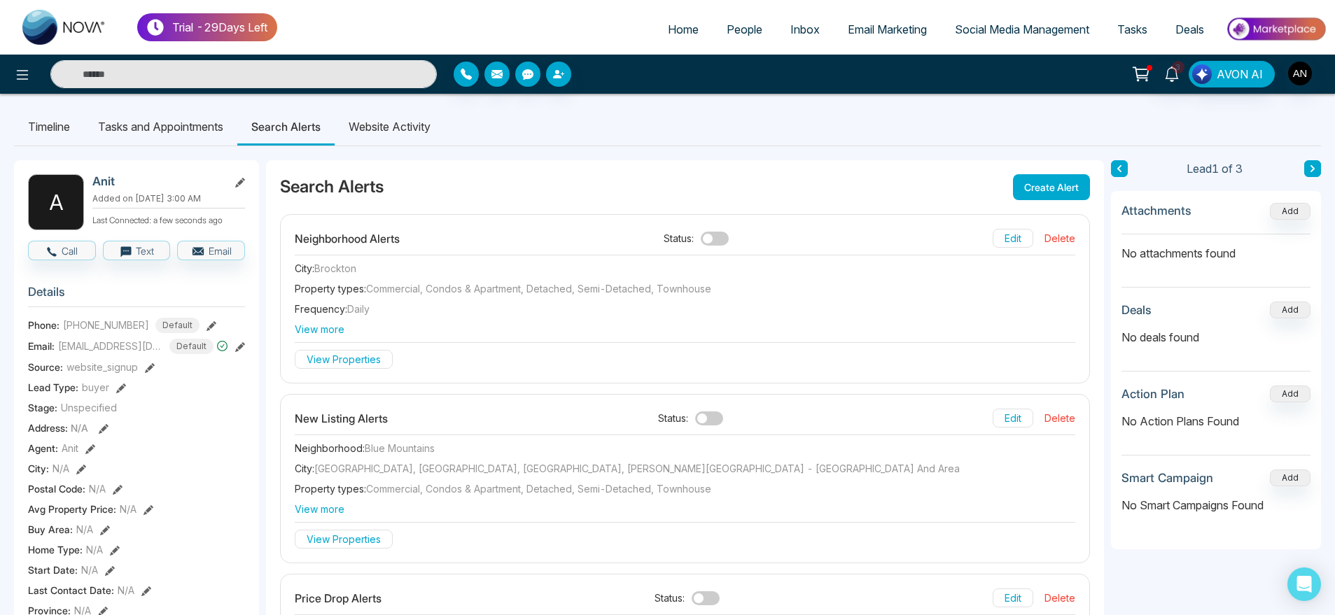
click at [425, 141] on li "Website Activity" at bounding box center [390, 127] width 110 height 38
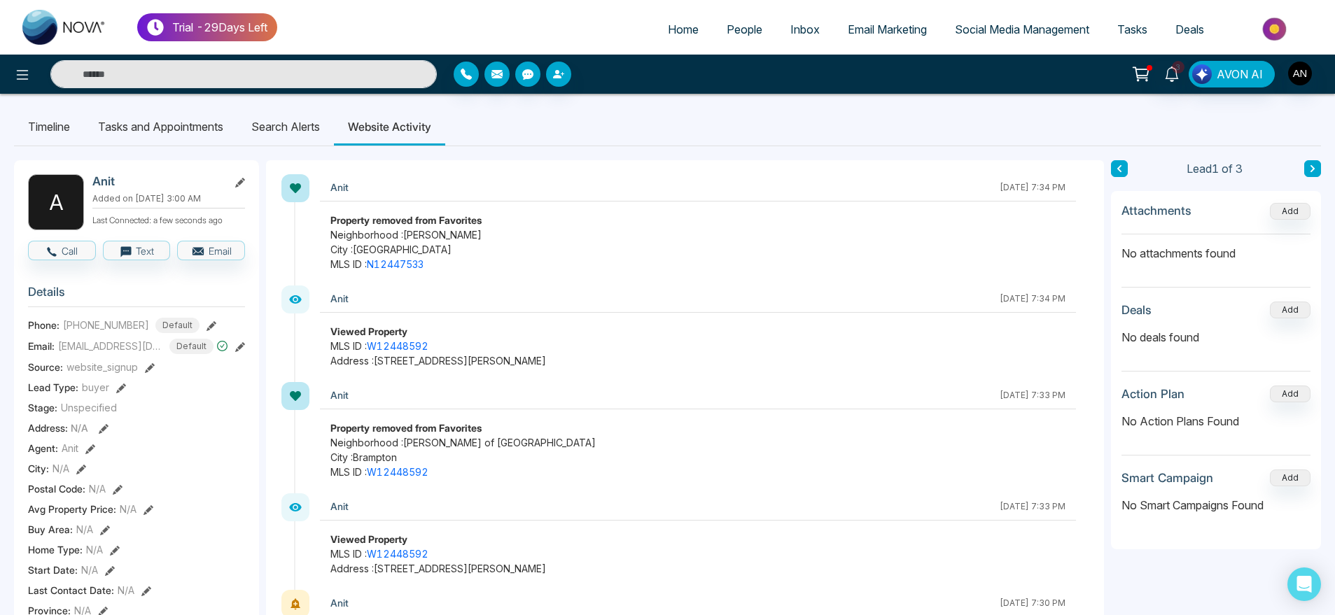
click at [292, 122] on li "Search Alerts" at bounding box center [285, 127] width 97 height 38
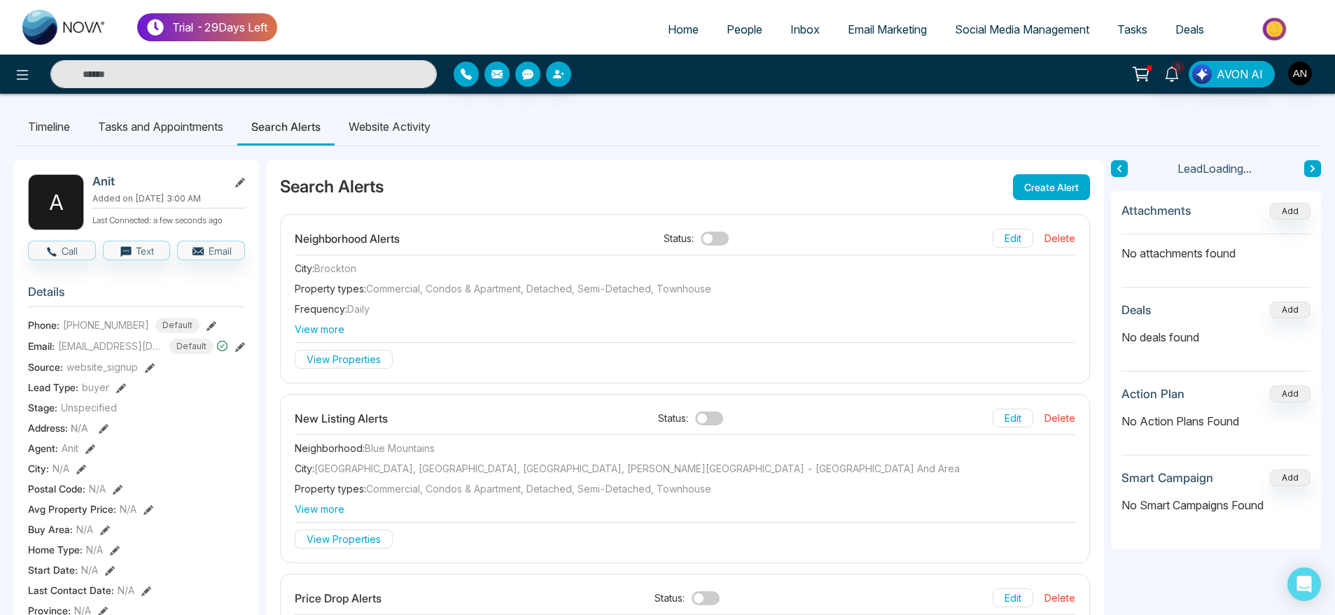
click at [380, 115] on li "Website Activity" at bounding box center [390, 127] width 110 height 38
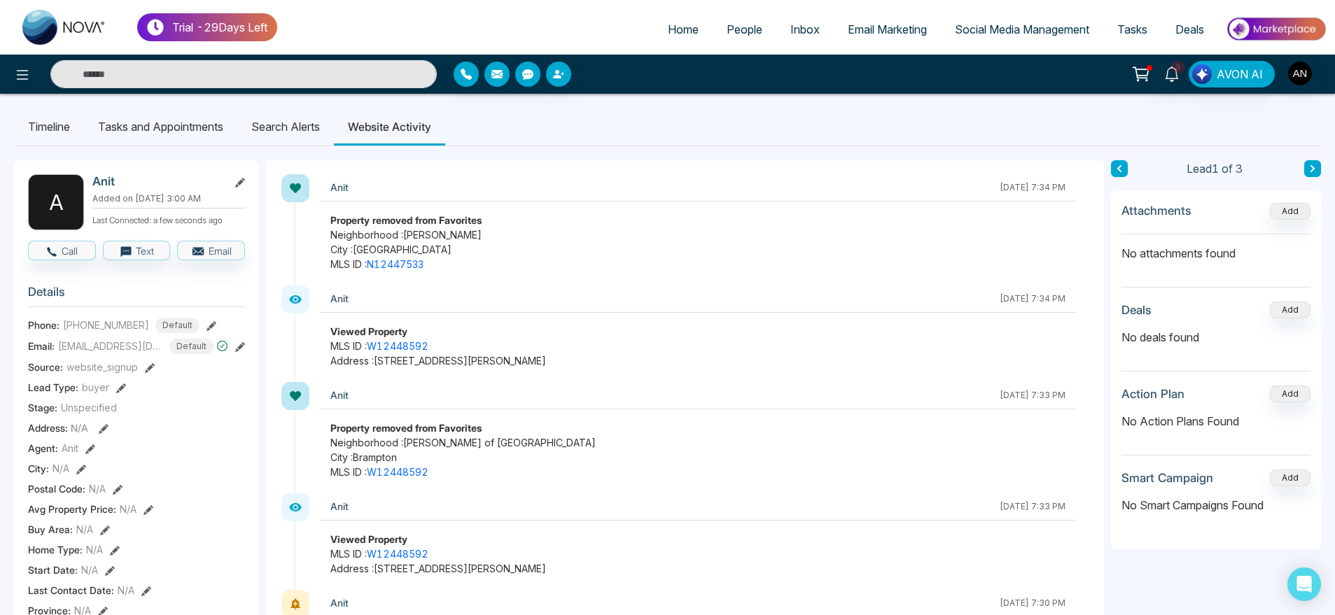
click at [299, 109] on li "Search Alerts" at bounding box center [285, 127] width 97 height 38
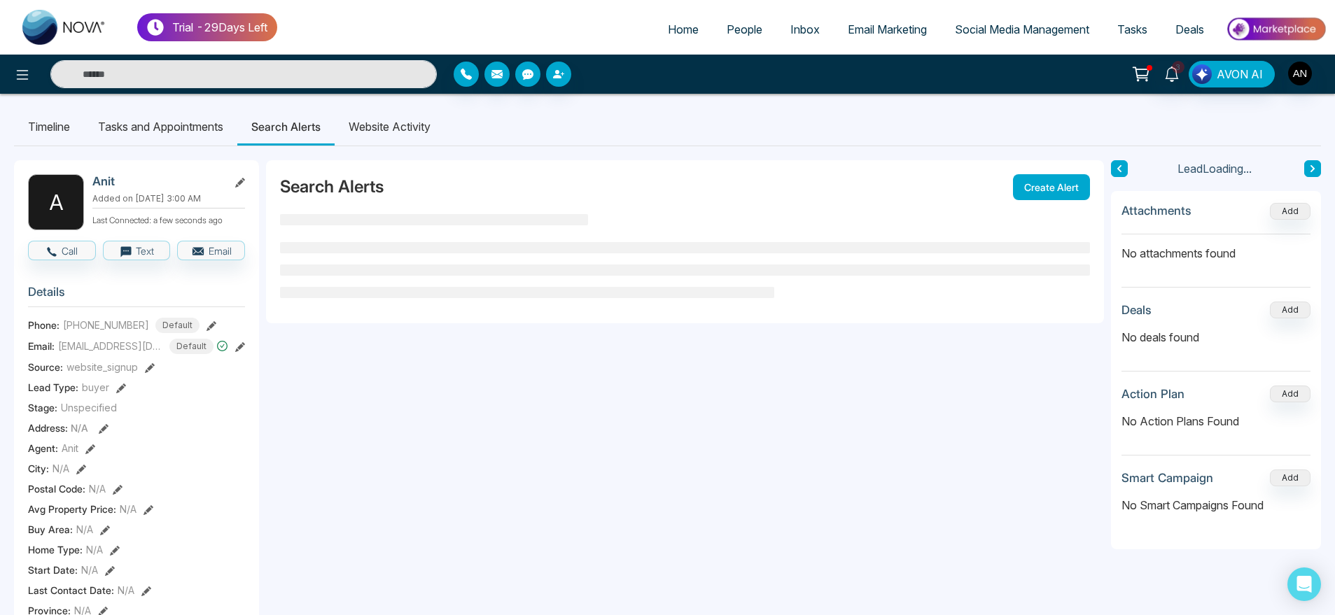
click at [356, 115] on li "Website Activity" at bounding box center [390, 127] width 110 height 38
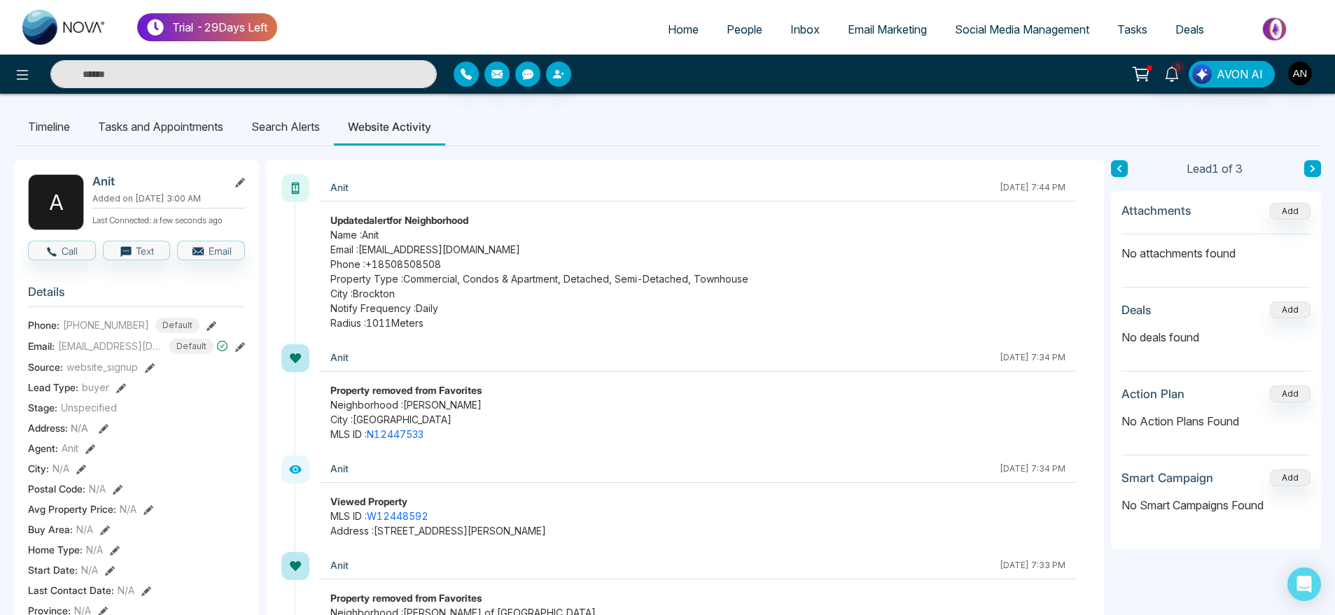
click at [279, 129] on li "Search Alerts" at bounding box center [285, 127] width 97 height 38
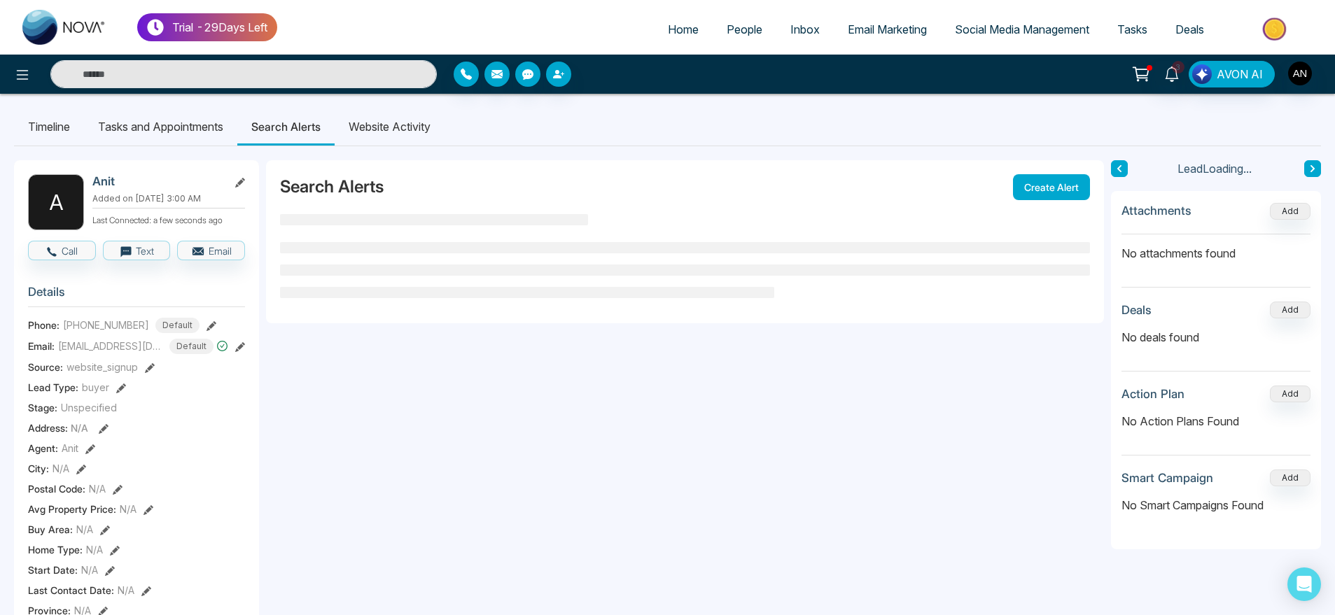
click at [405, 122] on li "Website Activity" at bounding box center [390, 127] width 110 height 38
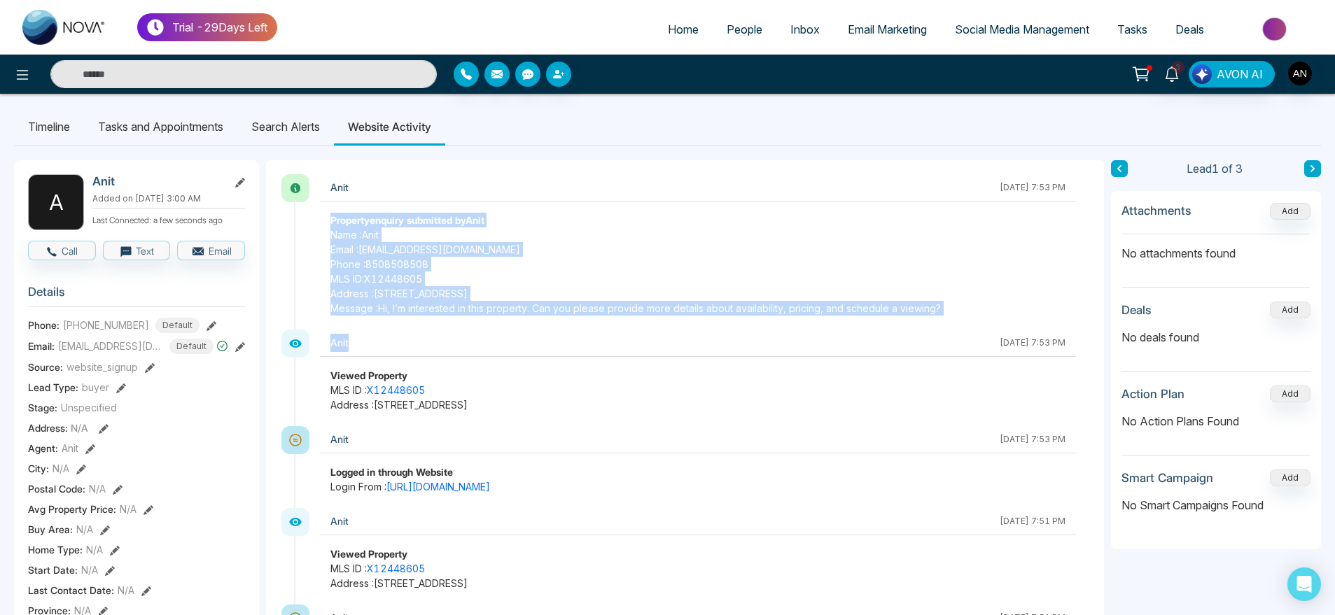
drag, startPoint x: 311, startPoint y: 220, endPoint x: 951, endPoint y: 346, distance: 651.9
click at [999, 346] on div "[DATE] 7:53 PM" at bounding box center [1032, 343] width 66 height 13
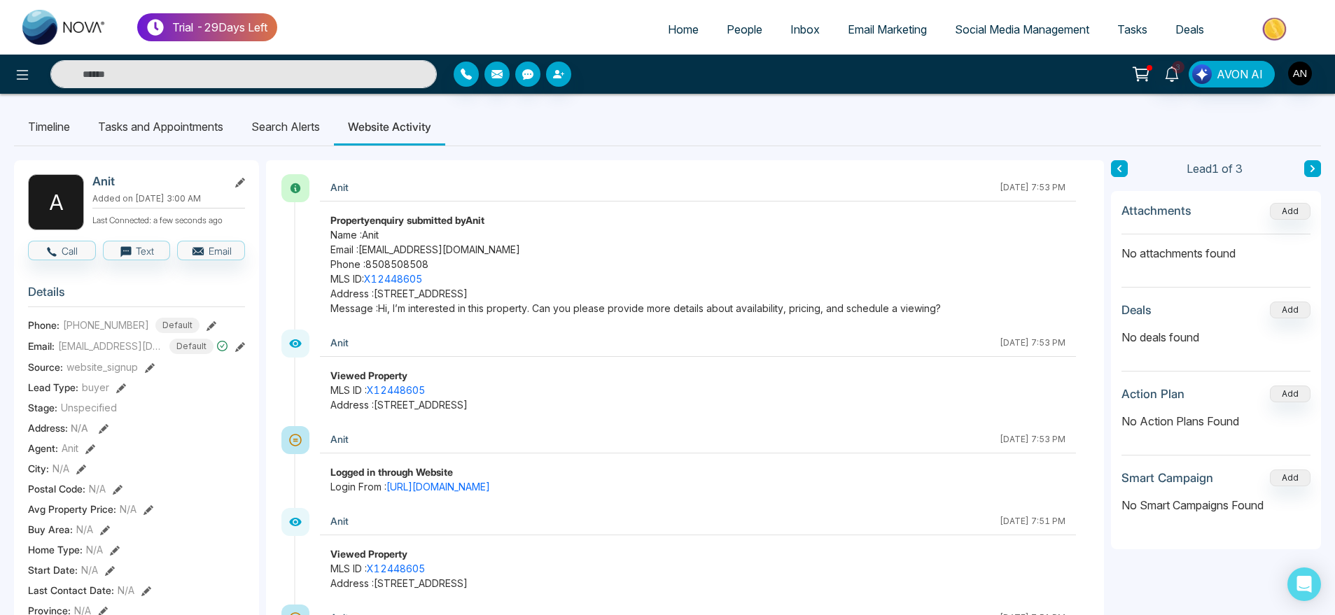
click at [286, 126] on li "Search Alerts" at bounding box center [285, 127] width 97 height 38
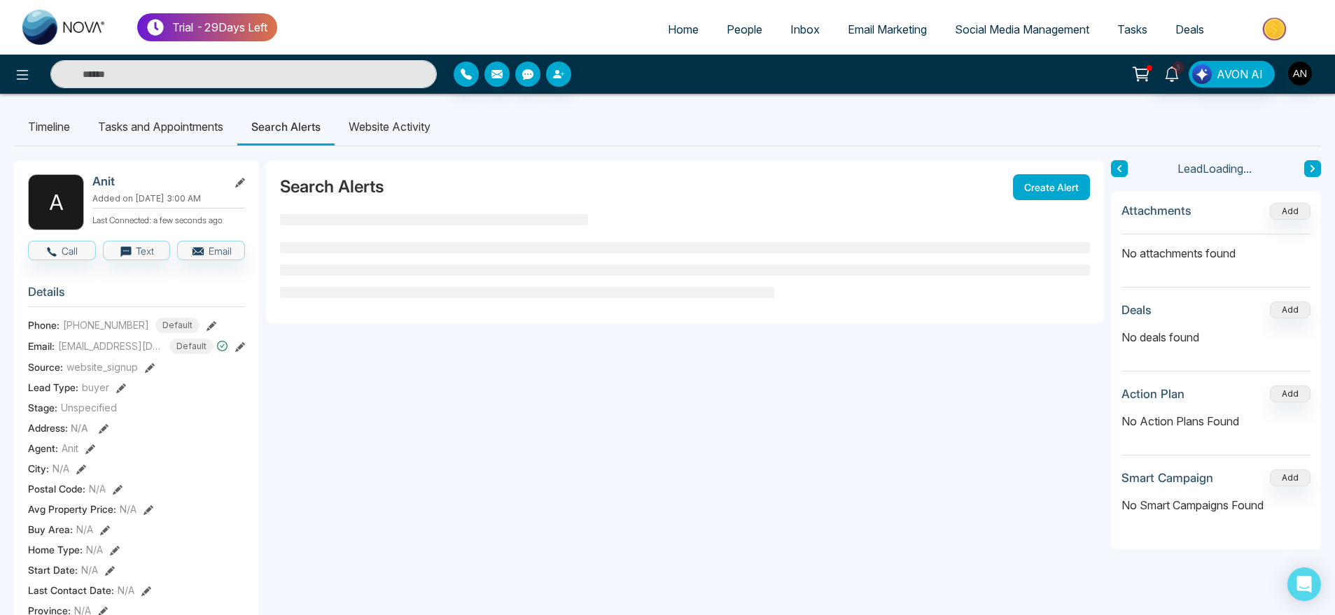
click at [417, 128] on li "Website Activity" at bounding box center [390, 127] width 110 height 38
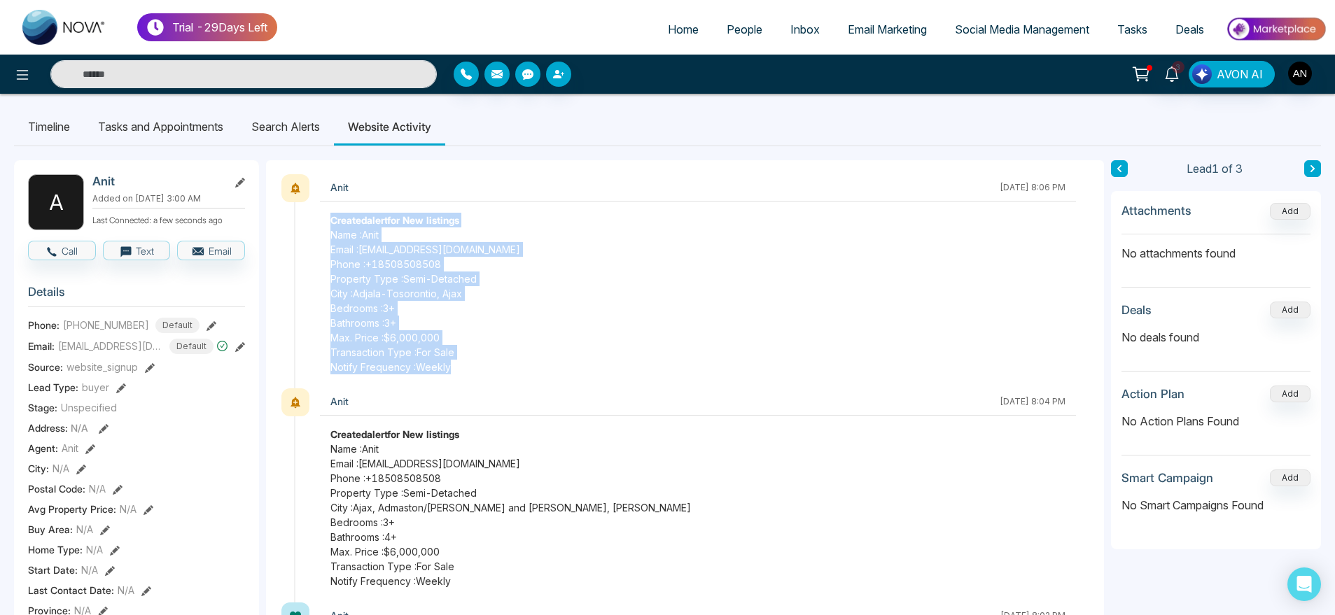
drag, startPoint x: 325, startPoint y: 218, endPoint x: 463, endPoint y: 363, distance: 200.5
click at [463, 363] on div "Created alert for New listings Name : Anit Email : [EMAIL_ADDRESS][DOMAIN_NAME]…" at bounding box center [698, 294] width 756 height 162
click at [463, 363] on span "Notify Frequency : Weekly" at bounding box center [697, 367] width 735 height 15
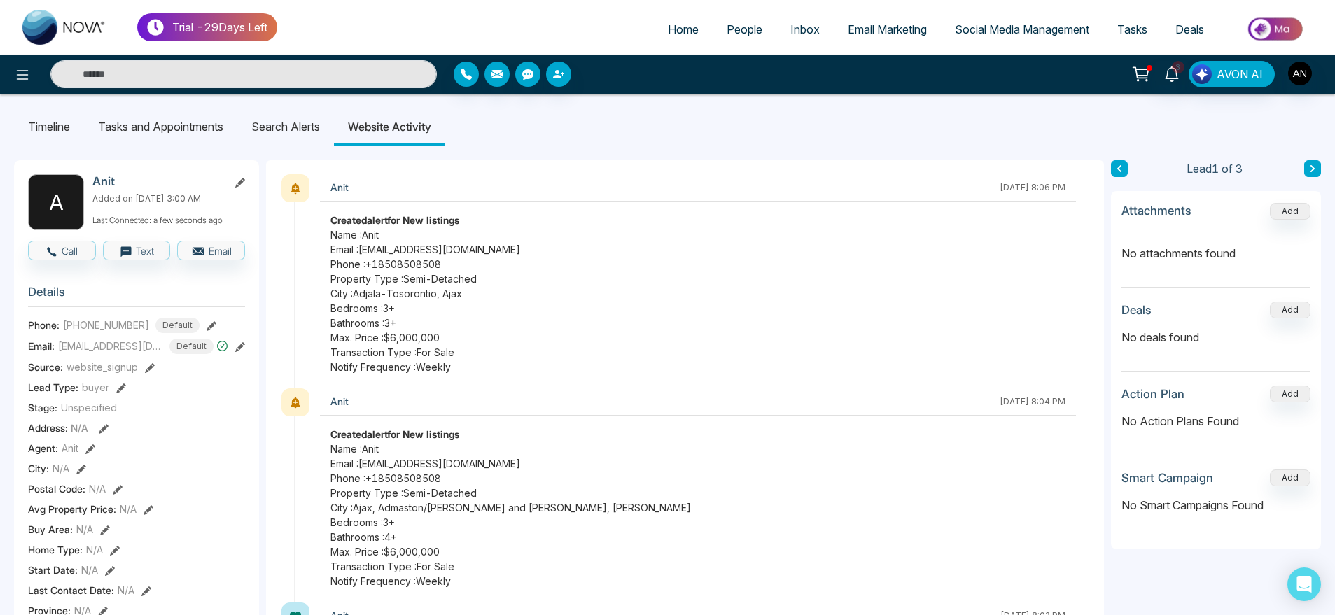
click at [302, 126] on li "Search Alerts" at bounding box center [285, 127] width 97 height 38
click at [402, 113] on li "Website Activity" at bounding box center [389, 127] width 111 height 38
click at [407, 127] on li "Website Activity" at bounding box center [389, 127] width 111 height 38
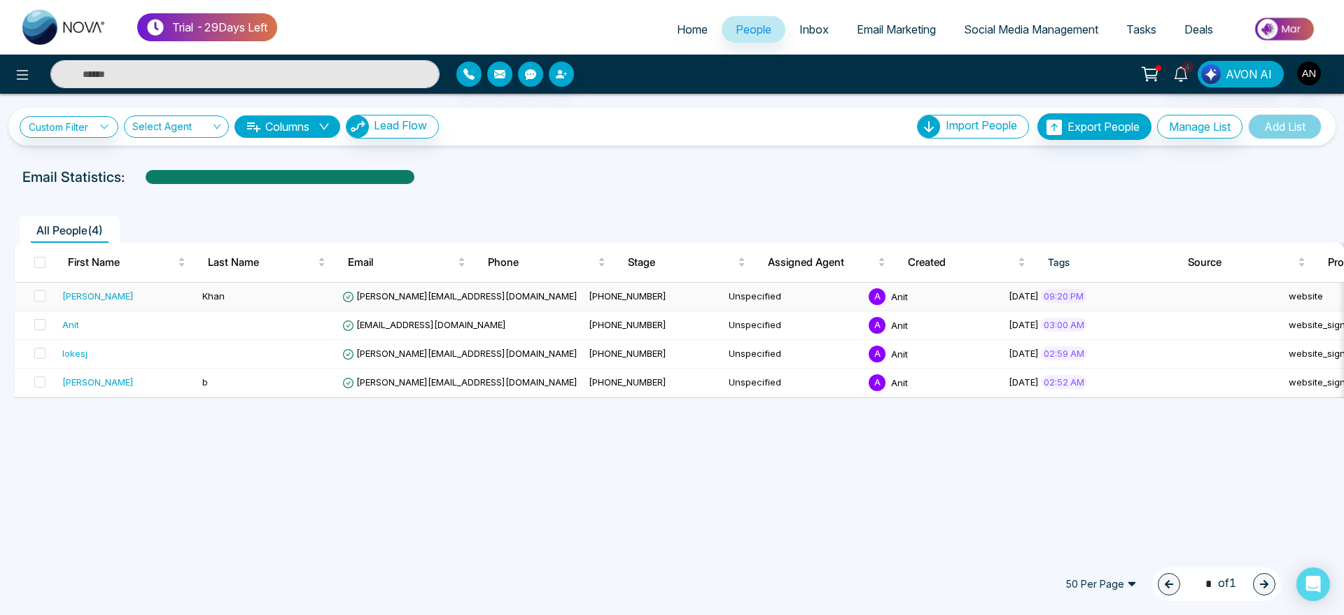
click at [723, 290] on td "Unspecified" at bounding box center [793, 297] width 140 height 29
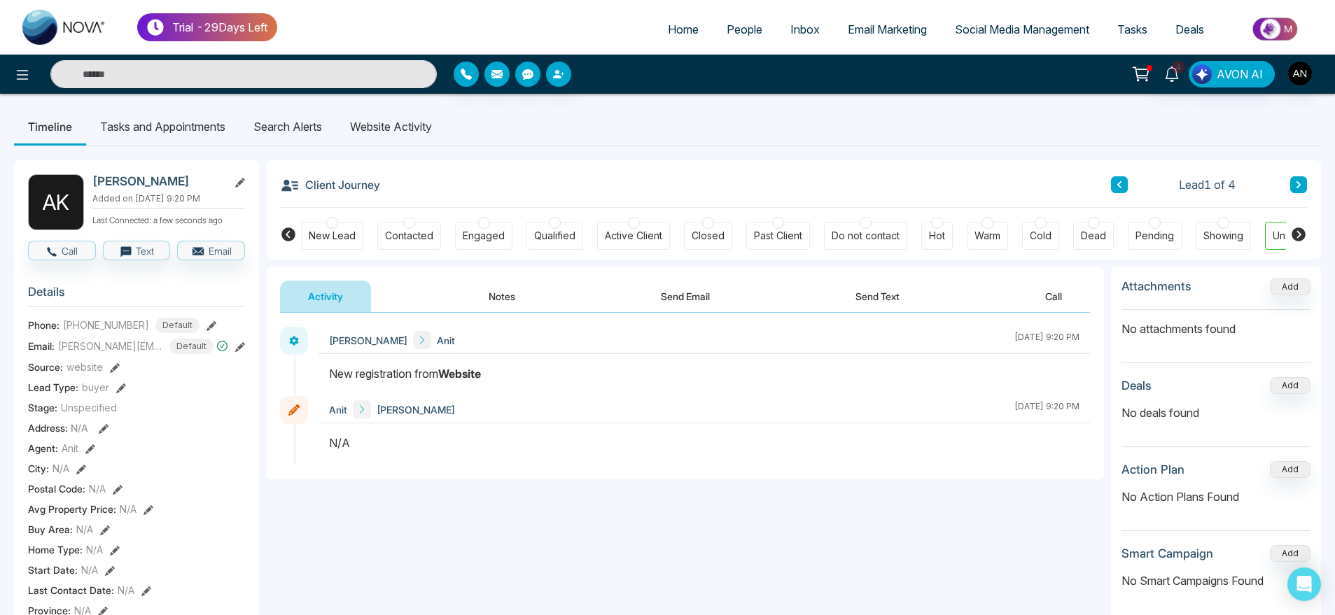
click at [744, 28] on span "People" at bounding box center [744, 29] width 36 height 14
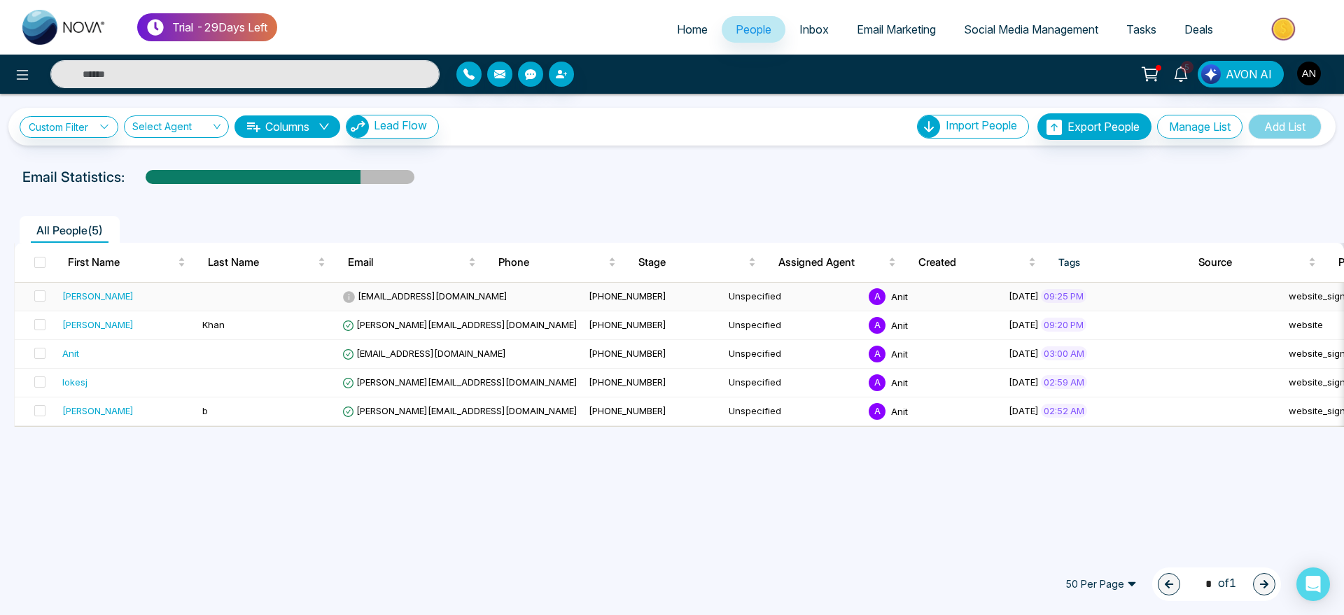
click at [392, 298] on span "adnan+1@mmnovatech.com" at bounding box center [424, 295] width 165 height 11
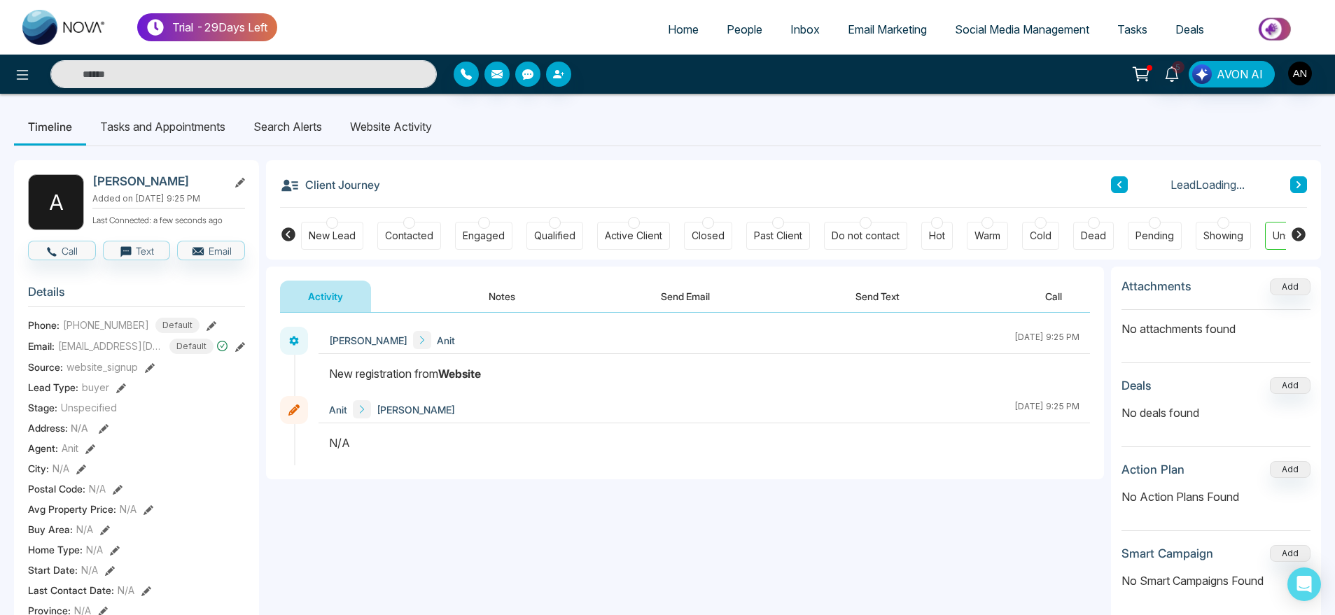
click at [402, 121] on li "Website Activity" at bounding box center [391, 127] width 110 height 38
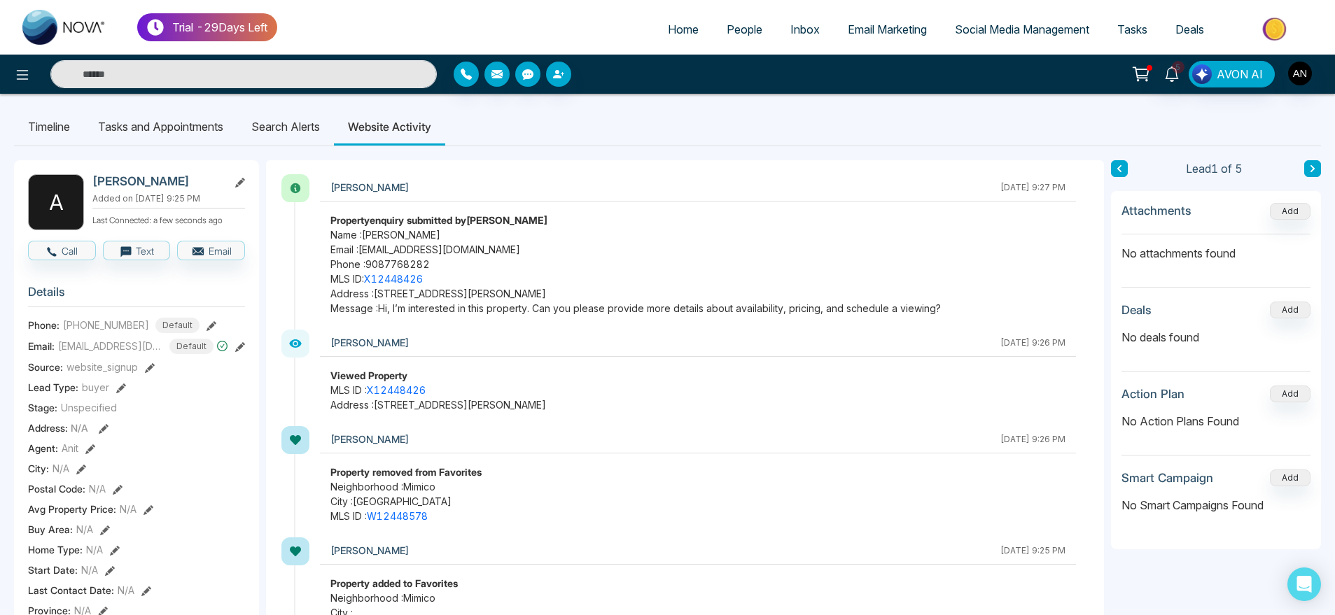
click at [627, 216] on div "Property enquiry submitted by Adnan" at bounding box center [697, 220] width 735 height 15
click at [745, 24] on span "People" at bounding box center [744, 29] width 36 height 14
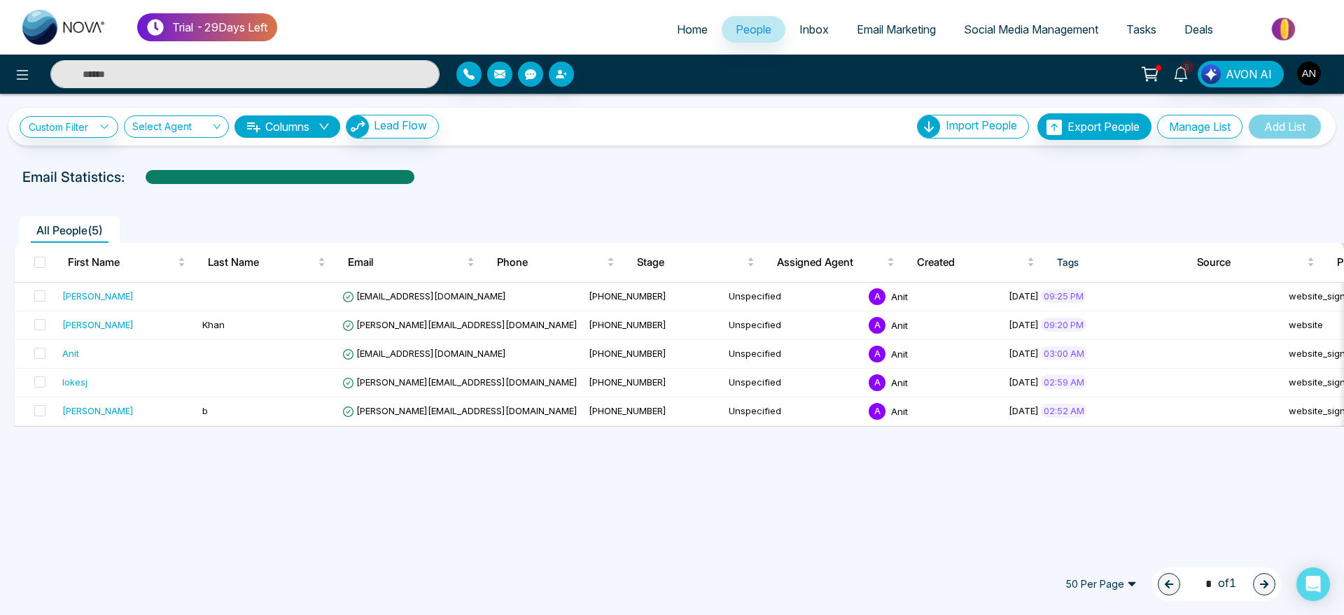
click at [498, 156] on div "Custom Filter Choose a filters Cancel Apply Select Agent Columns Lead Flow Impo…" at bounding box center [672, 321] width 1344 height 454
click at [71, 131] on link "Custom Filter" at bounding box center [69, 127] width 99 height 22
click at [76, 149] on input "search" at bounding box center [97, 159] width 113 height 21
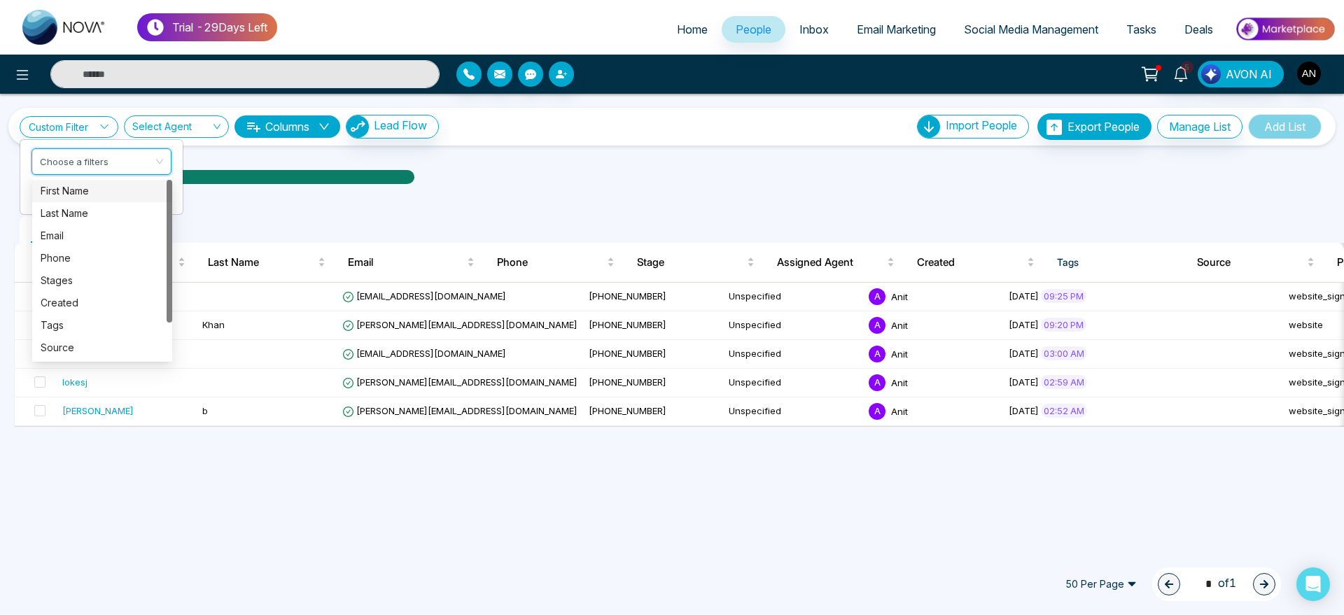
click at [113, 195] on div "First Name" at bounding box center [102, 190] width 123 height 15
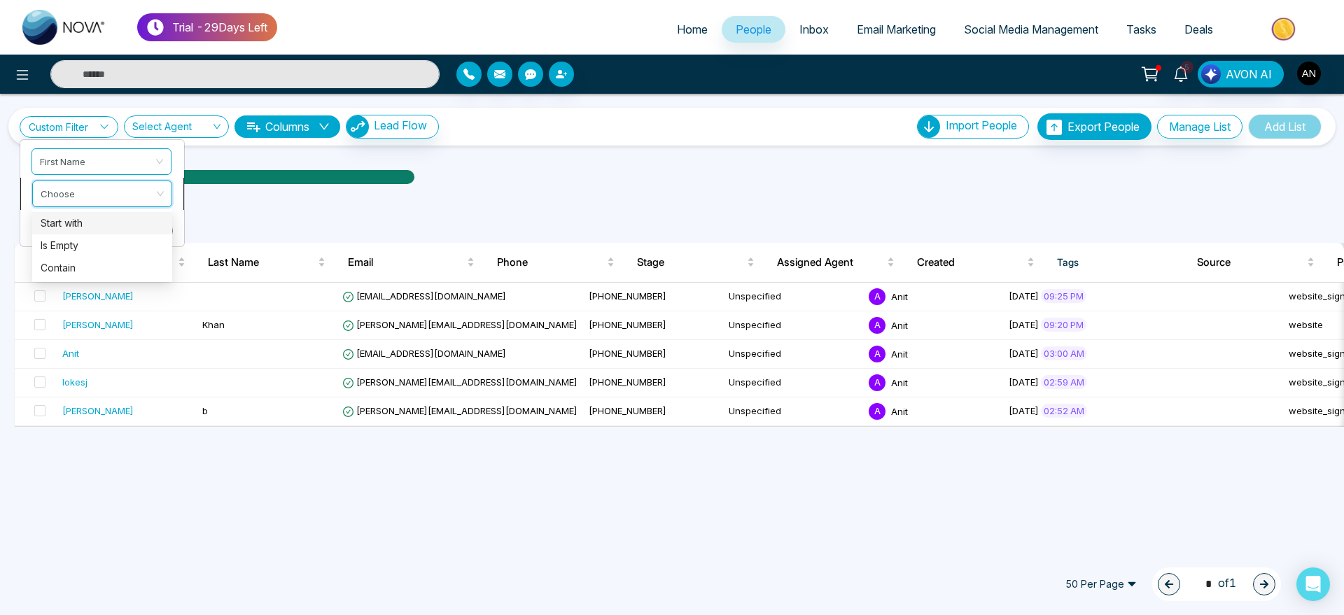
click at [126, 195] on input "search" at bounding box center [97, 191] width 113 height 21
click at [116, 260] on div "Contain" at bounding box center [102, 267] width 123 height 15
click at [104, 268] on button "Cancel" at bounding box center [100, 263] width 47 height 20
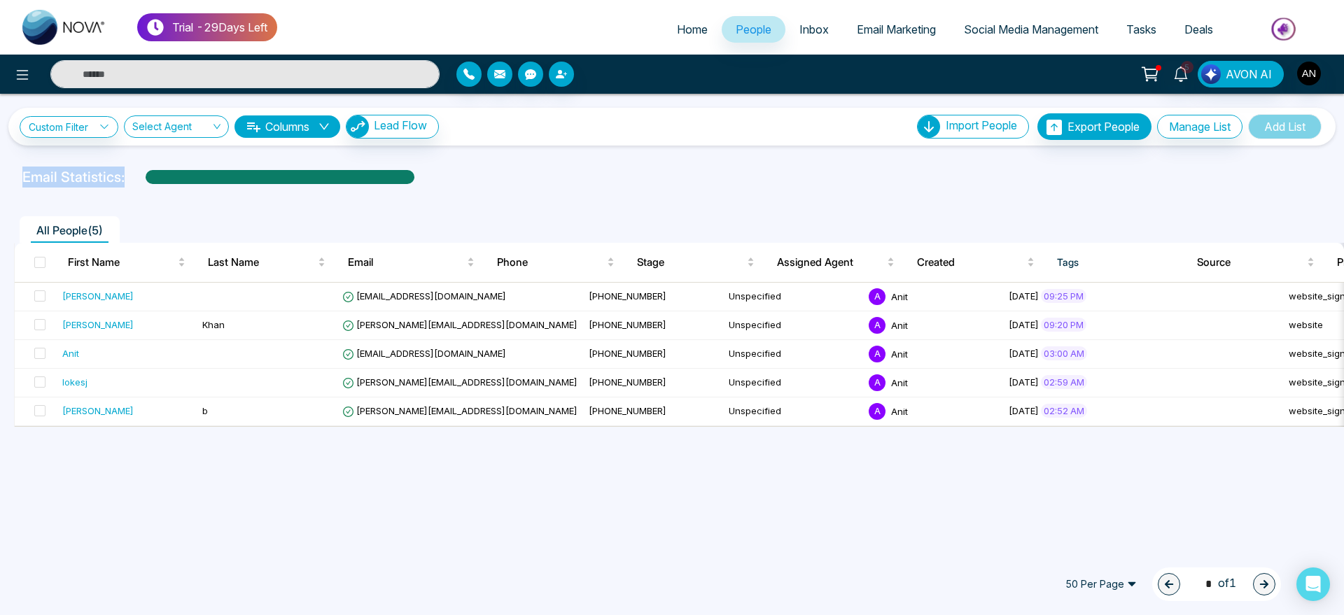
drag, startPoint x: 19, startPoint y: 168, endPoint x: 489, endPoint y: 174, distance: 470.3
click at [489, 174] on div "Email Statistics:" at bounding box center [452, 177] width 877 height 21
click at [489, 174] on div "Email Statistics:" at bounding box center [452, 177] width 860 height 21
click at [97, 120] on link "Custom Filter" at bounding box center [69, 127] width 99 height 22
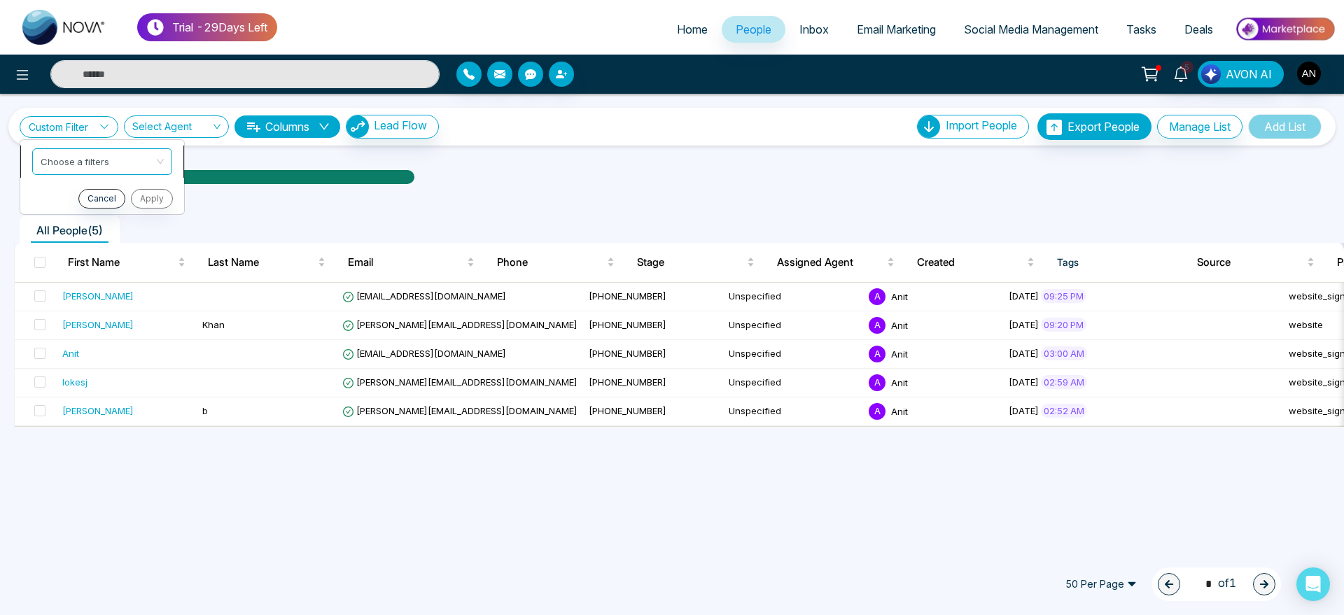
click at [158, 162] on div "Choose a filters" at bounding box center [102, 161] width 140 height 27
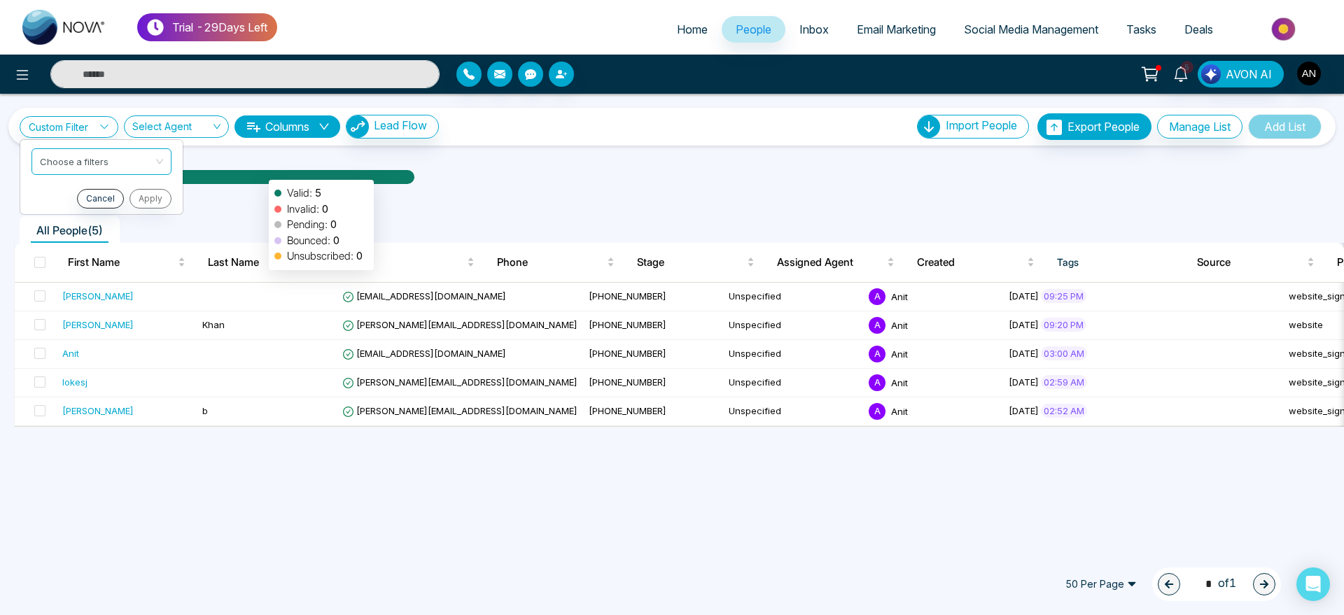
click at [262, 173] on div at bounding box center [280, 182] width 269 height 24
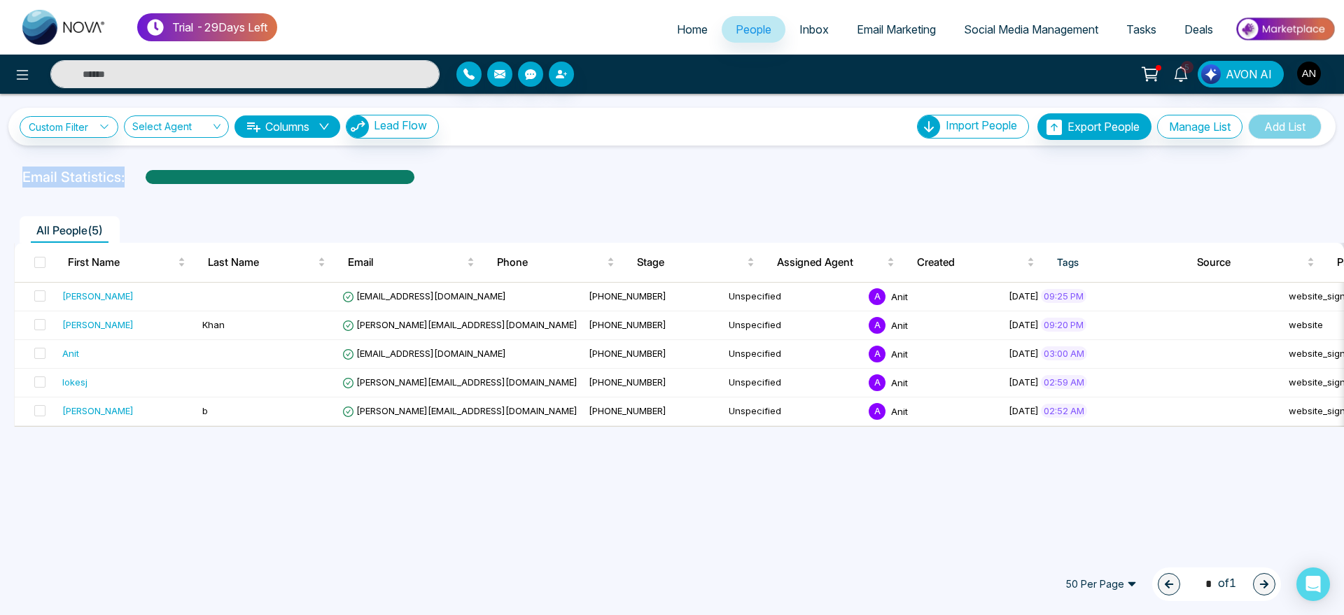
drag, startPoint x: 20, startPoint y: 170, endPoint x: 447, endPoint y: 181, distance: 427.1
click at [447, 181] on div "Email Statistics:" at bounding box center [452, 177] width 877 height 21
click at [447, 181] on div "Email Statistics:" at bounding box center [452, 177] width 860 height 21
drag, startPoint x: 447, startPoint y: 181, endPoint x: 0, endPoint y: 176, distance: 447.2
click at [0, 176] on div "Email Statistics:" at bounding box center [672, 177] width 1344 height 21
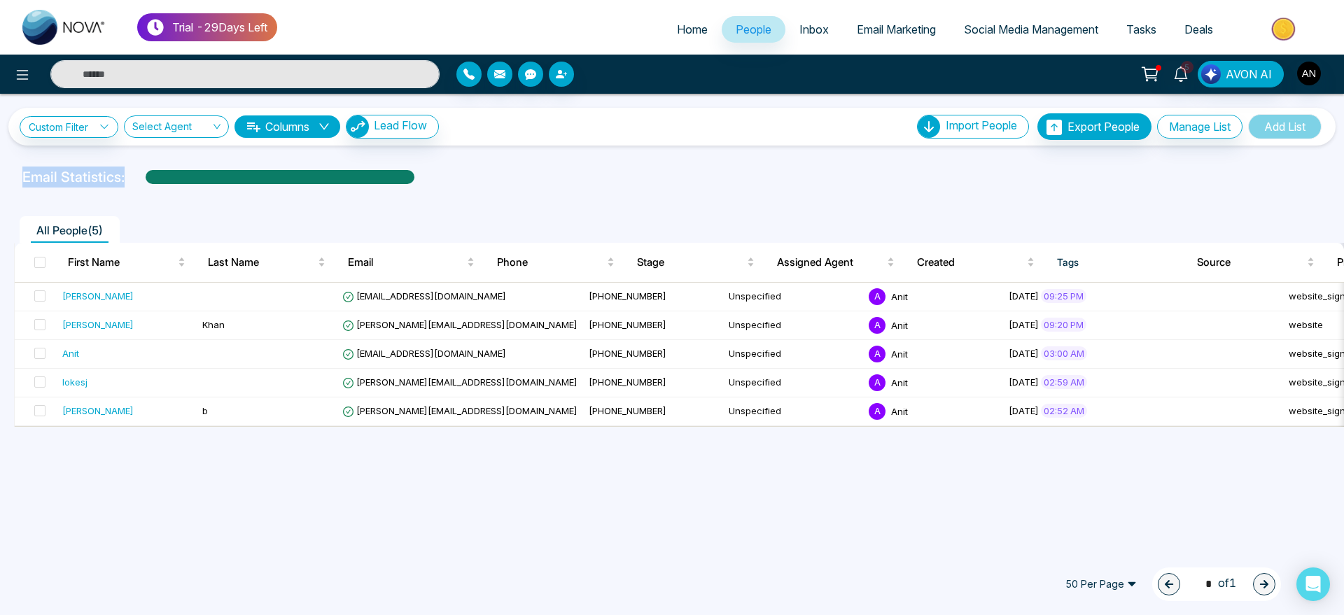
click at [0, 176] on div "Email Statistics:" at bounding box center [672, 177] width 1344 height 21
drag, startPoint x: 0, startPoint y: 176, endPoint x: 111, endPoint y: 174, distance: 110.6
click at [111, 174] on div "Email Statistics:" at bounding box center [672, 177] width 1344 height 21
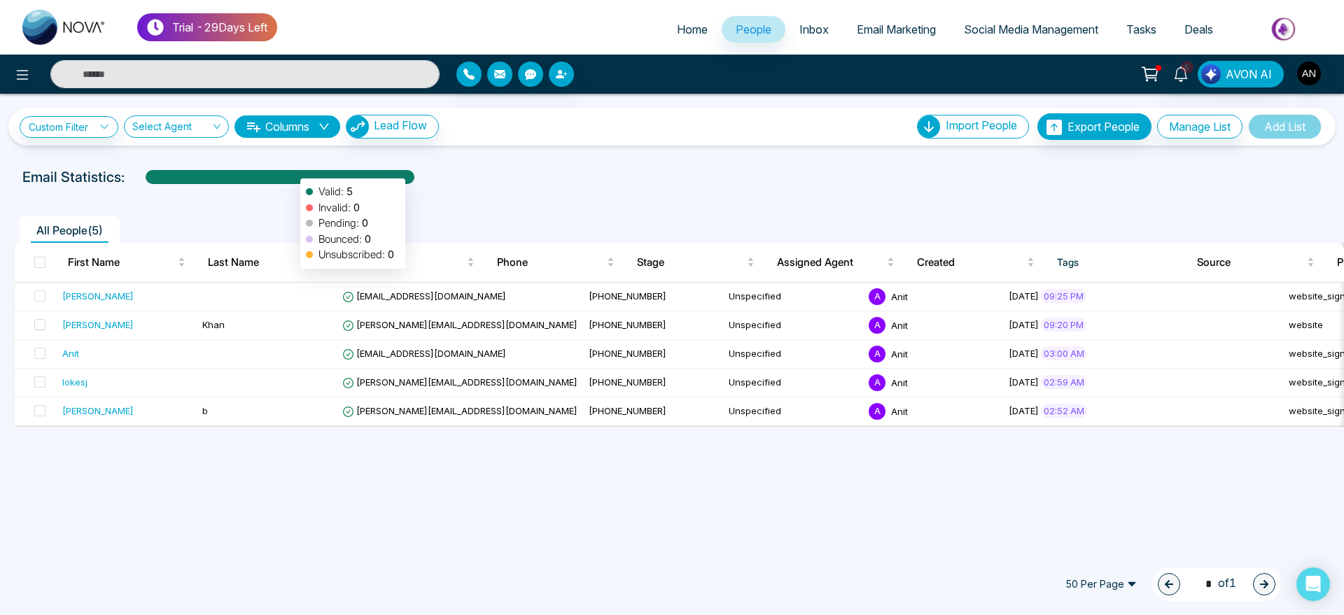
click at [293, 171] on div at bounding box center [280, 182] width 269 height 24
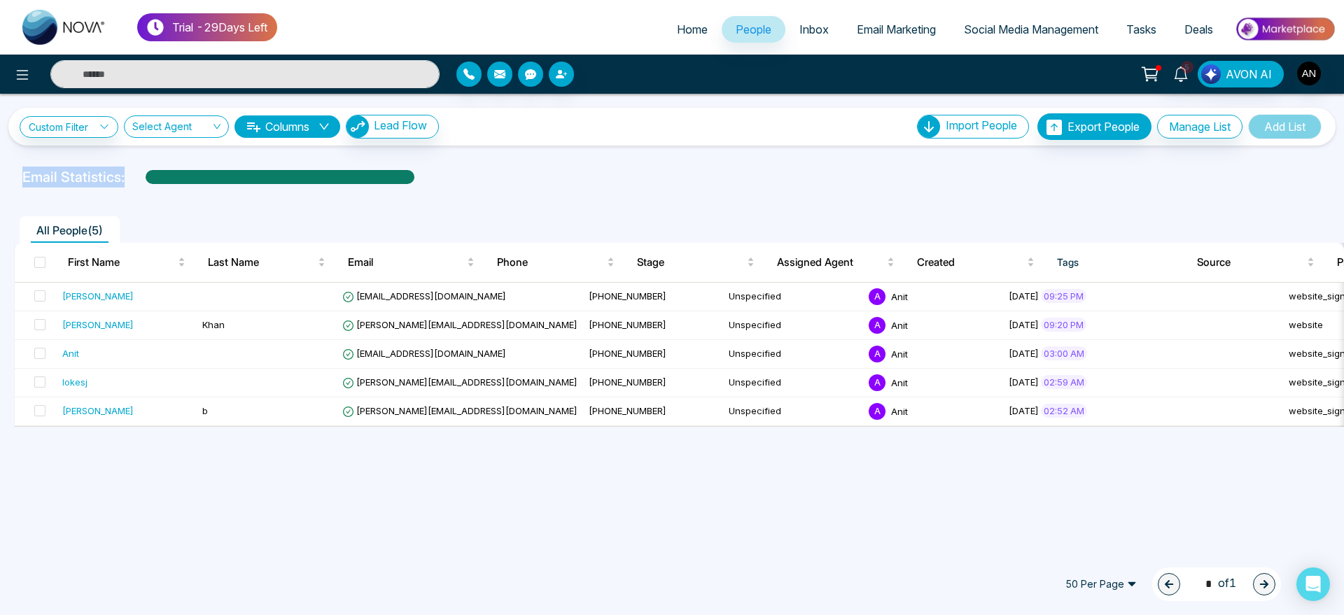
drag, startPoint x: 13, startPoint y: 168, endPoint x: 530, endPoint y: 193, distance: 517.8
click at [530, 193] on div "Custom Filter Choose a filters Cancel Apply Select Agent Columns Lead Flow Impo…" at bounding box center [672, 321] width 1344 height 454
click at [530, 193] on div "All People ( 5 ) First Name Last Name Email Phone Stage Assigned Agent Created …" at bounding box center [671, 310] width 1327 height 234
click at [920, 456] on div "Custom Filter Choose a filters Cancel Apply Select Agent Columns Lead Flow Impo…" at bounding box center [672, 321] width 1344 height 454
drag, startPoint x: 8, startPoint y: 174, endPoint x: 320, endPoint y: 184, distance: 311.6
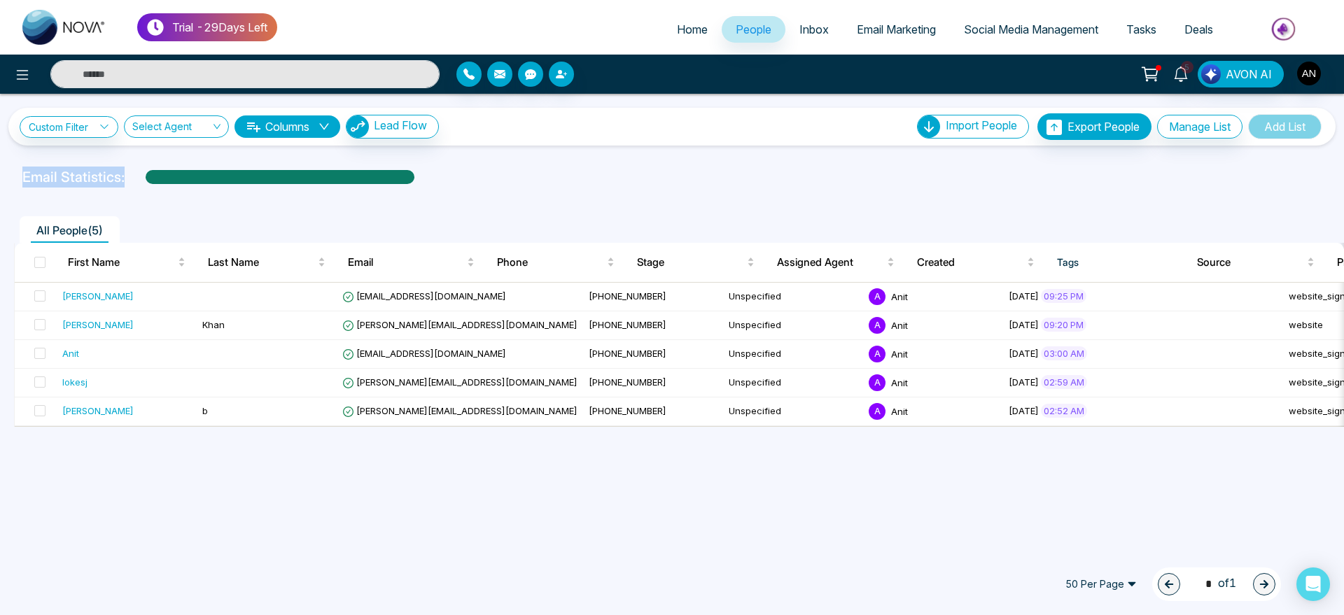
click at [320, 184] on div "Email Statistics:" at bounding box center [672, 177] width 1344 height 21
click at [183, 176] on div at bounding box center [280, 182] width 269 height 24
drag, startPoint x: 15, startPoint y: 174, endPoint x: 150, endPoint y: 174, distance: 134.4
click at [150, 174] on div "Email Statistics:" at bounding box center [452, 177] width 877 height 21
click at [493, 178] on div "Email Statistics:" at bounding box center [452, 177] width 860 height 21
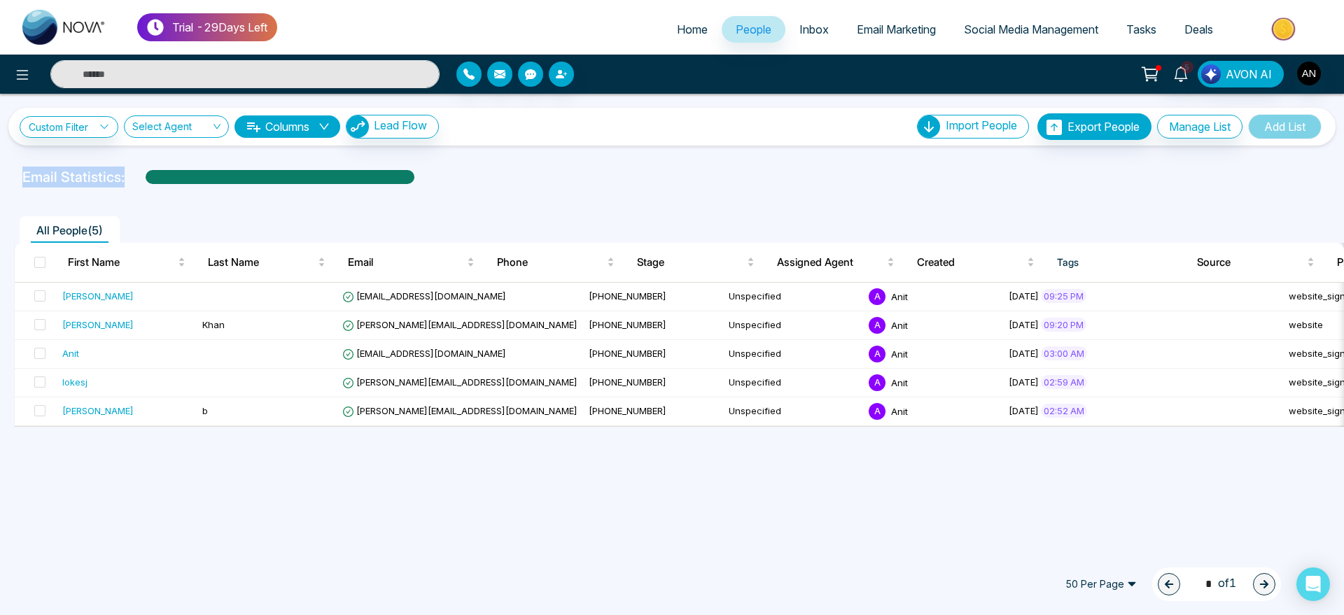
drag, startPoint x: 1, startPoint y: 176, endPoint x: 185, endPoint y: 188, distance: 185.1
click at [185, 188] on div "Custom Filter Choose a filters Cancel Apply Select Agent Columns Lead Flow Impo…" at bounding box center [672, 321] width 1344 height 454
click at [456, 202] on div "All People ( 5 ) First Name Last Name Email Phone Stage Assigned Agent Created …" at bounding box center [671, 310] width 1327 height 234
drag, startPoint x: 12, startPoint y: 173, endPoint x: 167, endPoint y: 185, distance: 155.9
click at [167, 185] on div "Email Statistics:" at bounding box center [672, 177] width 1344 height 21
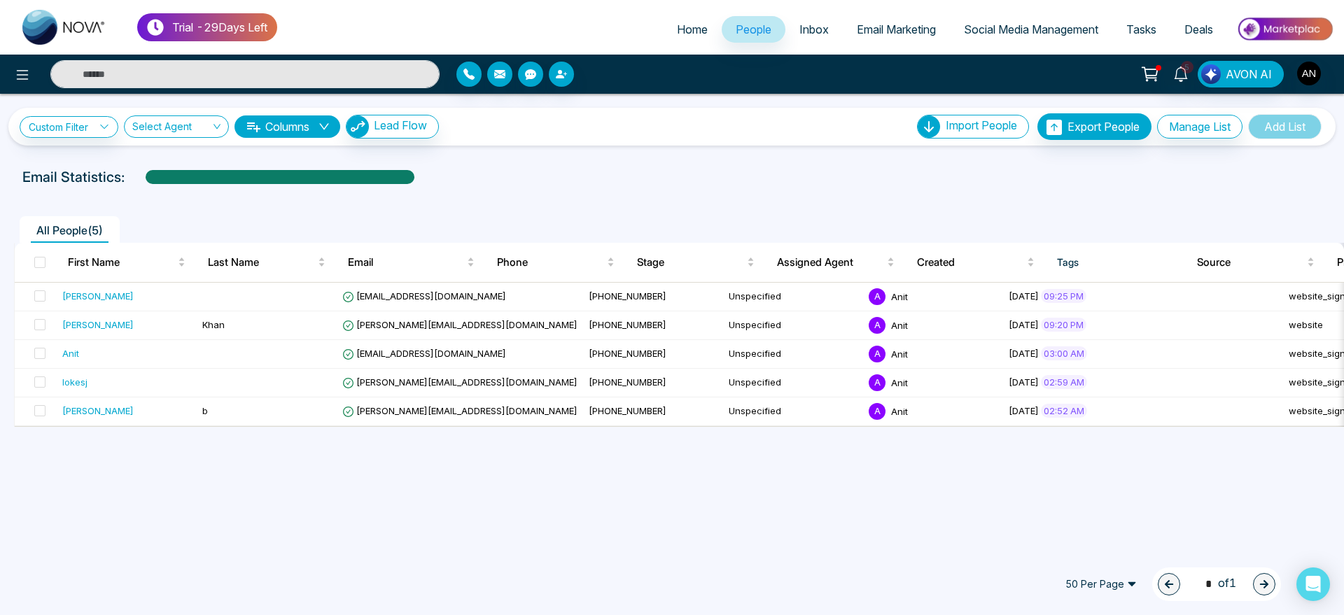
click at [406, 203] on div "All People ( 5 ) First Name Last Name Email Phone Stage Assigned Agent Created …" at bounding box center [671, 310] width 1327 height 234
drag, startPoint x: 9, startPoint y: 175, endPoint x: 544, endPoint y: 178, distance: 535.4
click at [544, 178] on div "Email Statistics:" at bounding box center [672, 177] width 1344 height 21
click at [544, 178] on div "Email Statistics:" at bounding box center [452, 177] width 860 height 21
drag, startPoint x: 10, startPoint y: 182, endPoint x: 128, endPoint y: 174, distance: 118.6
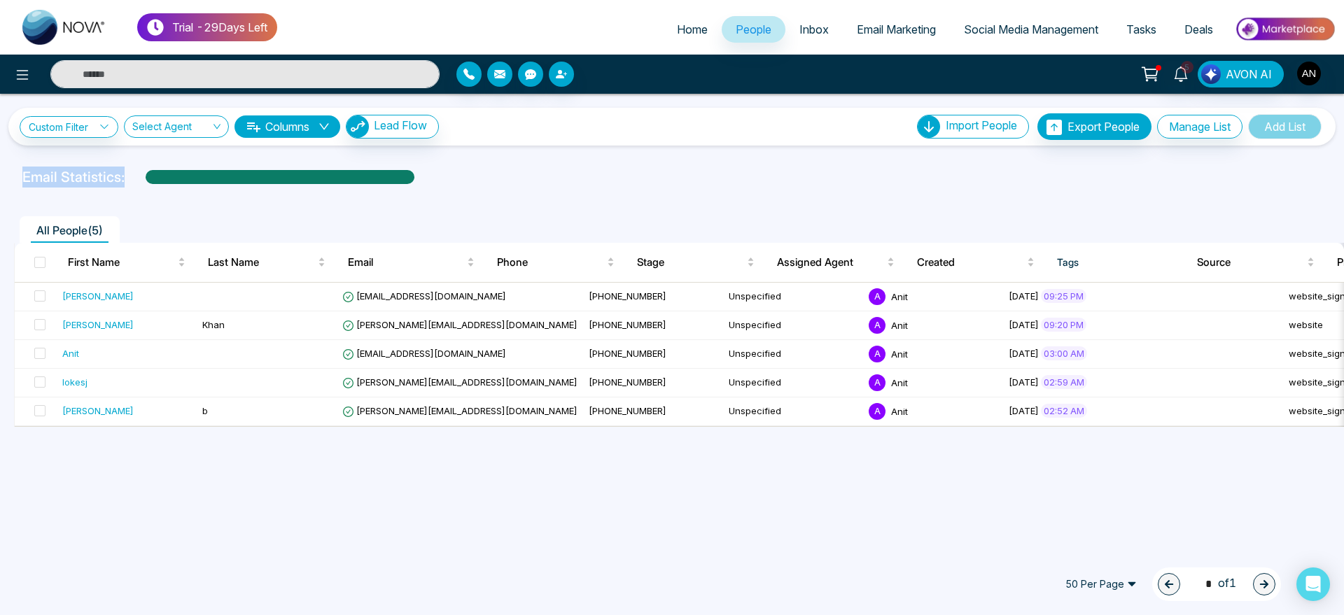
click at [128, 174] on div "Email Statistics:" at bounding box center [672, 177] width 1344 height 21
click at [398, 176] on div at bounding box center [280, 182] width 269 height 24
click at [582, 188] on div at bounding box center [671, 191] width 1327 height 6
drag, startPoint x: 16, startPoint y: 178, endPoint x: 149, endPoint y: 176, distance: 133.0
click at [149, 176] on div "Email Statistics: Valid: 5 Invalid: 0 Pending: 0 Bounced: 0 Unsubscribed: 0" at bounding box center [452, 177] width 877 height 21
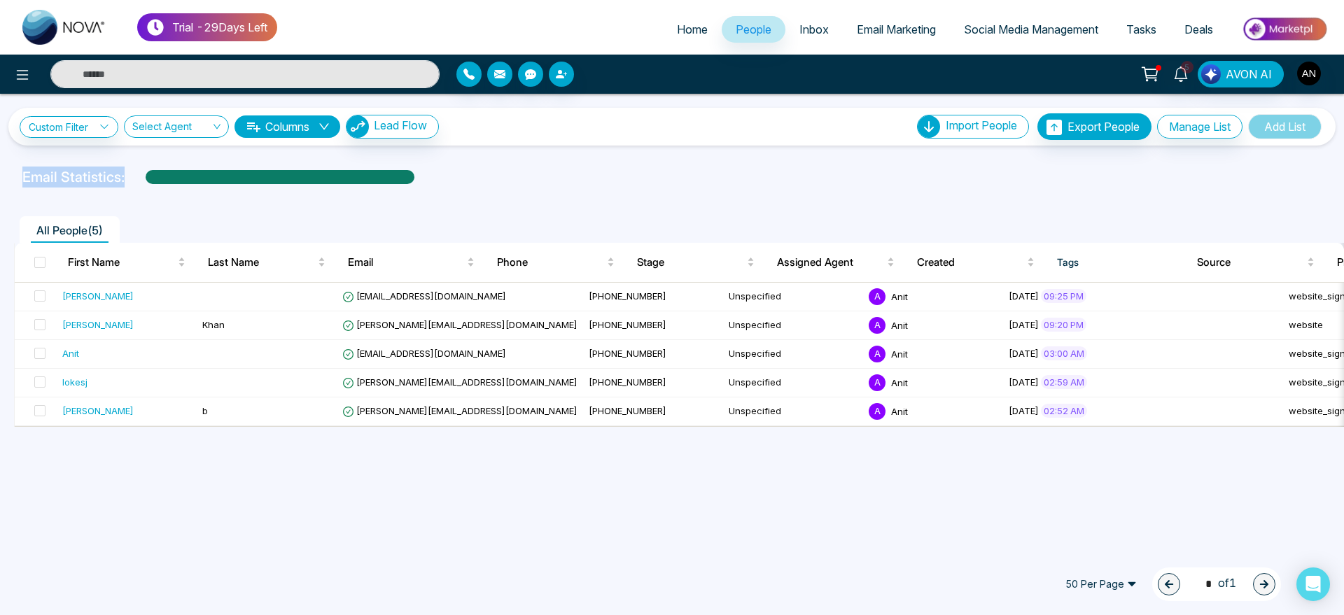
click at [425, 176] on div "Email Statistics:" at bounding box center [452, 177] width 860 height 21
drag, startPoint x: 126, startPoint y: 178, endPoint x: 8, endPoint y: 171, distance: 118.4
click at [8, 171] on div "Email Statistics:" at bounding box center [672, 177] width 1344 height 21
drag, startPoint x: 8, startPoint y: 171, endPoint x: 129, endPoint y: 176, distance: 121.8
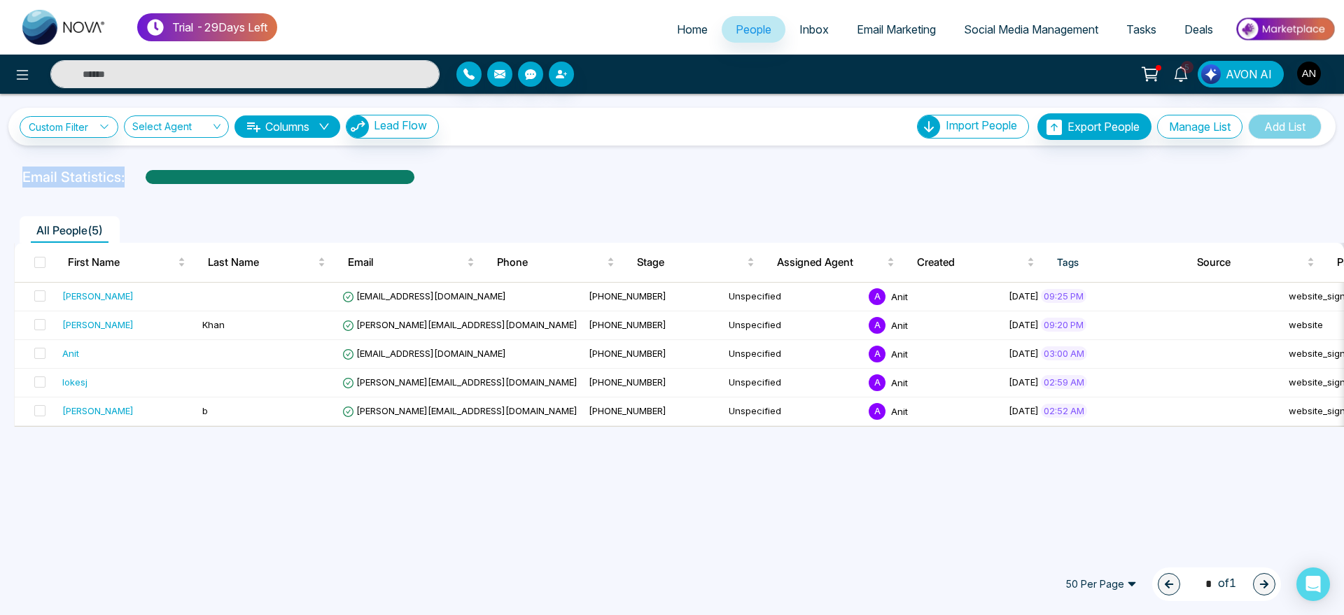
click at [129, 176] on div "Email Statistics:" at bounding box center [672, 177] width 1344 height 21
click at [129, 176] on div "Email Statistics:" at bounding box center [452, 177] width 860 height 21
drag, startPoint x: 0, startPoint y: 173, endPoint x: 126, endPoint y: 173, distance: 126.0
click at [126, 173] on div "Email Statistics:" at bounding box center [672, 177] width 1344 height 21
drag, startPoint x: 421, startPoint y: 177, endPoint x: 15, endPoint y: 175, distance: 405.9
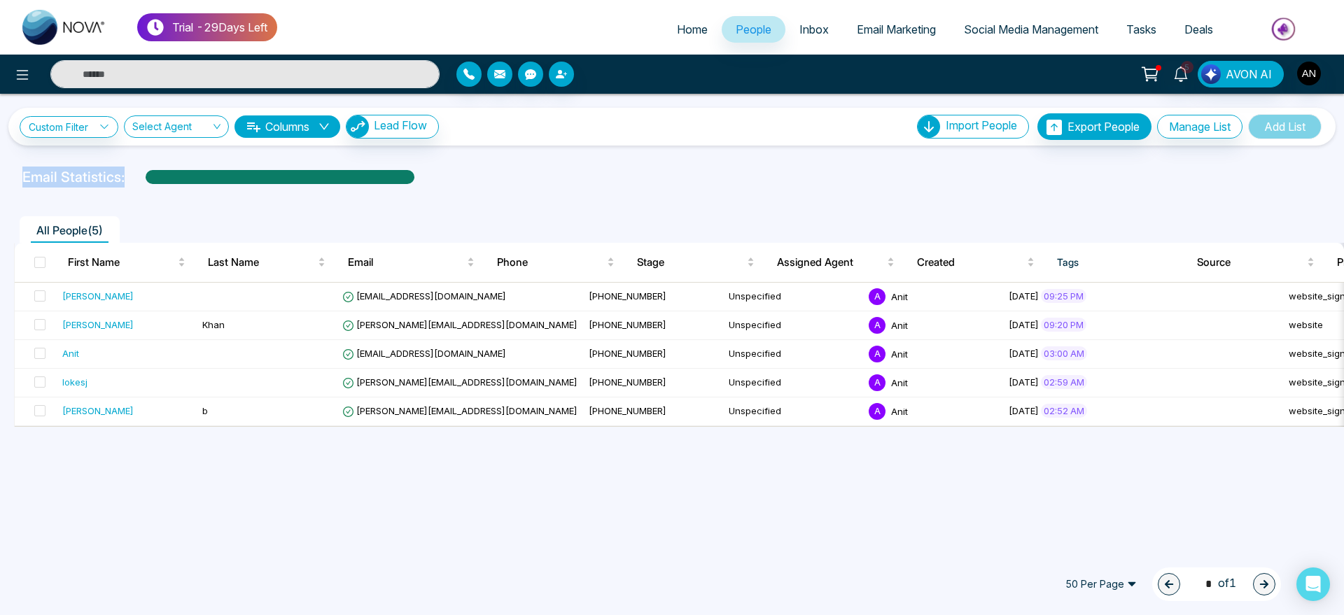
click at [15, 175] on div "Email Statistics:" at bounding box center [452, 177] width 877 height 21
drag, startPoint x: 15, startPoint y: 175, endPoint x: 242, endPoint y: 181, distance: 227.5
click at [242, 181] on div "Email Statistics: Valid: 5 Invalid: 0 Pending: 0 Bounced: 0 Unsubscribed: 0" at bounding box center [452, 177] width 877 height 21
click at [420, 184] on div "Email Statistics:" at bounding box center [452, 177] width 860 height 21
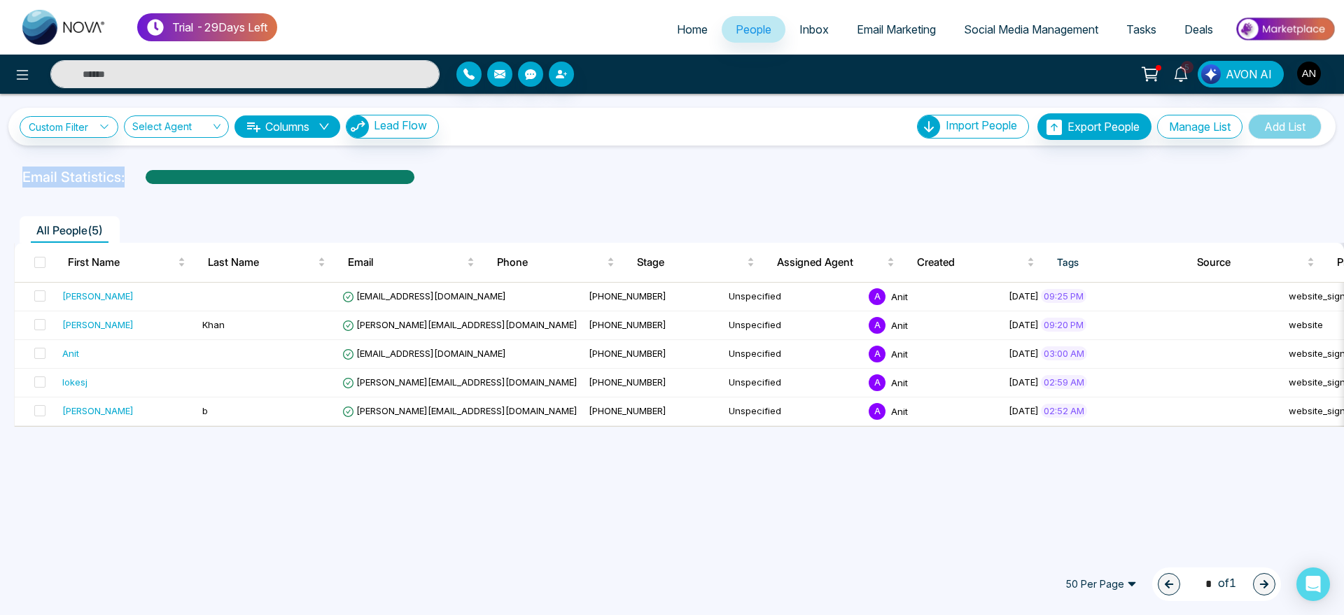
drag, startPoint x: 415, startPoint y: 181, endPoint x: 11, endPoint y: 175, distance: 403.8
click at [11, 175] on div "Email Statistics:" at bounding box center [672, 177] width 1344 height 21
drag, startPoint x: 22, startPoint y: 175, endPoint x: 148, endPoint y: 178, distance: 125.3
click at [148, 178] on div "Email Statistics: Valid: 5 Invalid: 0 Pending: 0 Bounced: 0 Unsubscribed: 0" at bounding box center [452, 177] width 860 height 21
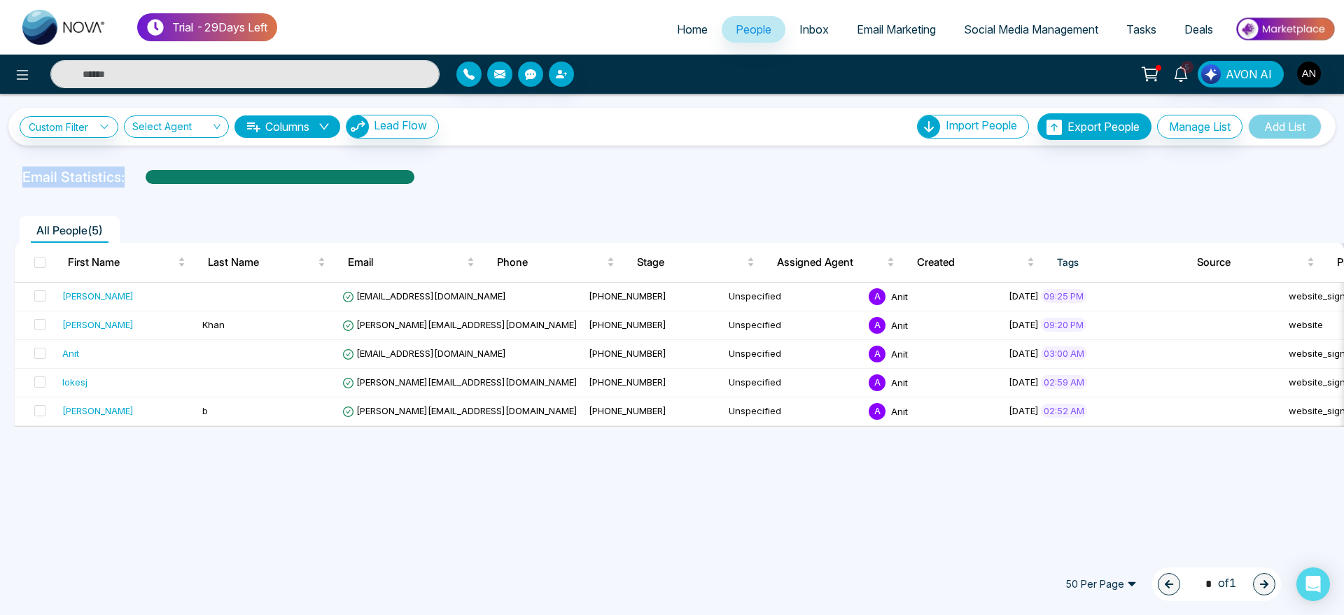
click at [447, 179] on div "Email Statistics:" at bounding box center [452, 177] width 860 height 21
drag, startPoint x: 126, startPoint y: 181, endPoint x: 13, endPoint y: 166, distance: 113.6
click at [13, 167] on div "Email Statistics:" at bounding box center [672, 177] width 1344 height 21
drag, startPoint x: 6, startPoint y: 177, endPoint x: 144, endPoint y: 171, distance: 138.0
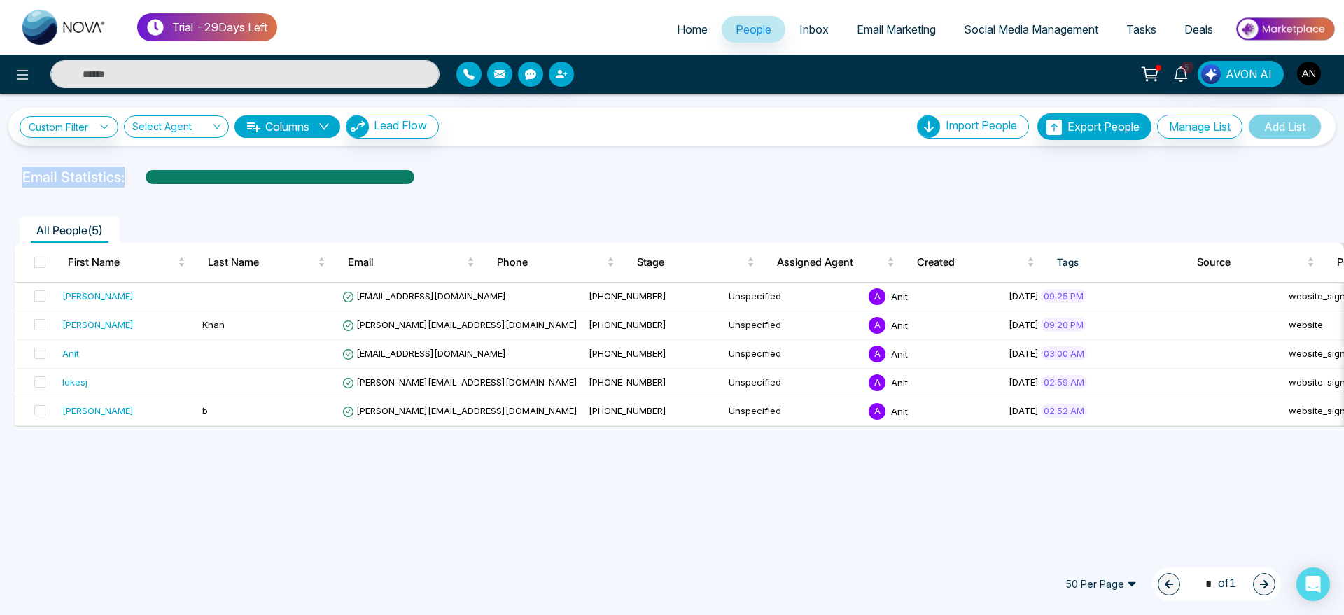
click at [144, 171] on div "Email Statistics:" at bounding box center [672, 177] width 1344 height 21
click at [443, 171] on div "Email Statistics:" at bounding box center [452, 177] width 860 height 21
click at [530, 191] on div at bounding box center [671, 191] width 1327 height 6
